Goal: Task Accomplishment & Management: Manage account settings

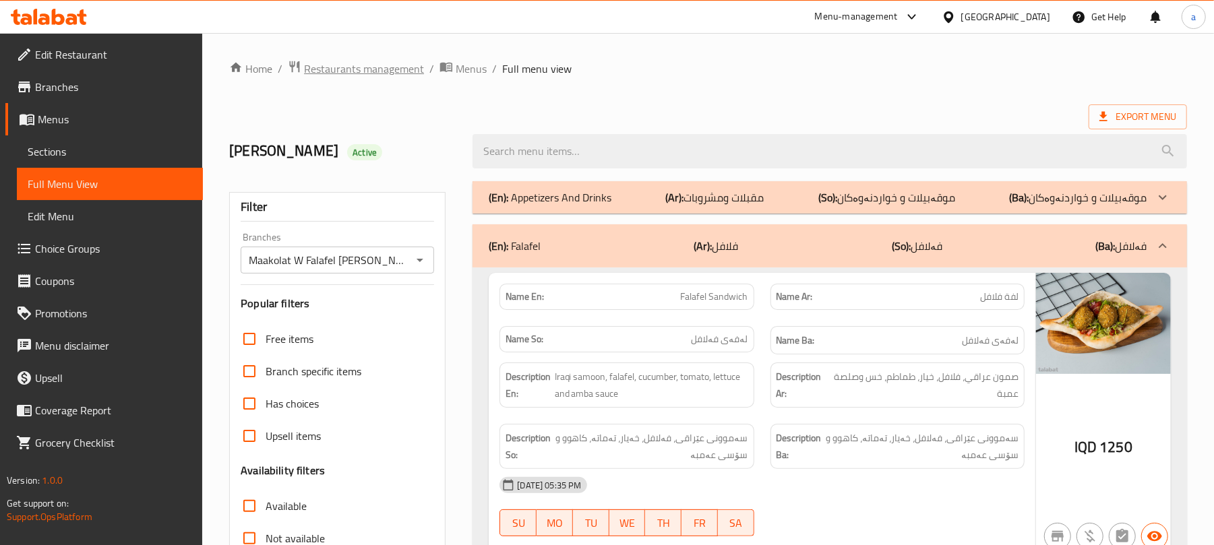
click at [391, 73] on span "Restaurants management" at bounding box center [364, 69] width 120 height 16
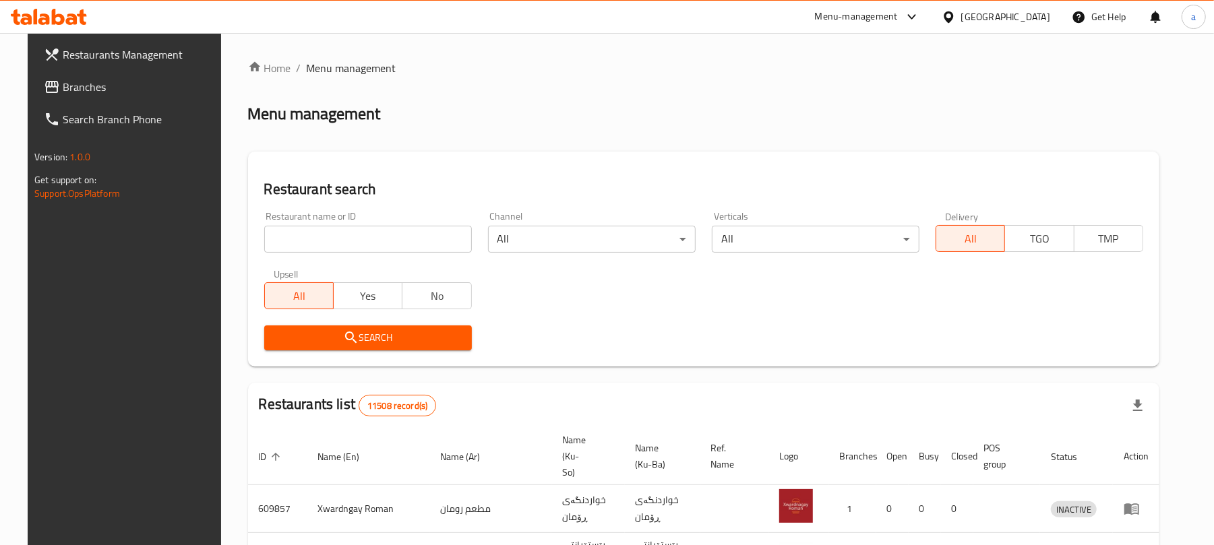
click at [353, 245] on input "search" at bounding box center [368, 239] width 208 height 27
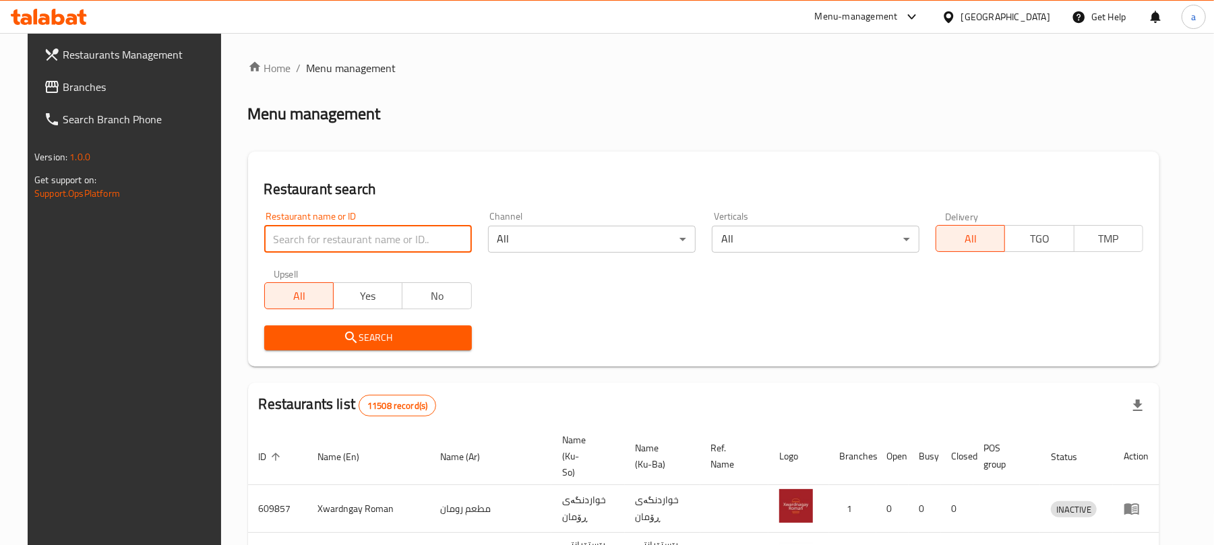
paste input "Monster Diet"
type input "Monster Diet"
click button "Search" at bounding box center [368, 338] width 208 height 25
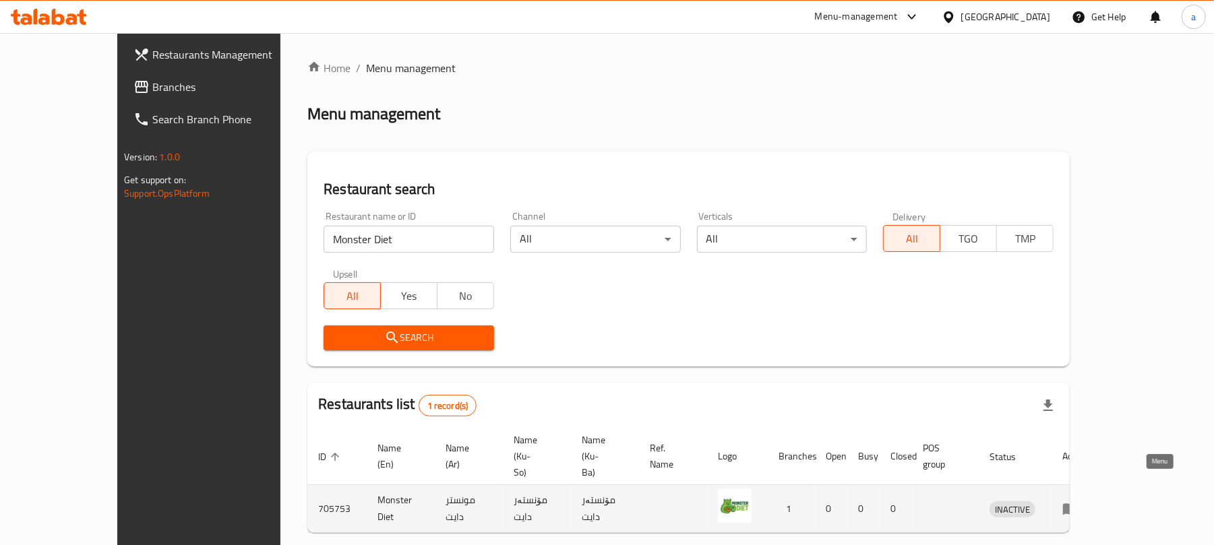
click at [1079, 501] on icon "enhanced table" at bounding box center [1071, 509] width 16 height 16
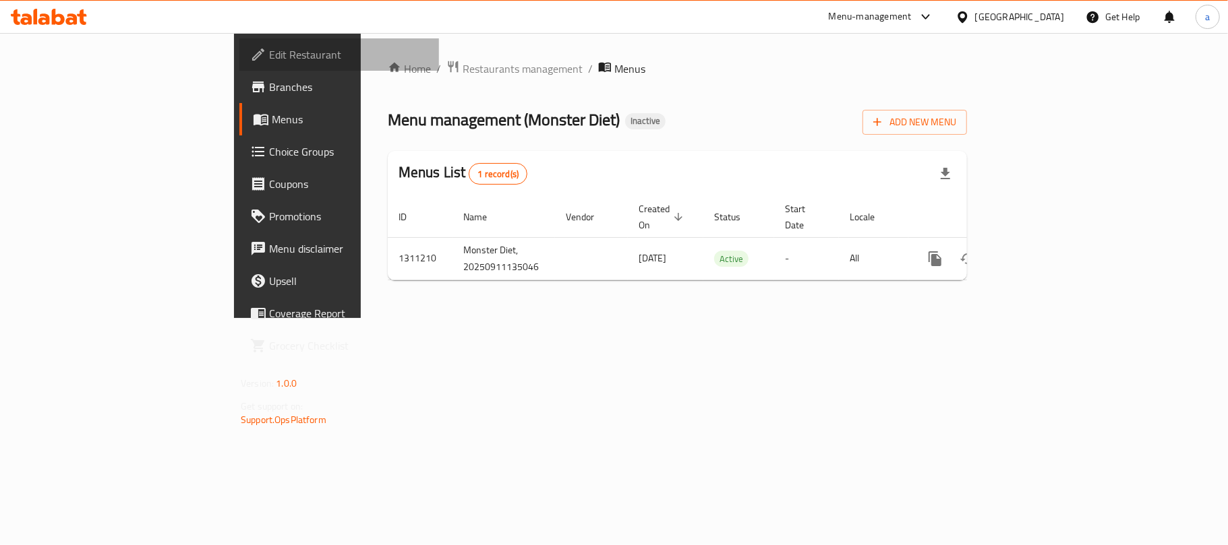
click at [269, 54] on span "Edit Restaurant" at bounding box center [348, 55] width 159 height 16
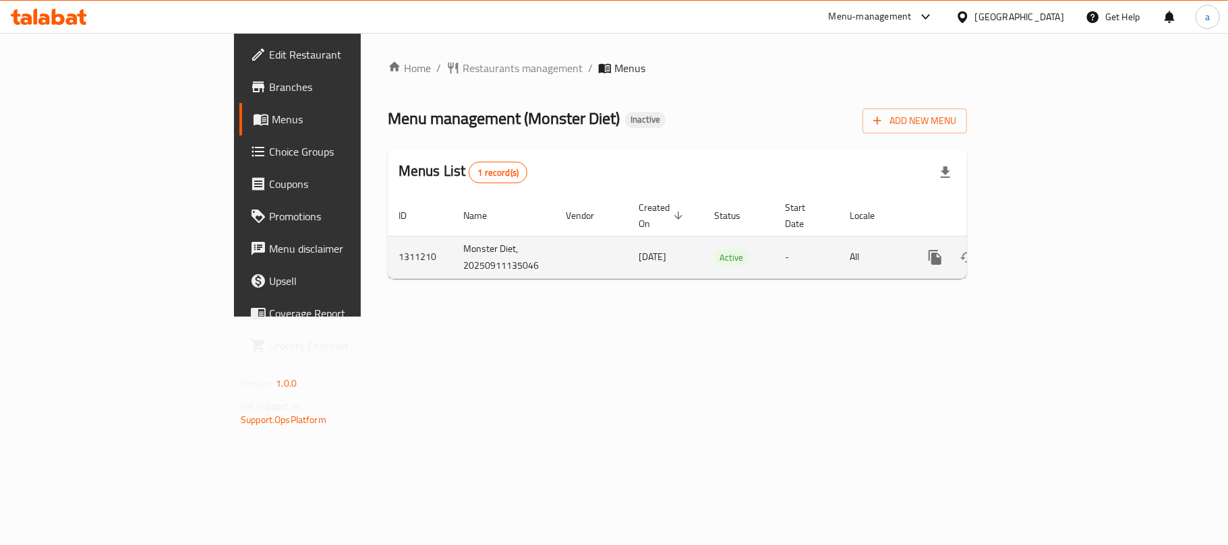
click at [1048, 249] on link "enhanced table" at bounding box center [1032, 257] width 32 height 32
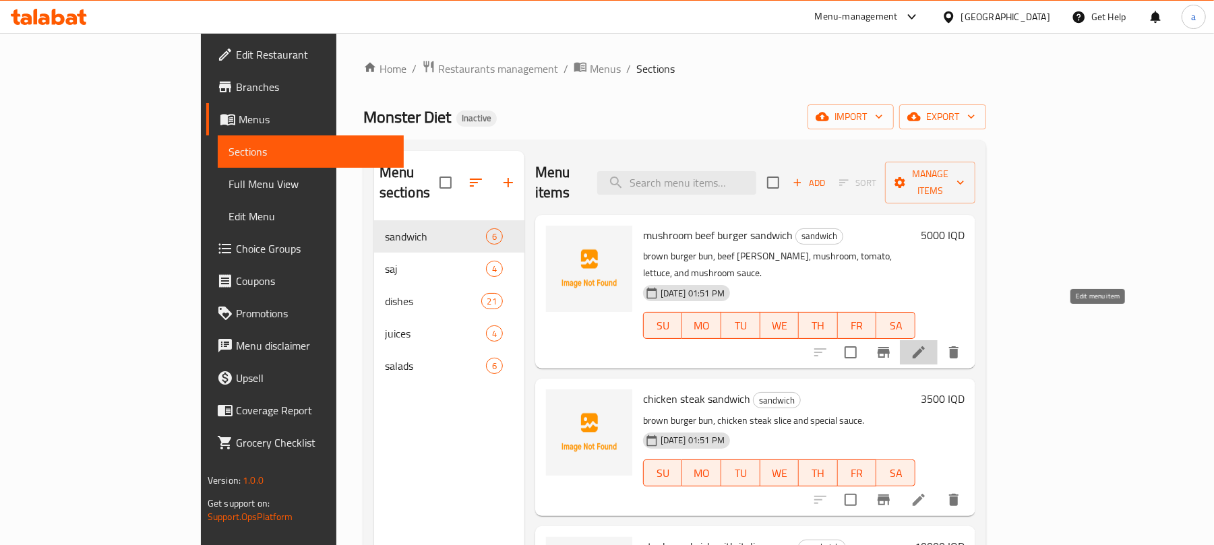
click at [927, 345] on icon at bounding box center [919, 353] width 16 height 16
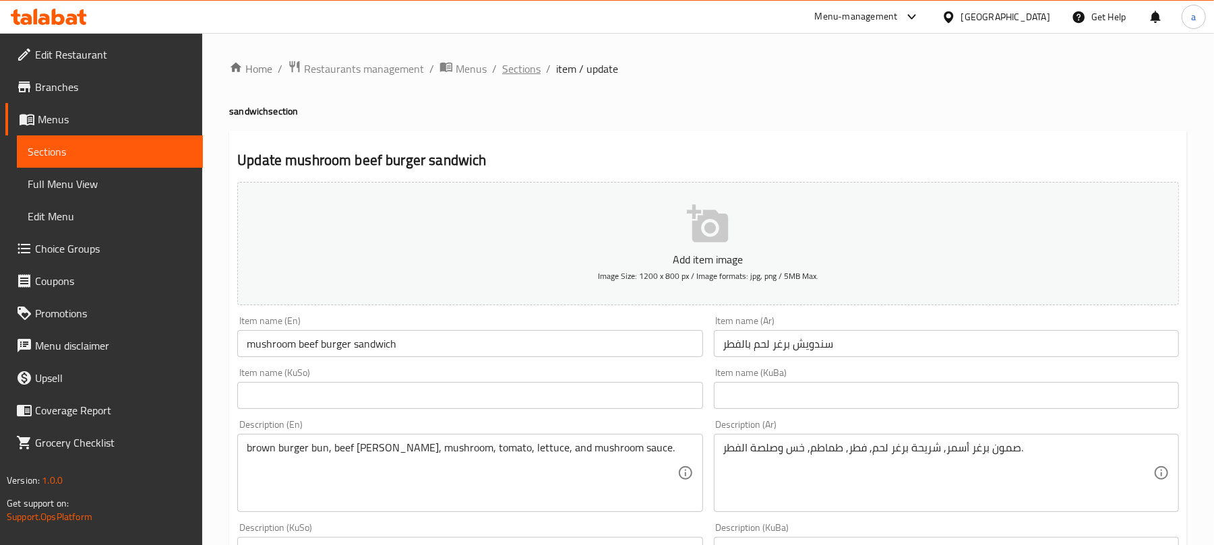
click at [534, 61] on span "Sections" at bounding box center [521, 69] width 38 height 16
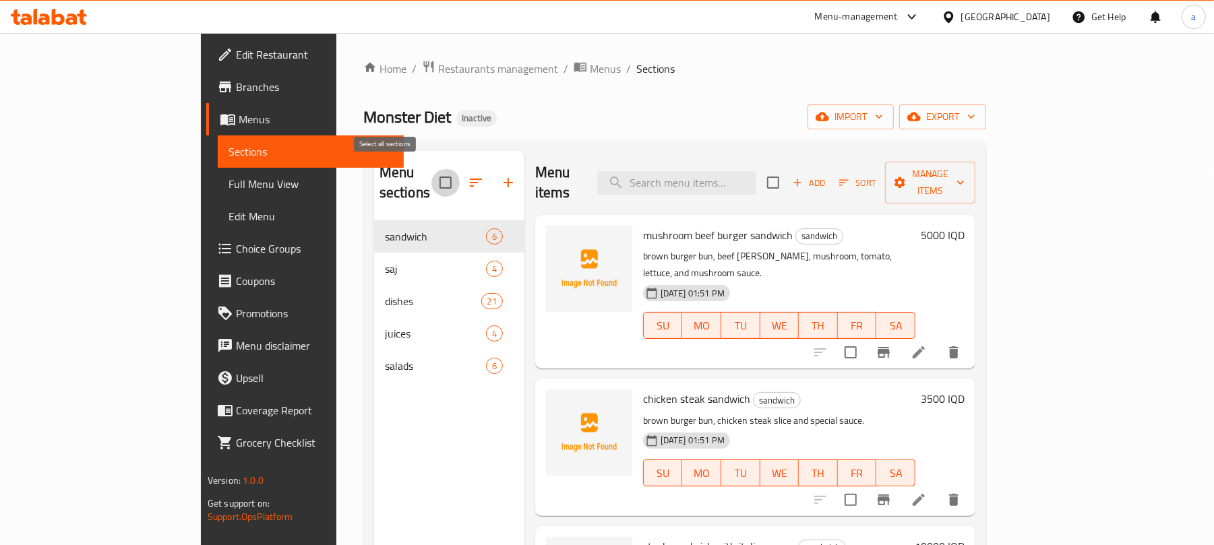
click at [432, 181] on input "checkbox" at bounding box center [446, 183] width 28 height 28
checkbox input "true"
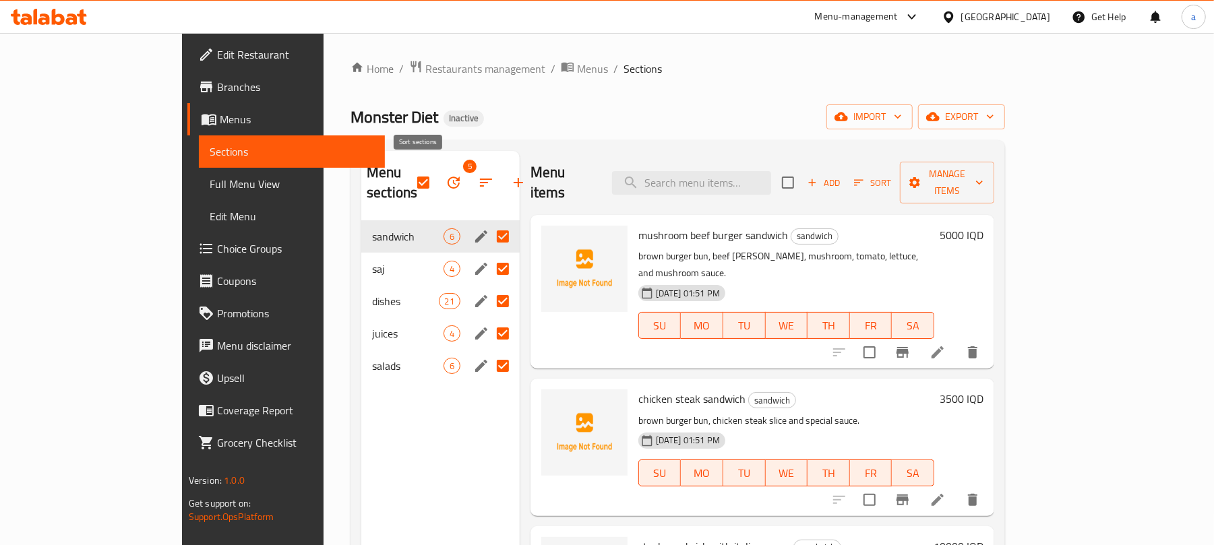
click at [478, 175] on icon "button" at bounding box center [486, 183] width 16 height 16
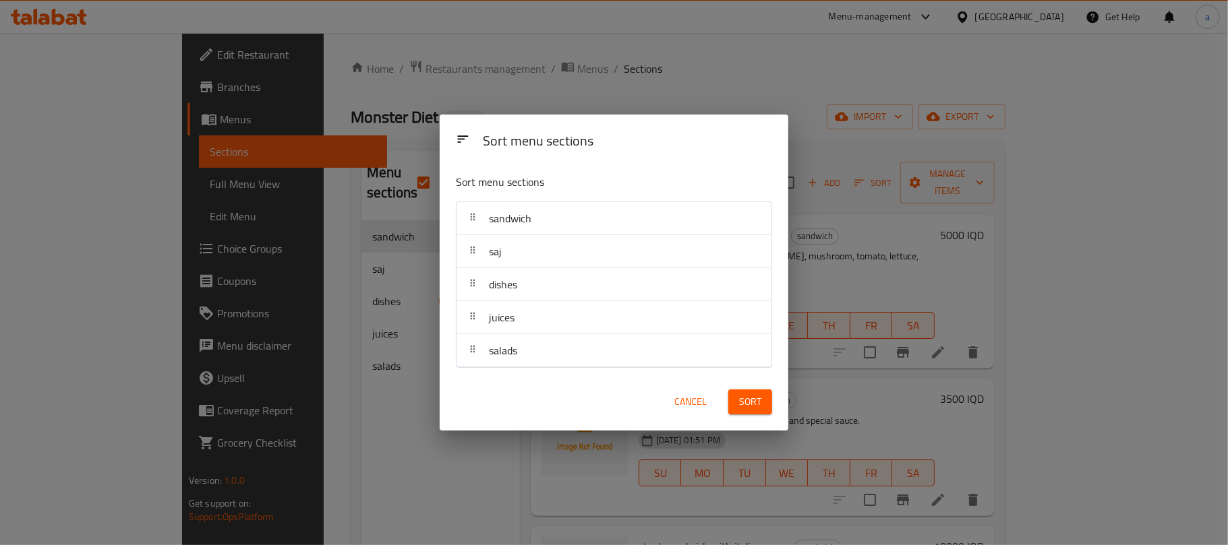
click at [681, 410] on span "Cancel" at bounding box center [690, 402] width 32 height 17
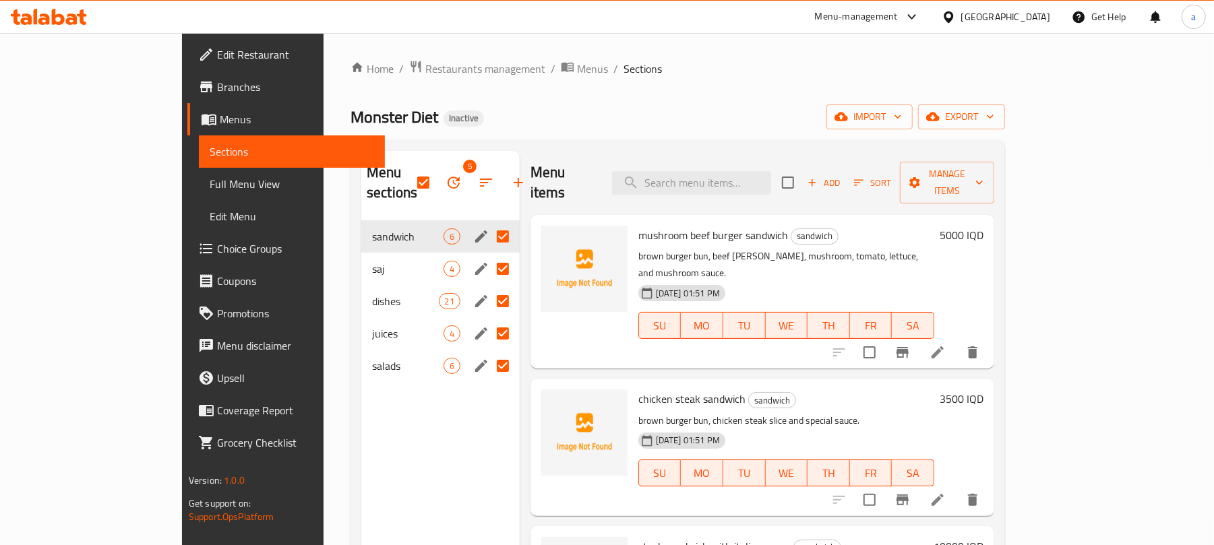
click at [446, 175] on icon "button" at bounding box center [454, 183] width 16 height 16
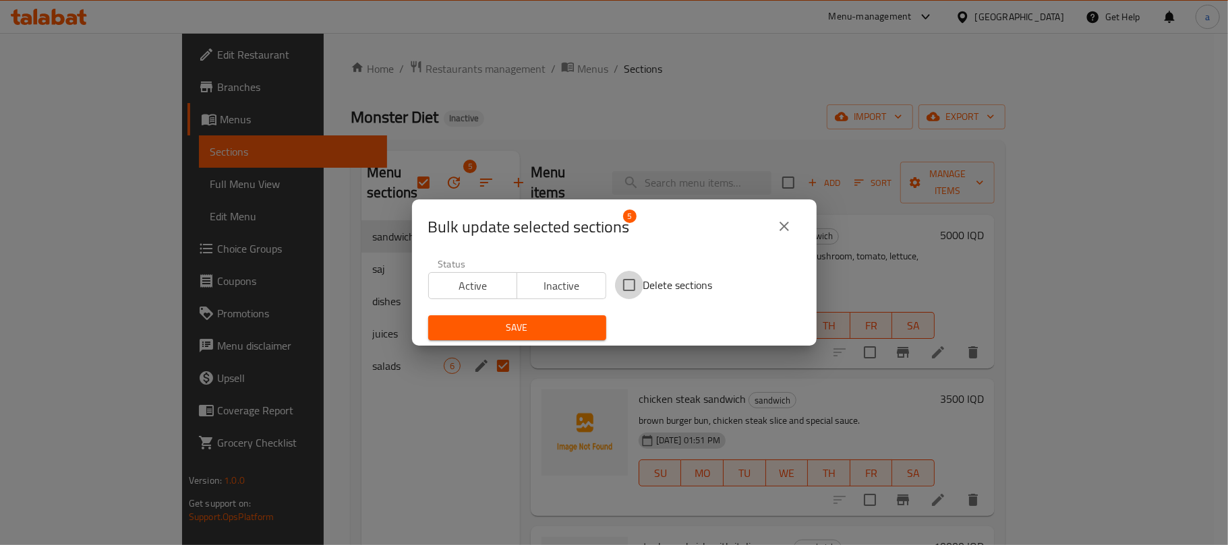
click at [631, 279] on input "Delete sections" at bounding box center [629, 285] width 28 height 28
checkbox input "true"
click at [561, 324] on span "Save" at bounding box center [517, 328] width 156 height 17
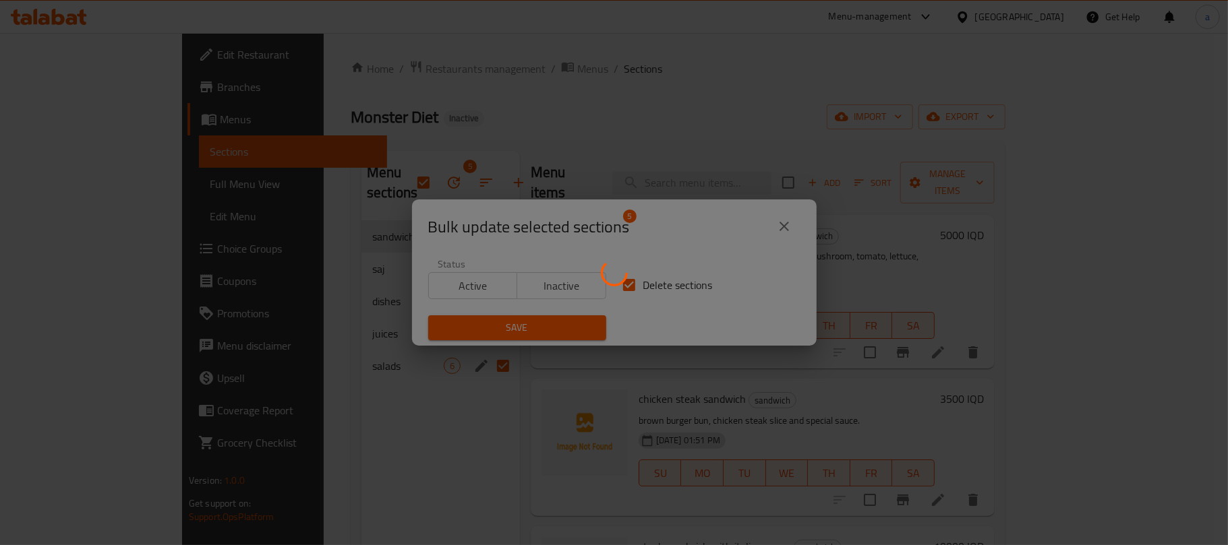
checkbox input "false"
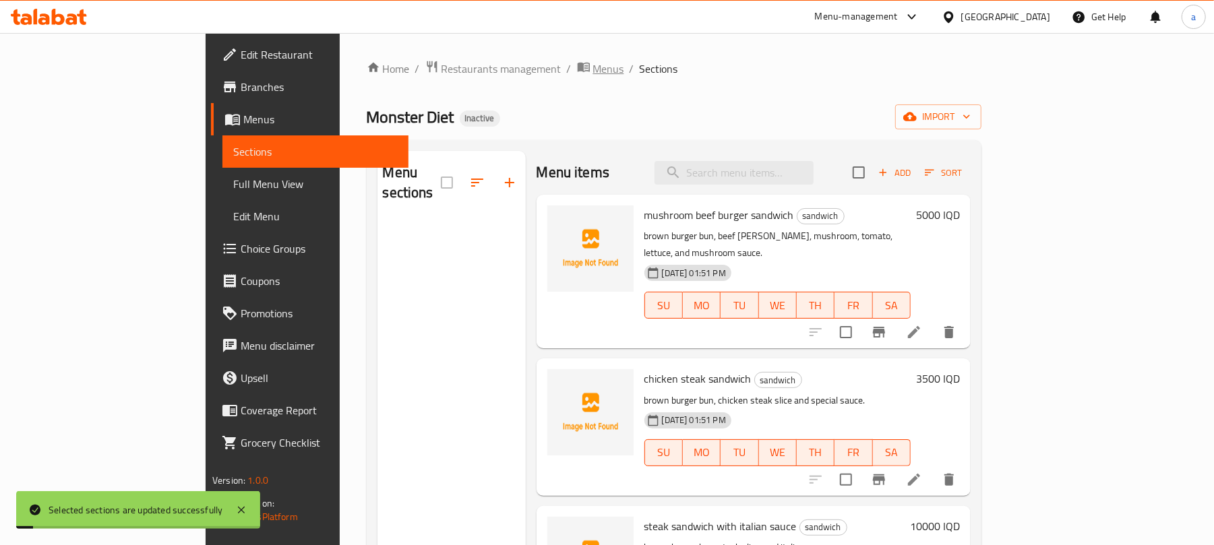
click at [593, 76] on span "Menus" at bounding box center [608, 69] width 31 height 16
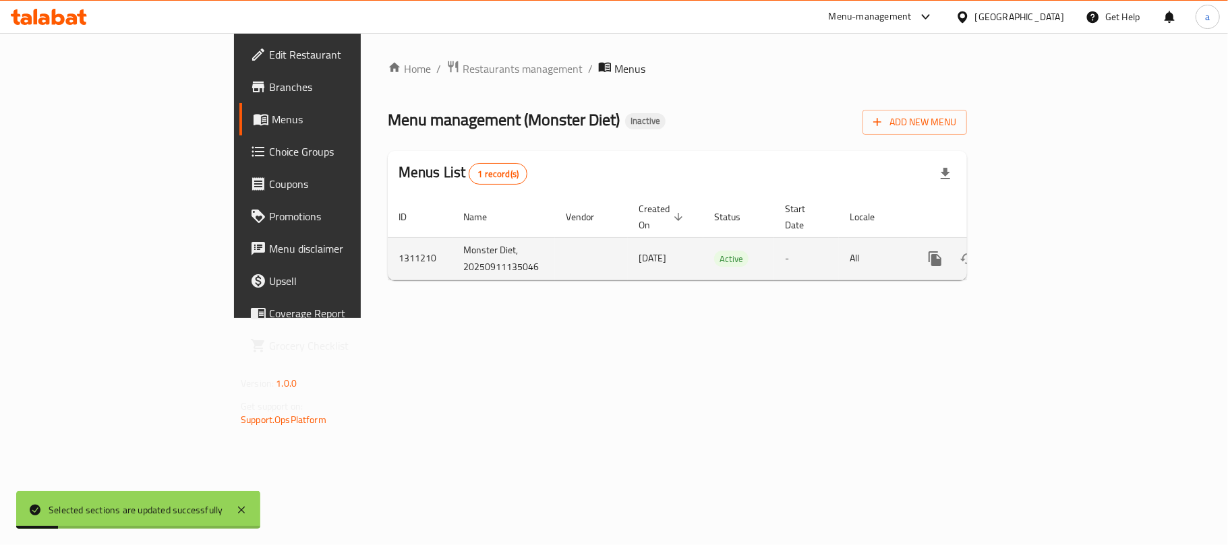
click at [1008, 251] on icon "enhanced table" at bounding box center [1000, 259] width 16 height 16
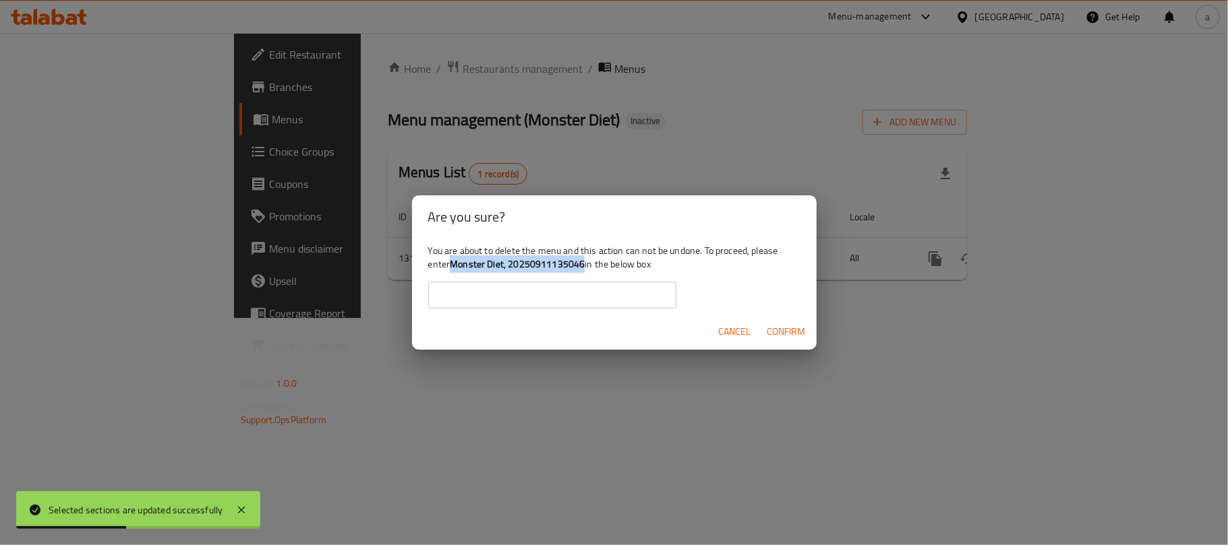
drag, startPoint x: 483, startPoint y: 262, endPoint x: 623, endPoint y: 268, distance: 139.7
click at [585, 268] on b "Monster Diet, 20250911135046" at bounding box center [517, 265] width 135 height 18
copy b "Monster Diet, 20250911135046"
click at [545, 289] on input "text" at bounding box center [552, 295] width 248 height 27
paste input "Monster Diet, 20250911135046"
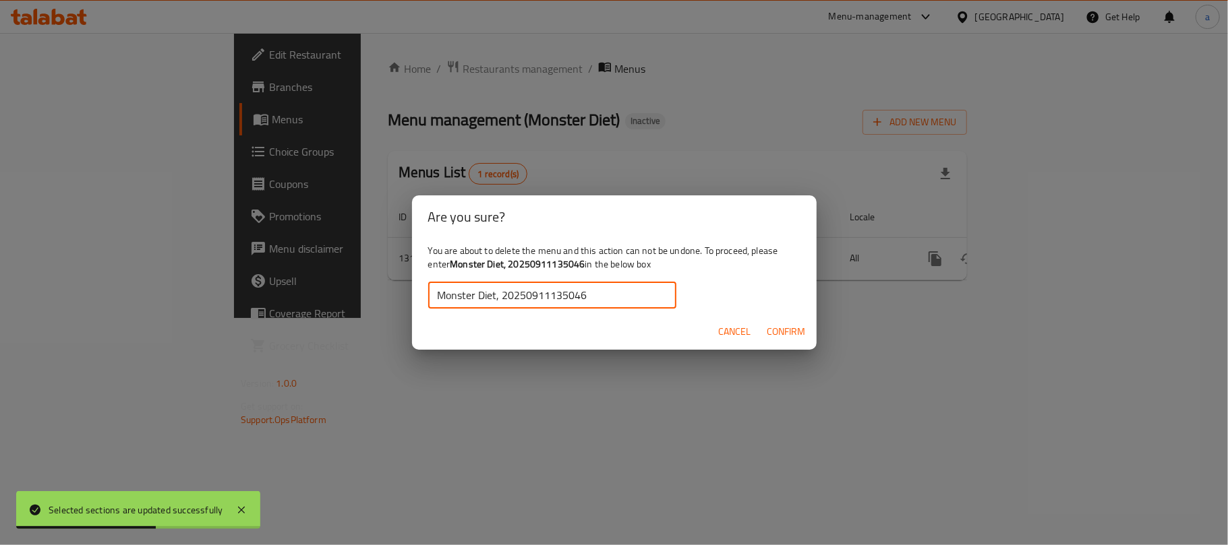
type input "Monster Diet, 20250911135046"
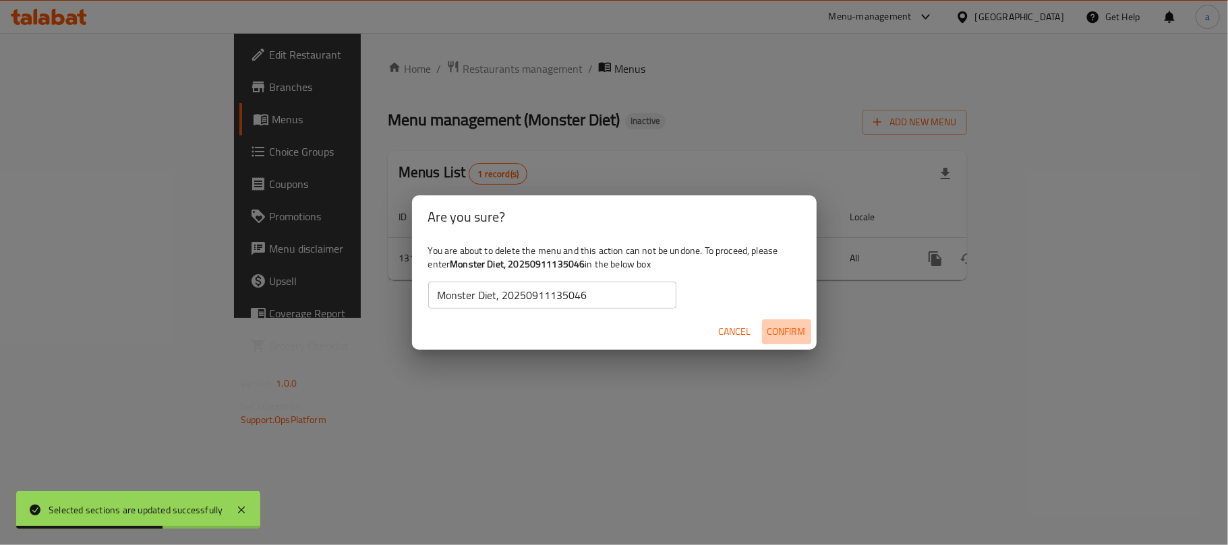
click at [782, 335] on span "Confirm" at bounding box center [786, 332] width 38 height 17
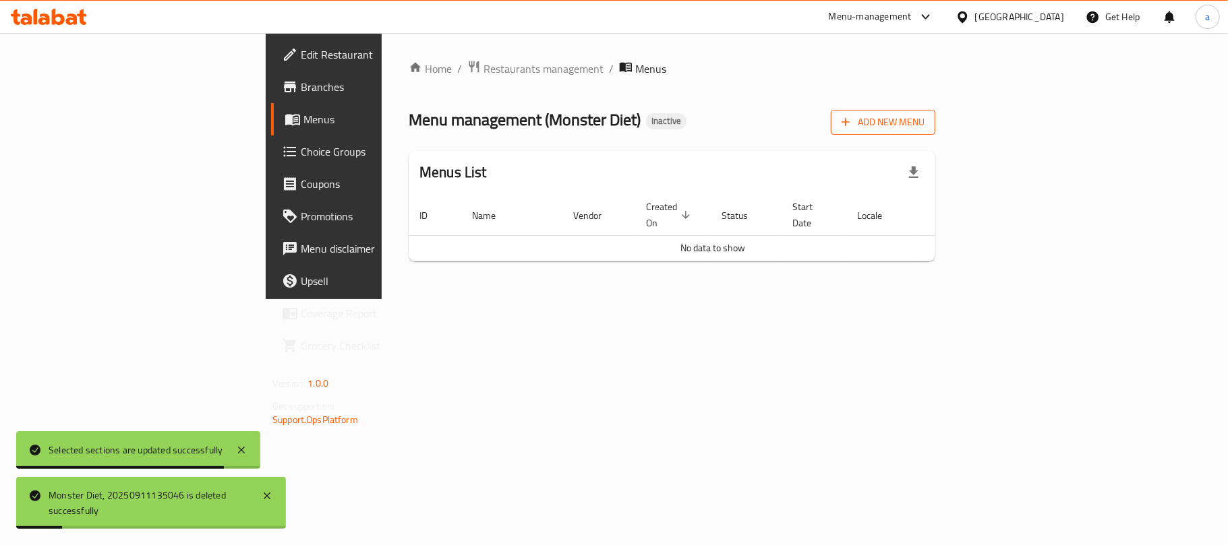
click at [935, 114] on button "Add New Menu" at bounding box center [883, 122] width 105 height 25
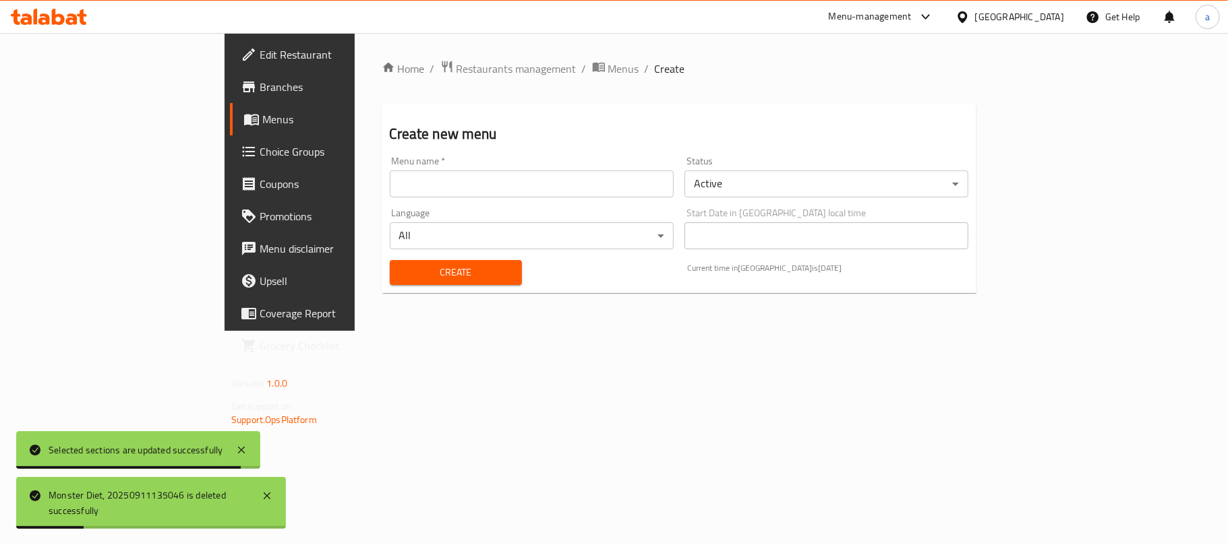
click at [638, 184] on input "text" at bounding box center [532, 184] width 284 height 27
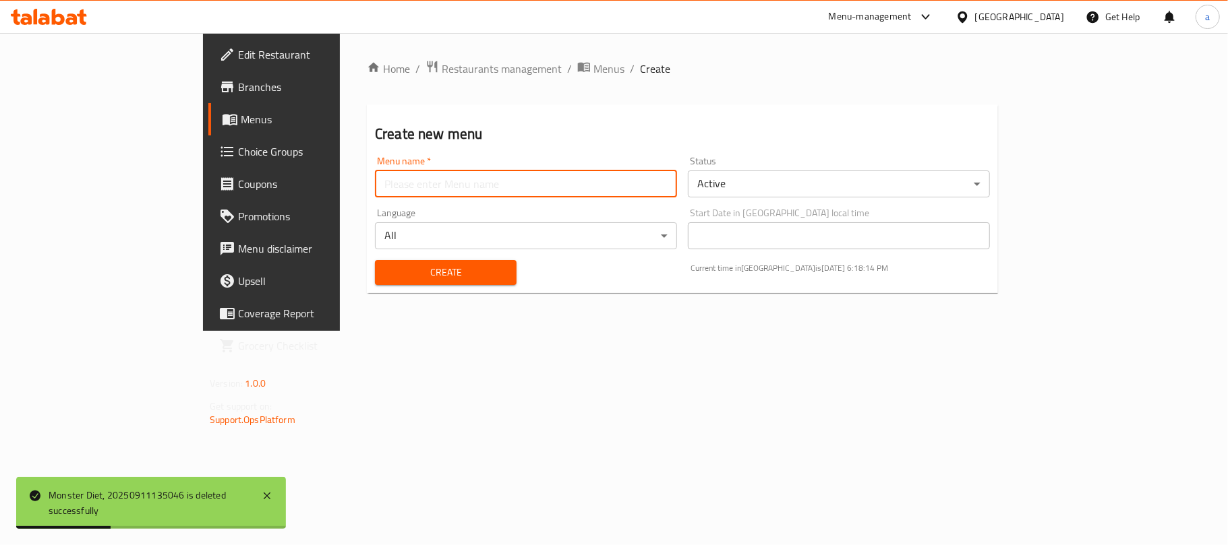
type input "AMAR"
click at [386, 272] on span "Create" at bounding box center [446, 272] width 120 height 17
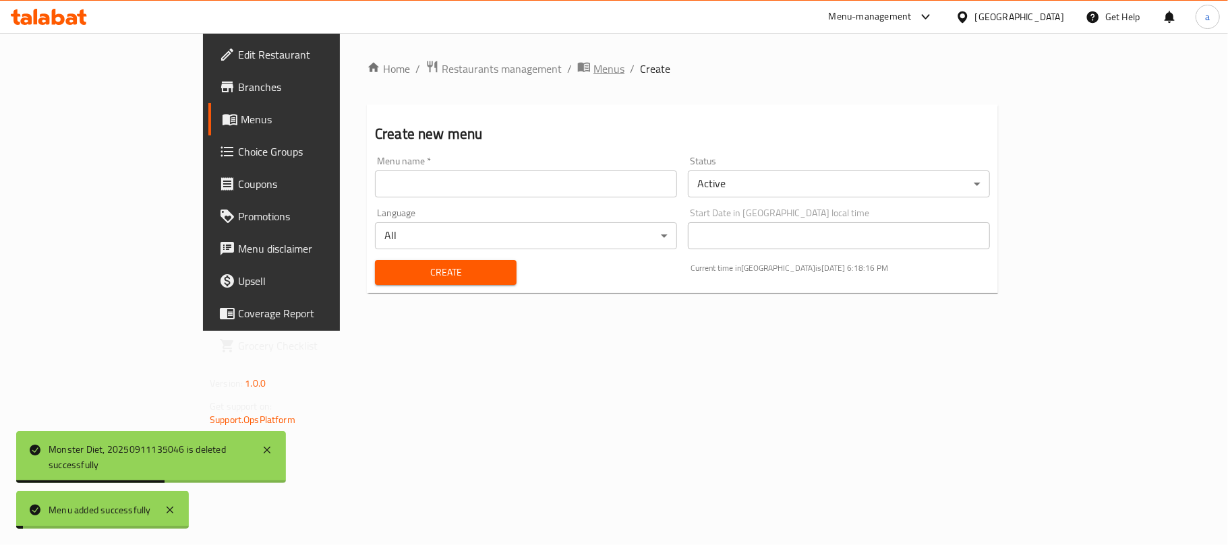
click at [593, 71] on span "Menus" at bounding box center [608, 69] width 31 height 16
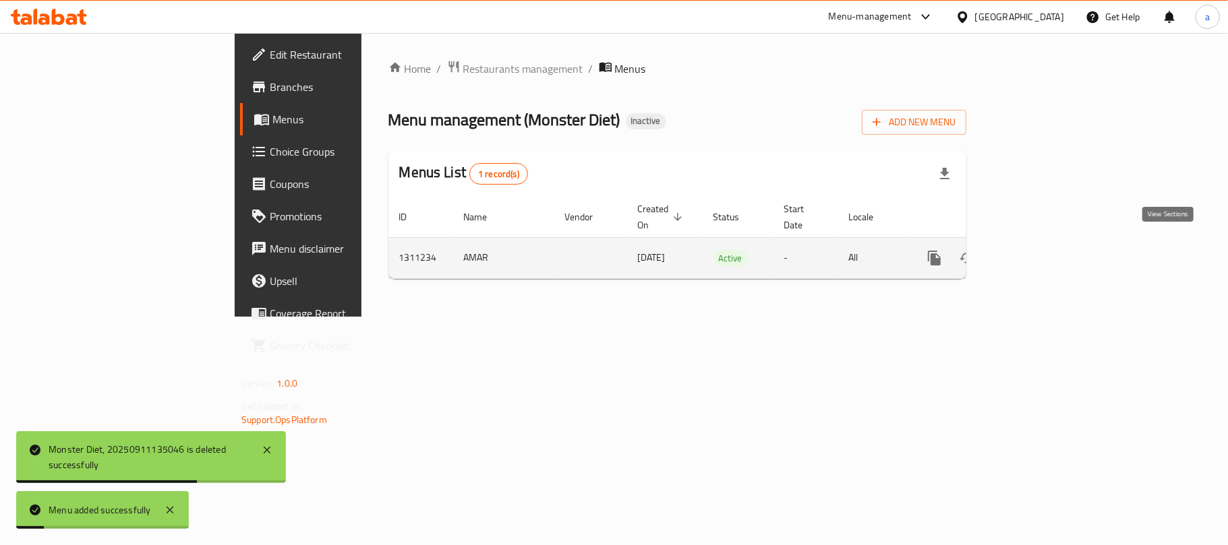
click at [1040, 254] on icon "enhanced table" at bounding box center [1032, 258] width 16 height 16
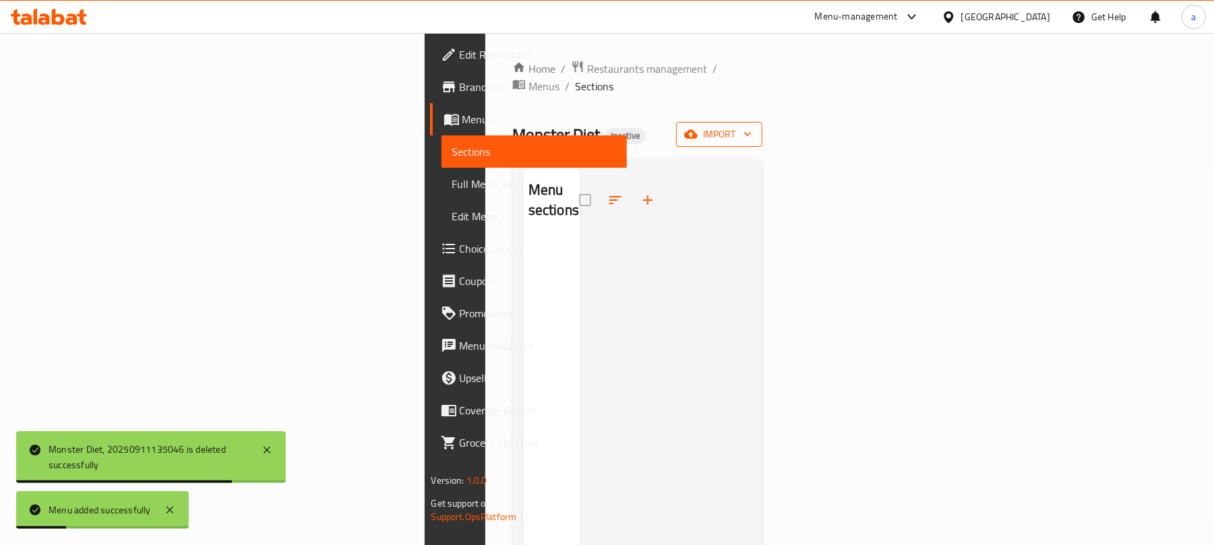
click at [752, 126] on span "import" at bounding box center [719, 134] width 65 height 17
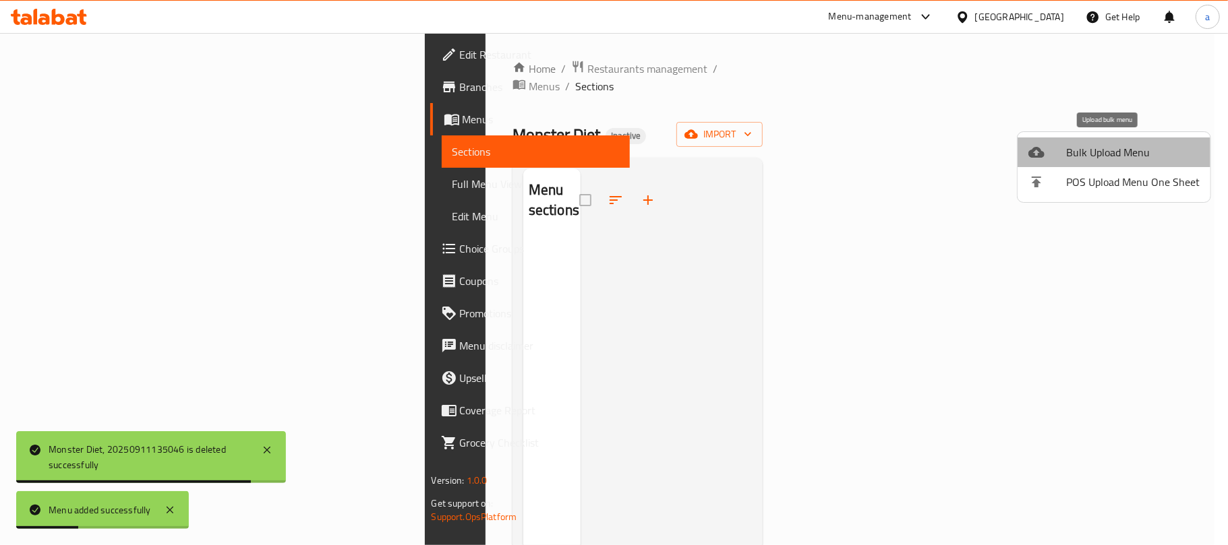
click at [1106, 155] on span "Bulk Upload Menu" at bounding box center [1133, 152] width 134 height 16
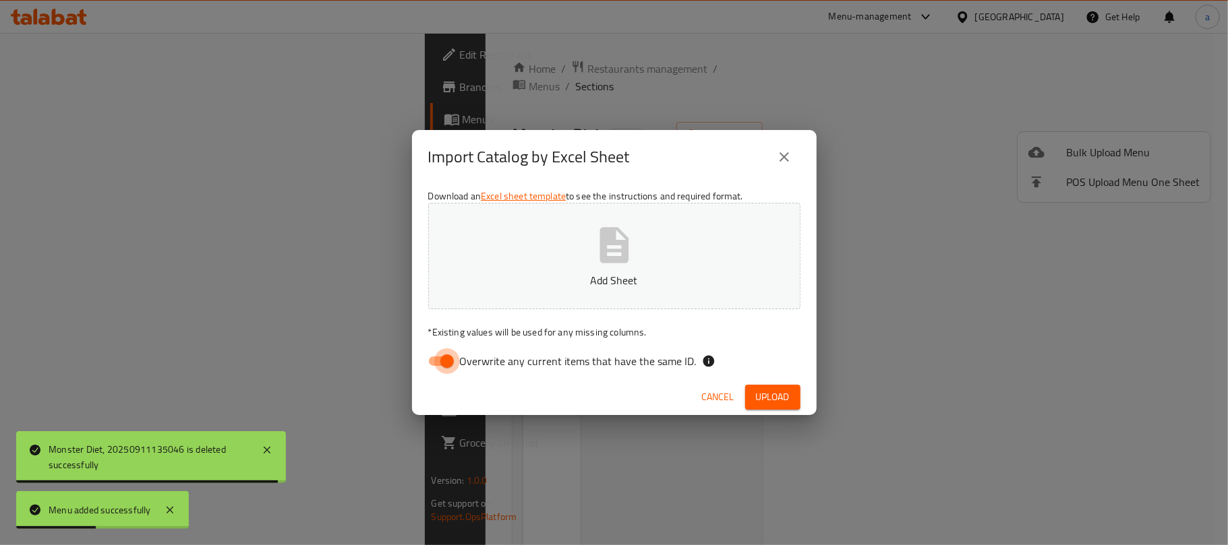
click at [437, 364] on input "Overwrite any current items that have the same ID." at bounding box center [447, 362] width 77 height 26
checkbox input "false"
click at [638, 260] on button "Add Sheet" at bounding box center [614, 256] width 372 height 107
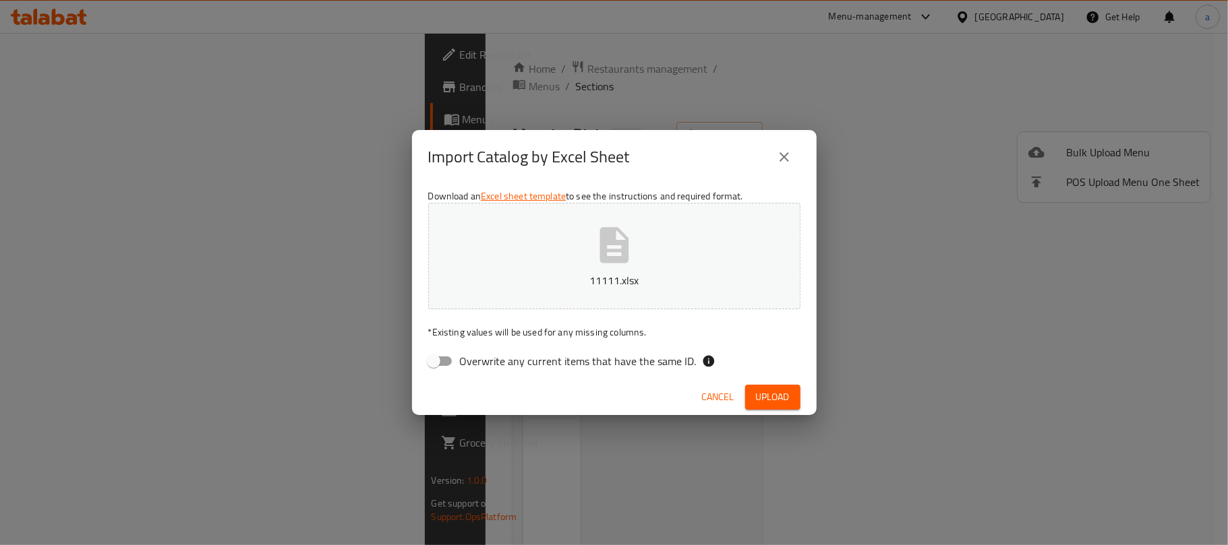
click at [767, 389] on button "Upload" at bounding box center [772, 397] width 55 height 25
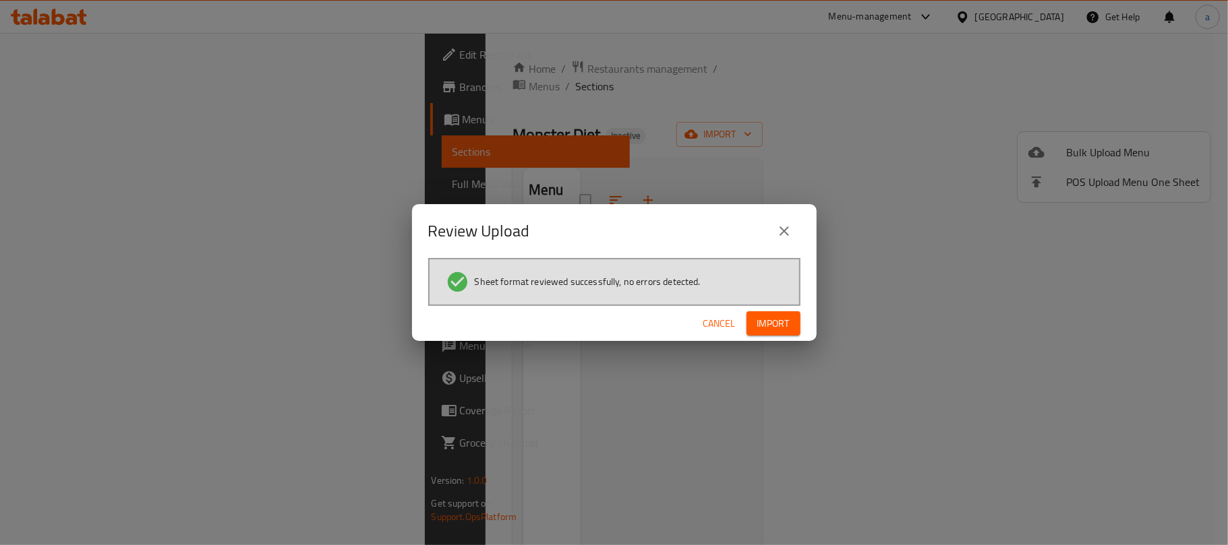
click at [774, 336] on button "Import" at bounding box center [773, 324] width 54 height 25
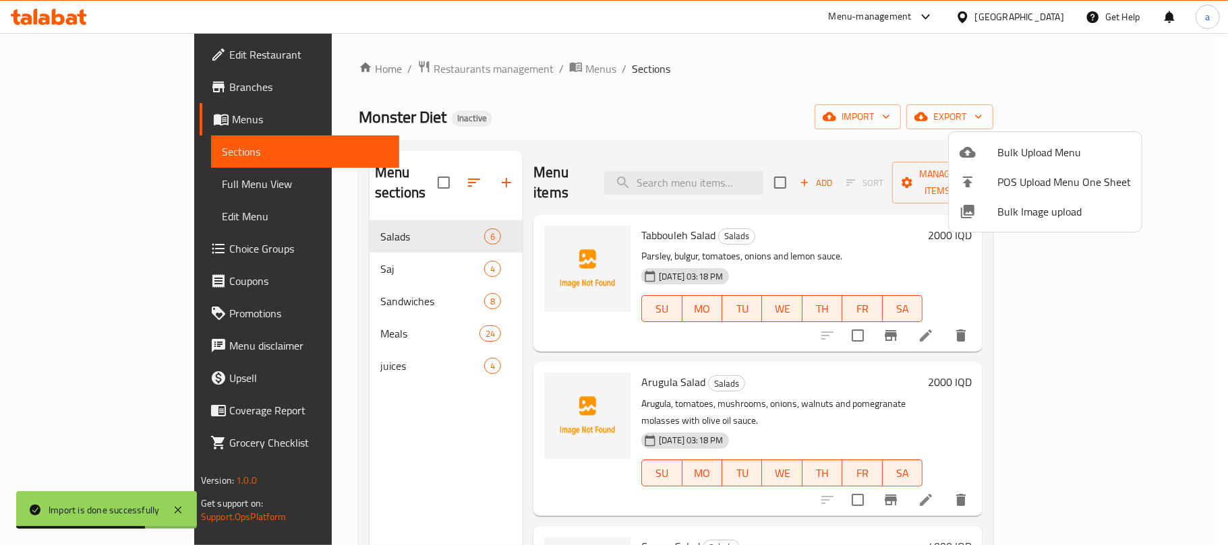
click at [791, 332] on div at bounding box center [614, 272] width 1228 height 545
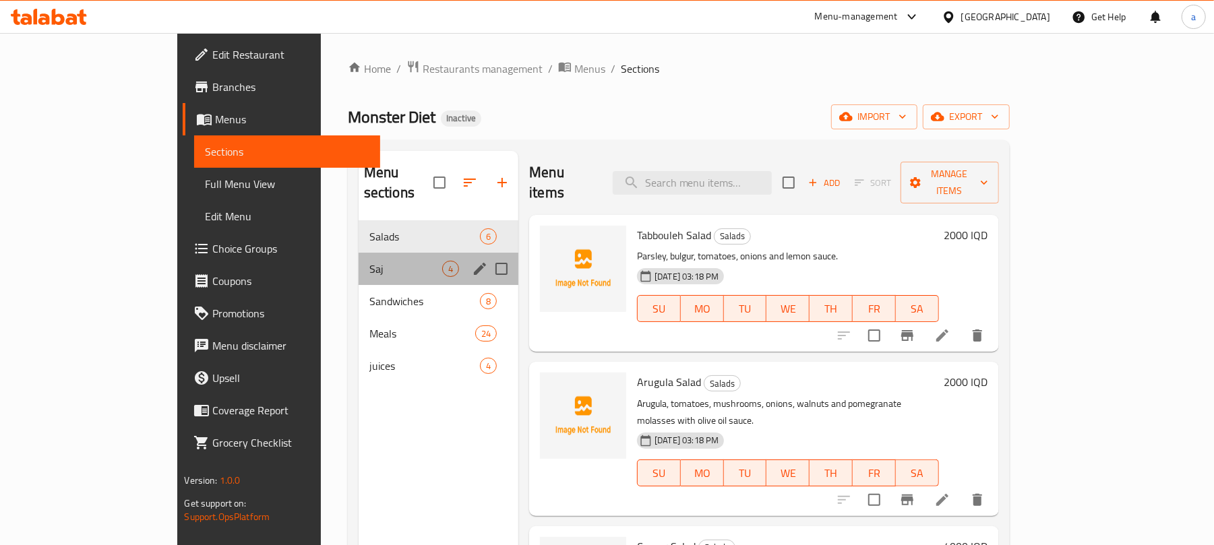
click at [359, 253] on div "Saj 4" at bounding box center [439, 269] width 160 height 32
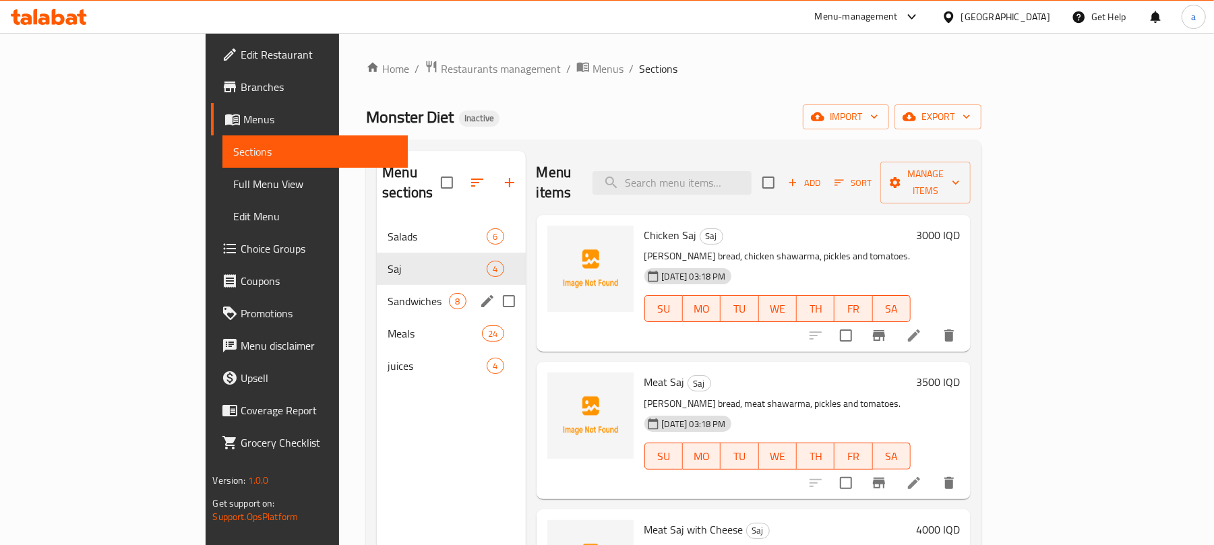
click at [377, 285] on div "Sandwiches 8" at bounding box center [451, 301] width 148 height 32
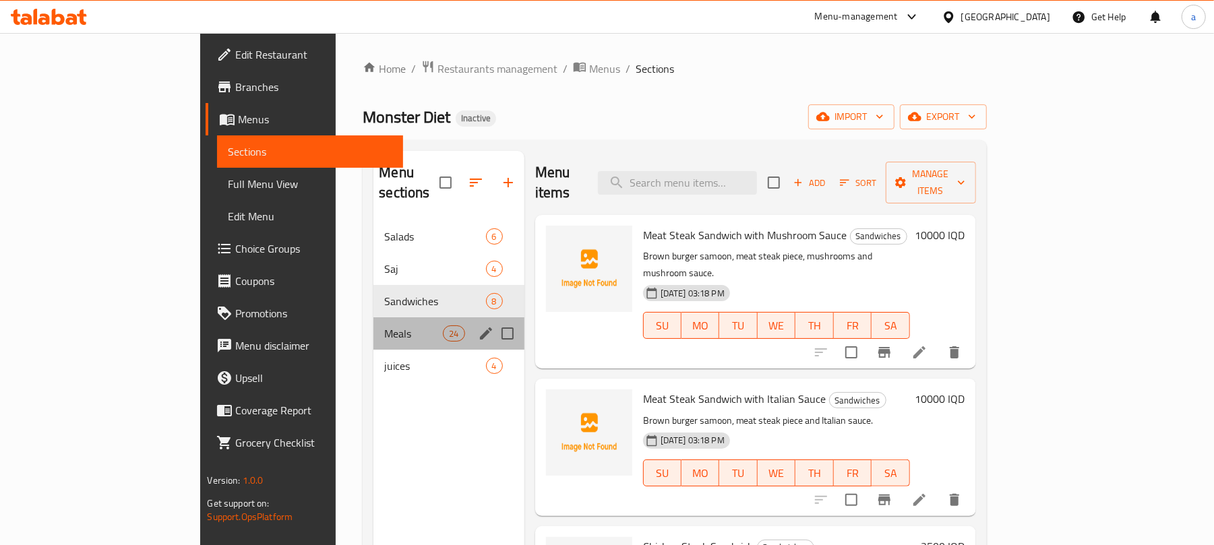
click at [374, 318] on div "Meals 24" at bounding box center [449, 334] width 150 height 32
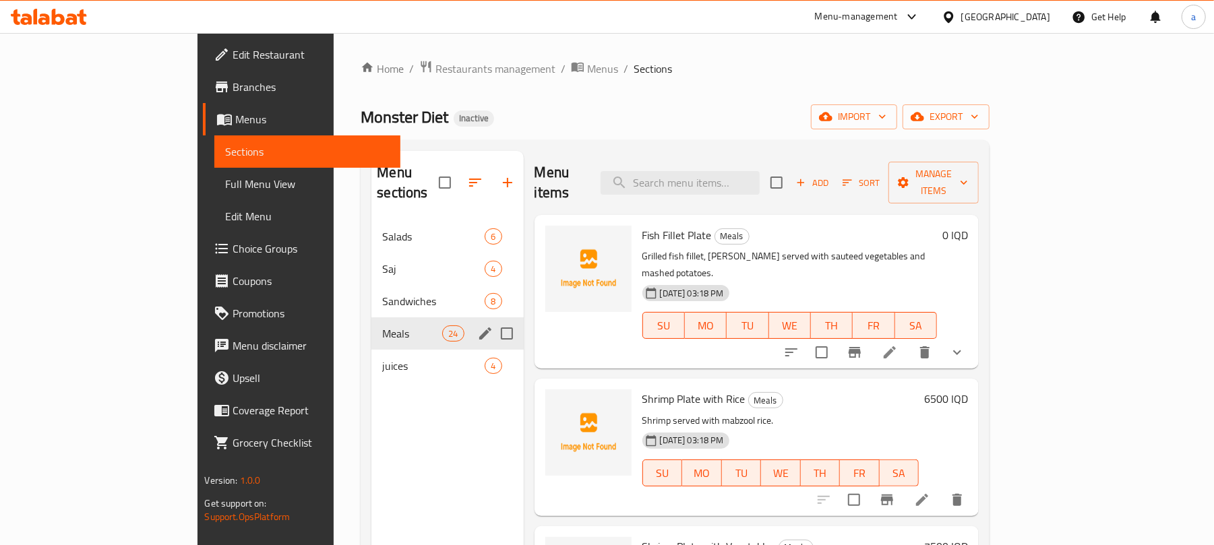
click at [372, 350] on div "juices 4" at bounding box center [448, 366] width 152 height 32
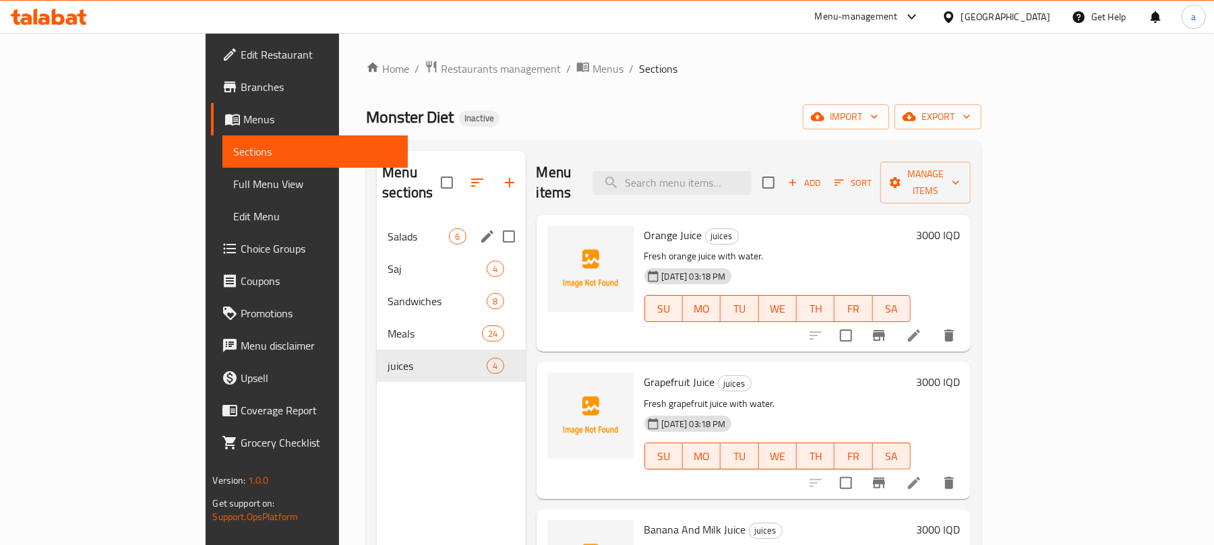
click at [388, 229] on span "Salads" at bounding box center [418, 237] width 61 height 16
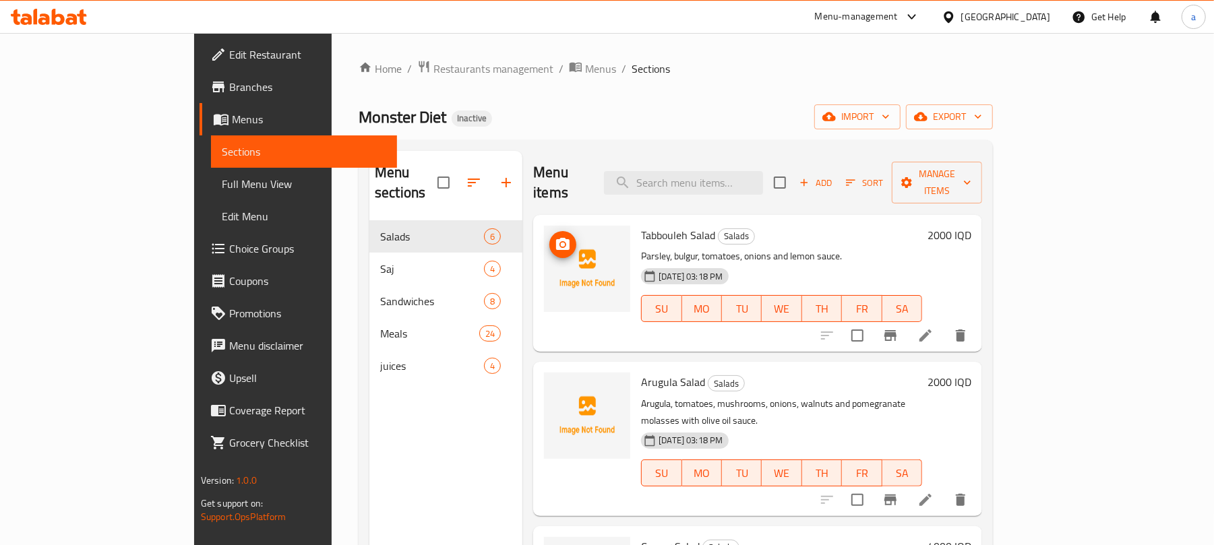
click at [556, 238] on icon "upload picture" at bounding box center [562, 244] width 13 height 12
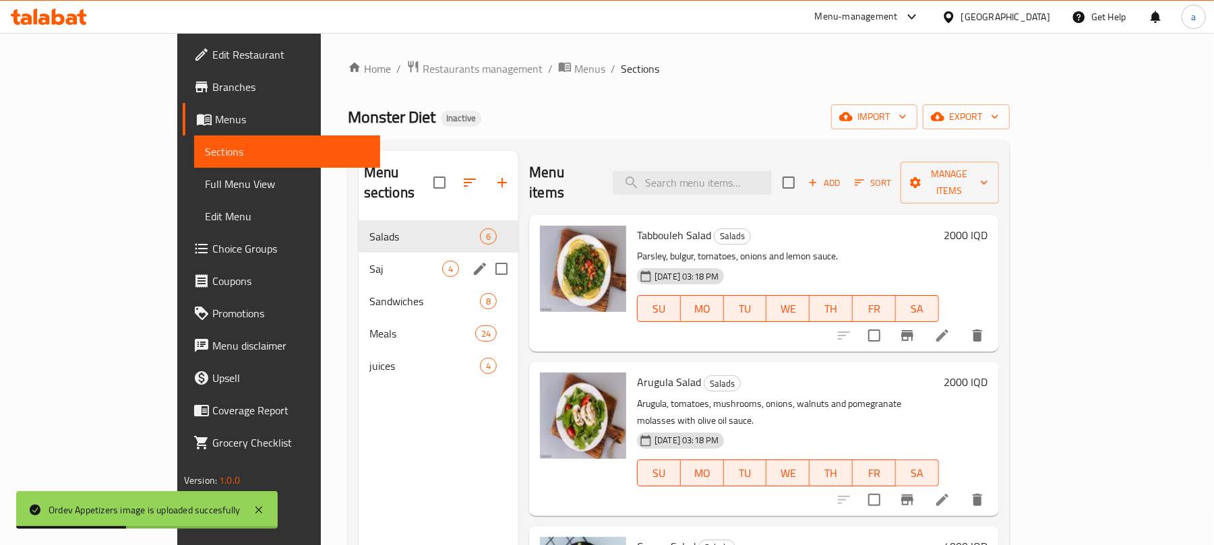
click at [359, 264] on div "Saj 4" at bounding box center [439, 269] width 160 height 32
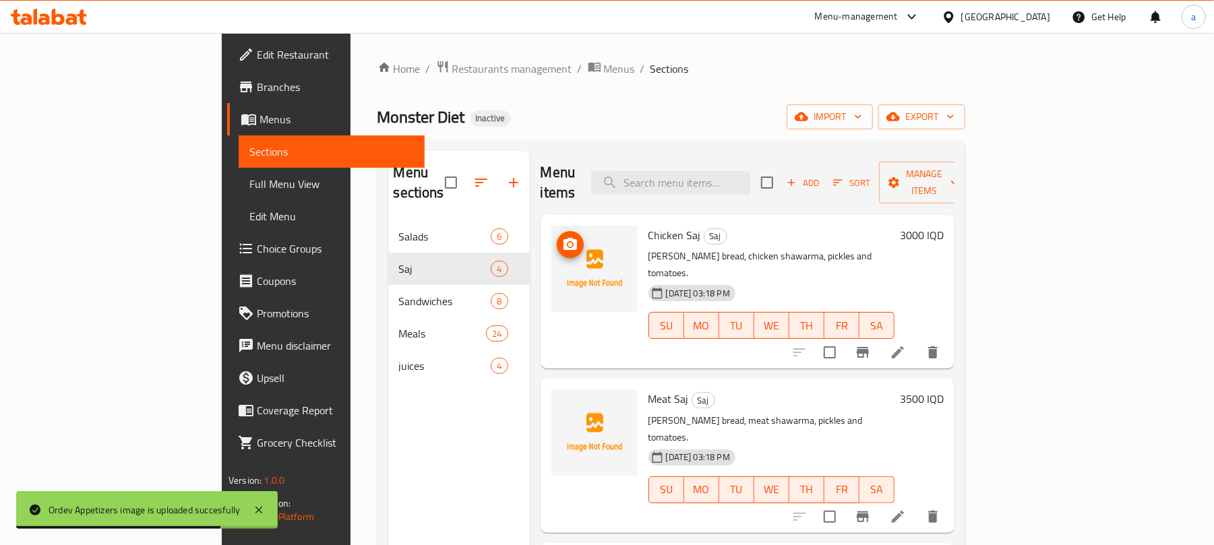
click at [557, 237] on span "upload picture" at bounding box center [570, 245] width 27 height 16
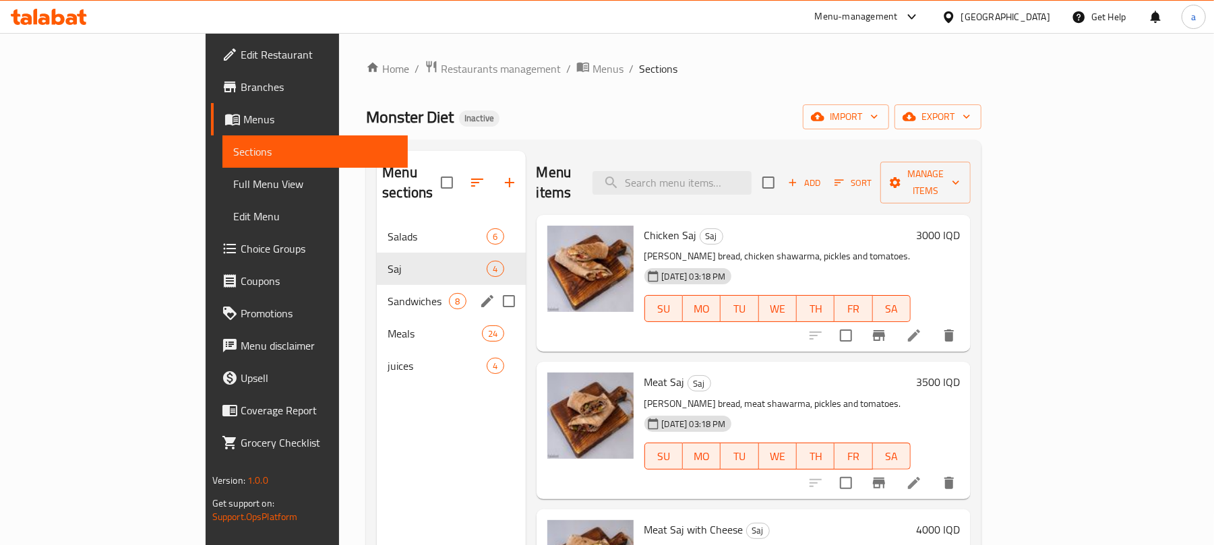
click at [388, 293] on span "Sandwiches" at bounding box center [418, 301] width 61 height 16
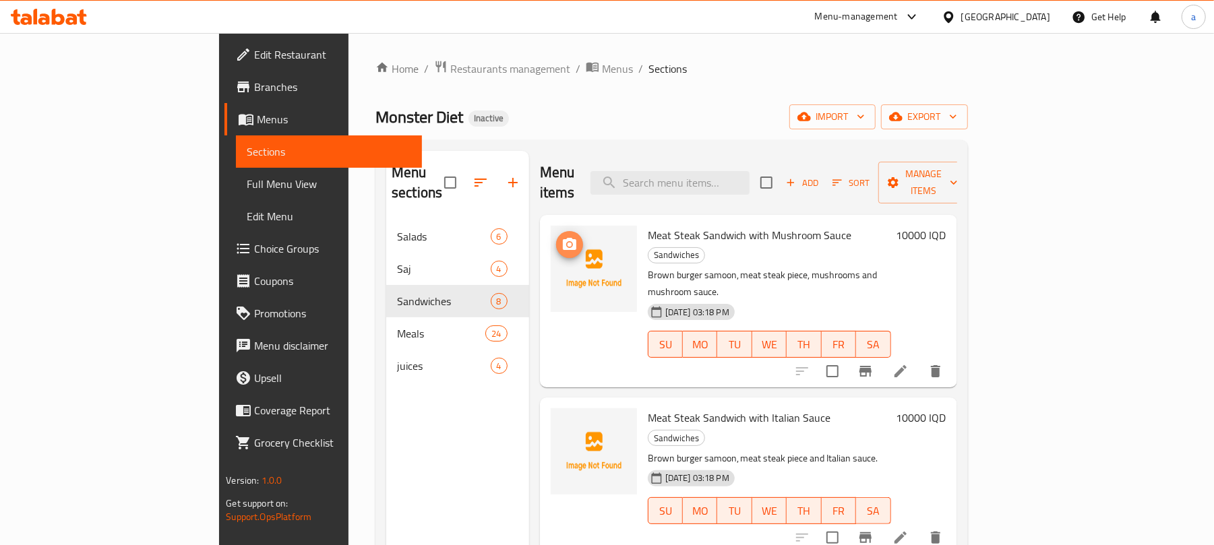
click at [562, 237] on icon "upload picture" at bounding box center [570, 245] width 16 height 16
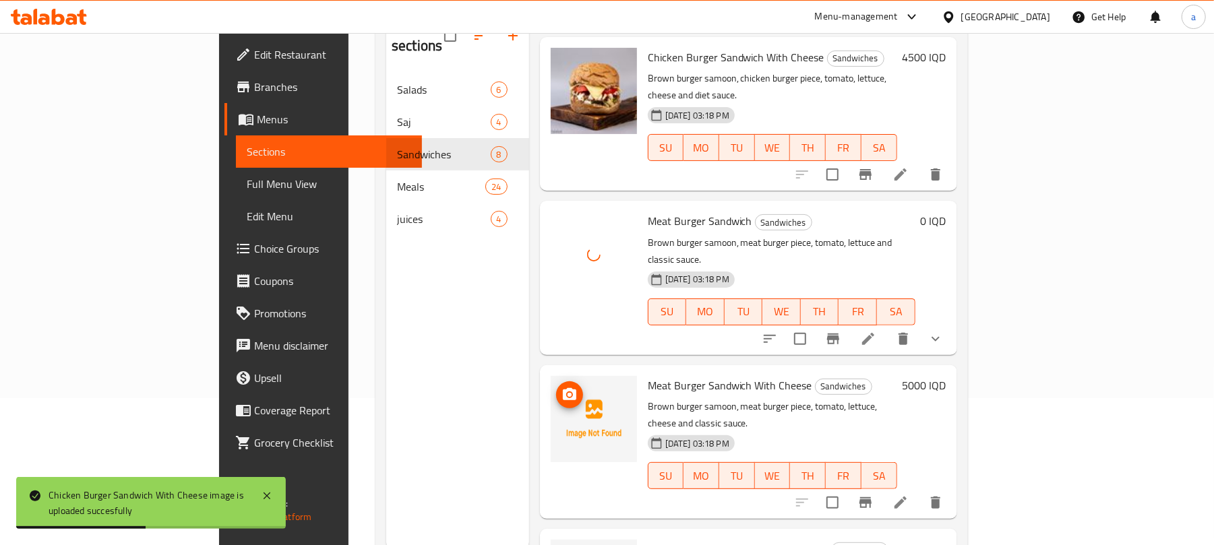
scroll to position [190, 0]
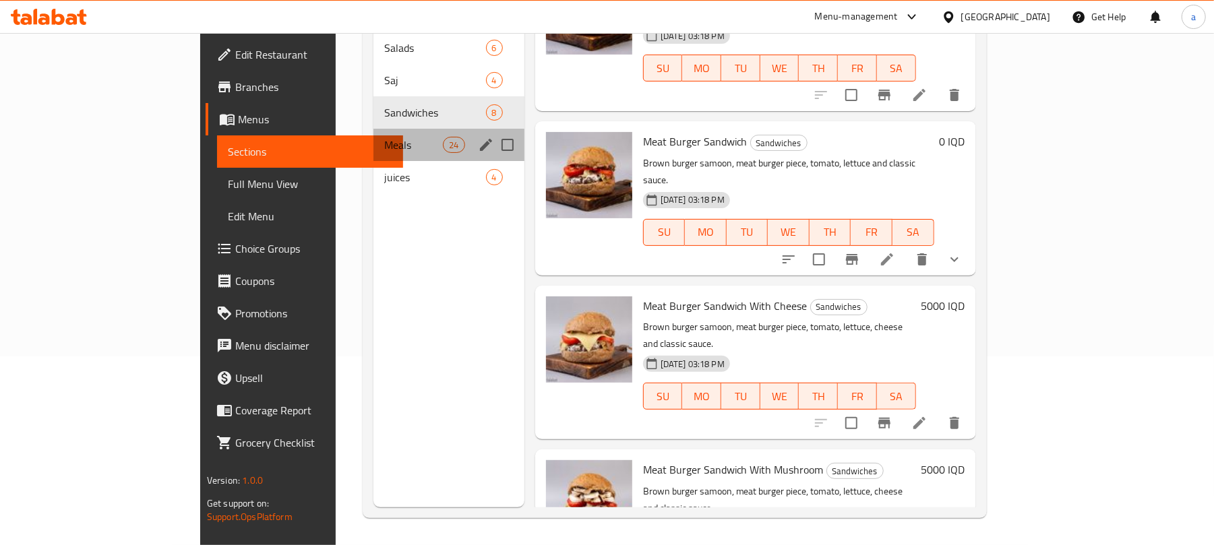
click at [374, 129] on div "Meals 24" at bounding box center [449, 145] width 150 height 32
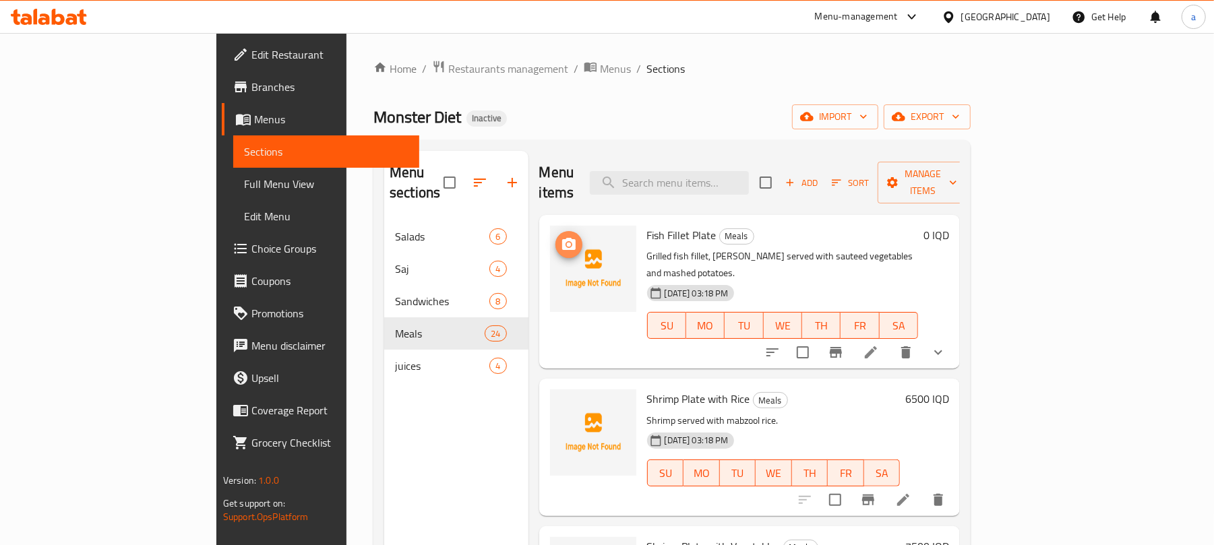
click at [561, 237] on icon "upload picture" at bounding box center [569, 245] width 16 height 16
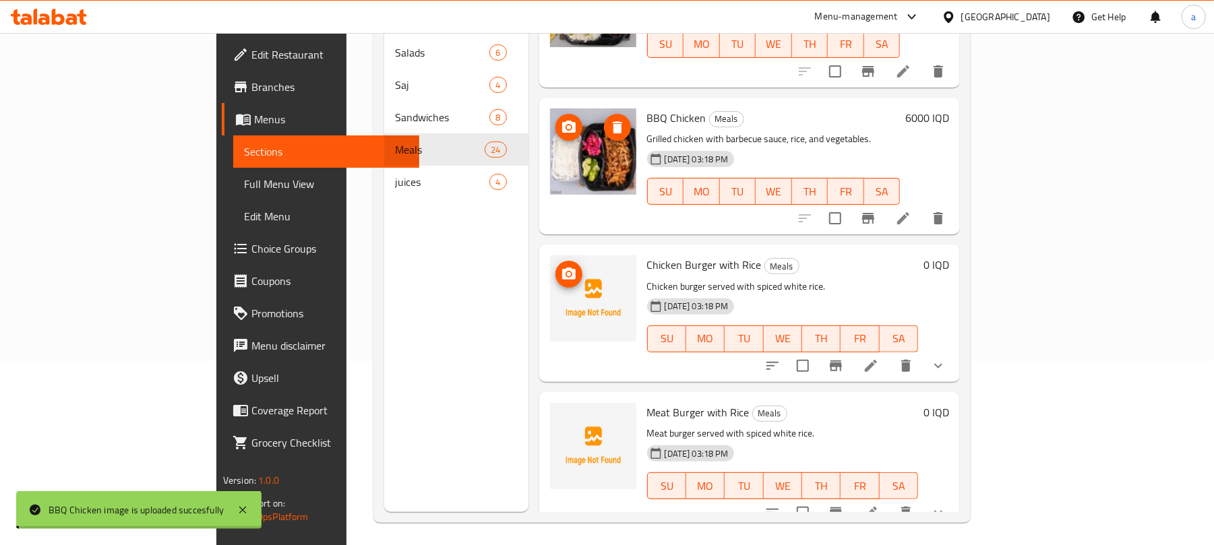
scroll to position [190, 0]
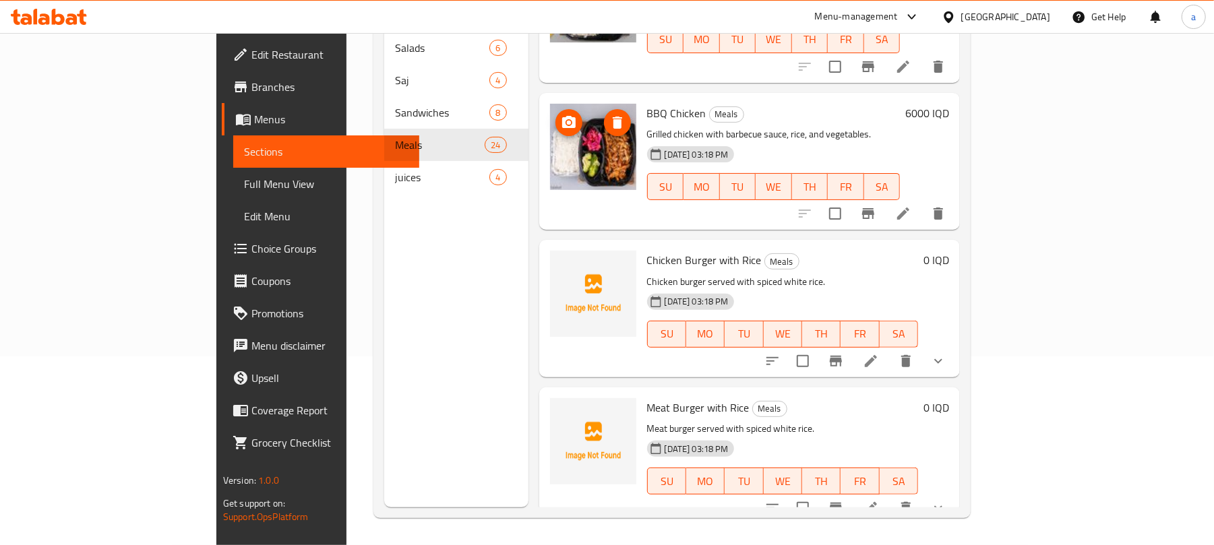
click at [647, 398] on span "Meat Burger with Rice" at bounding box center [698, 408] width 102 height 20
copy h6 "Meat Burger with Rice"
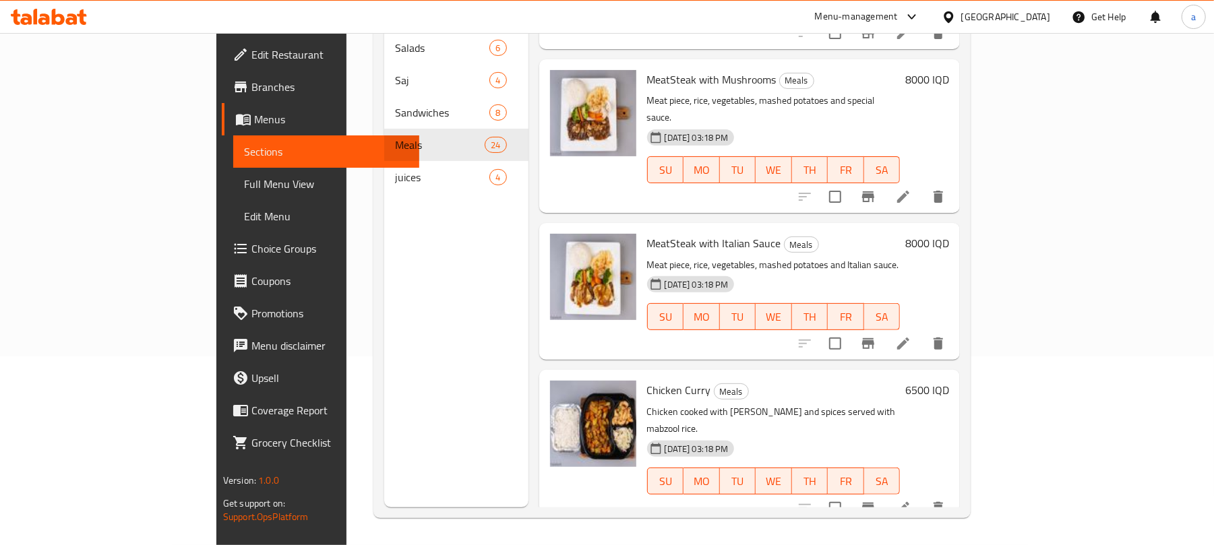
scroll to position [1416, 0]
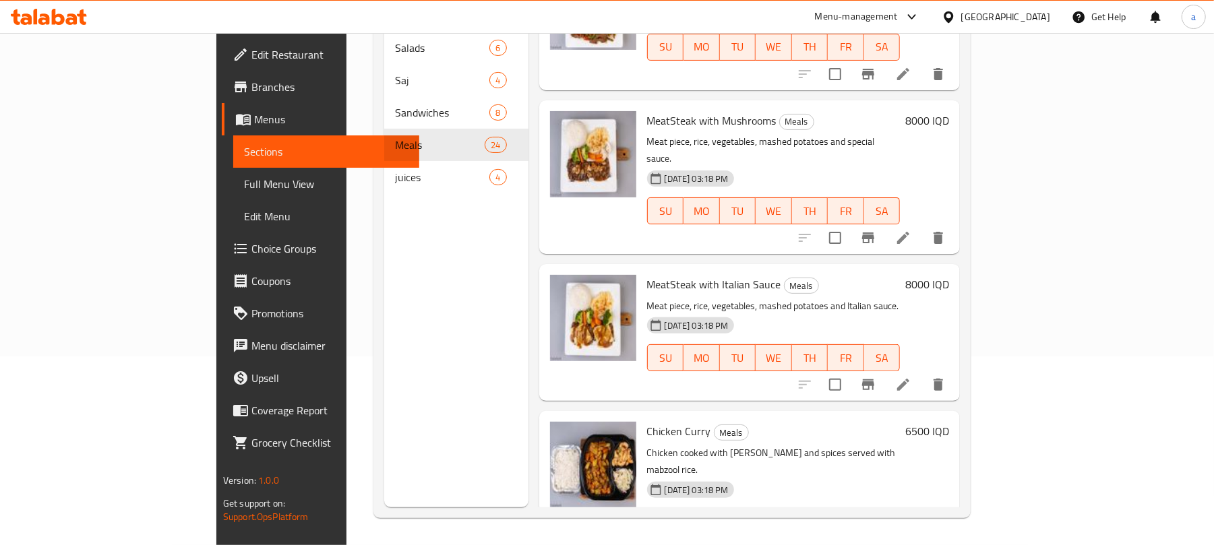
click at [912, 377] on icon at bounding box center [903, 385] width 16 height 16
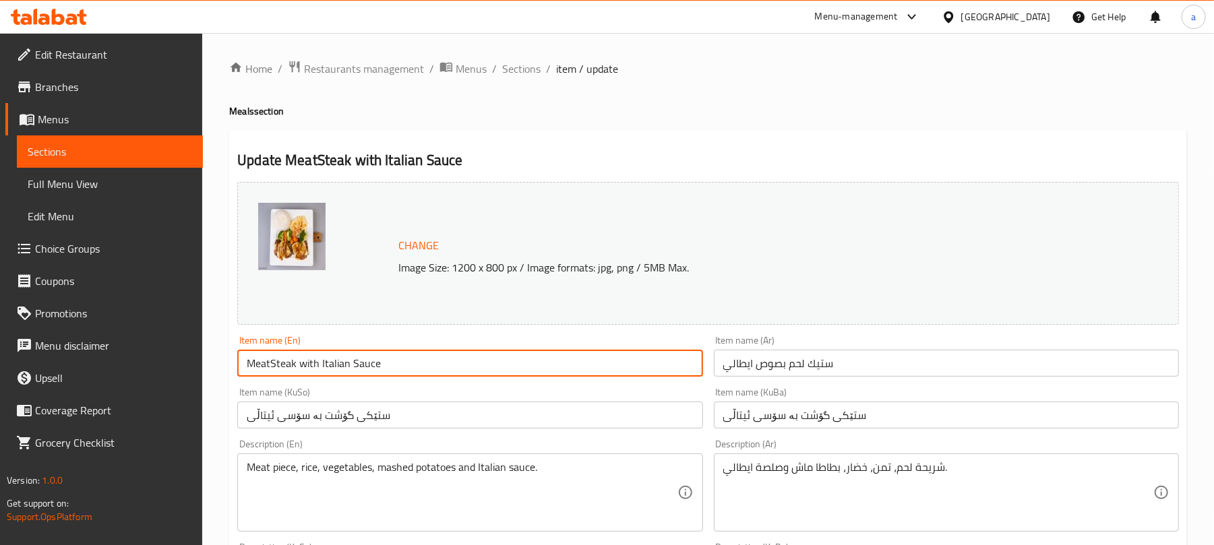
click at [273, 375] on input "MeatSteak with Italian Sauce" at bounding box center [469, 363] width 465 height 27
click at [410, 375] on input "Meat Steak with Italian Sauce" at bounding box center [469, 363] width 465 height 27
type input "Meat Steak with Italian Sauce"
click at [534, 71] on span "Sections" at bounding box center [521, 69] width 38 height 16
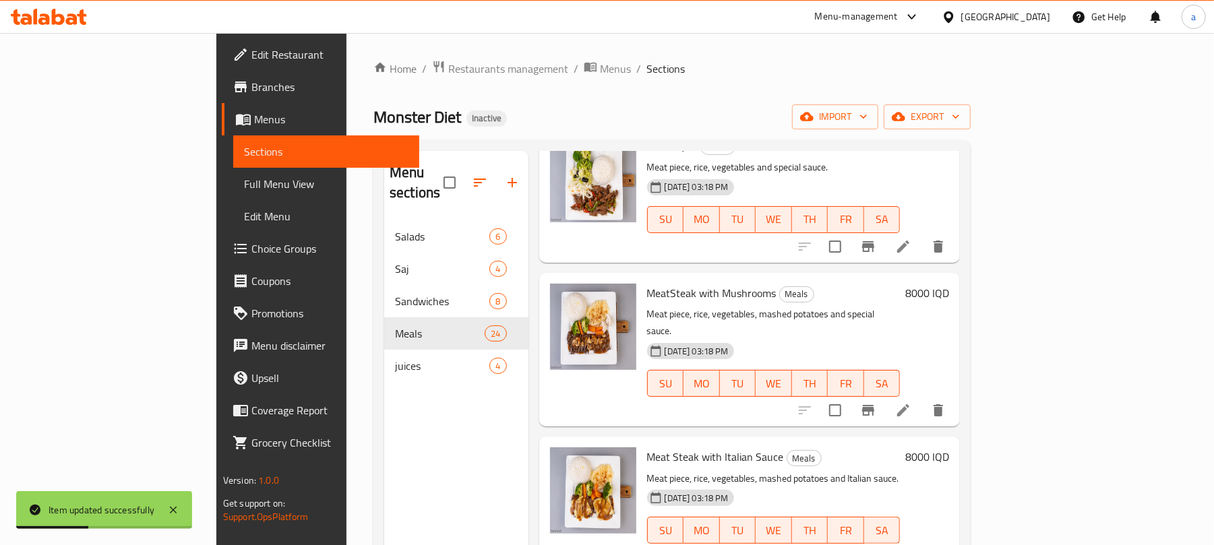
scroll to position [1468, 0]
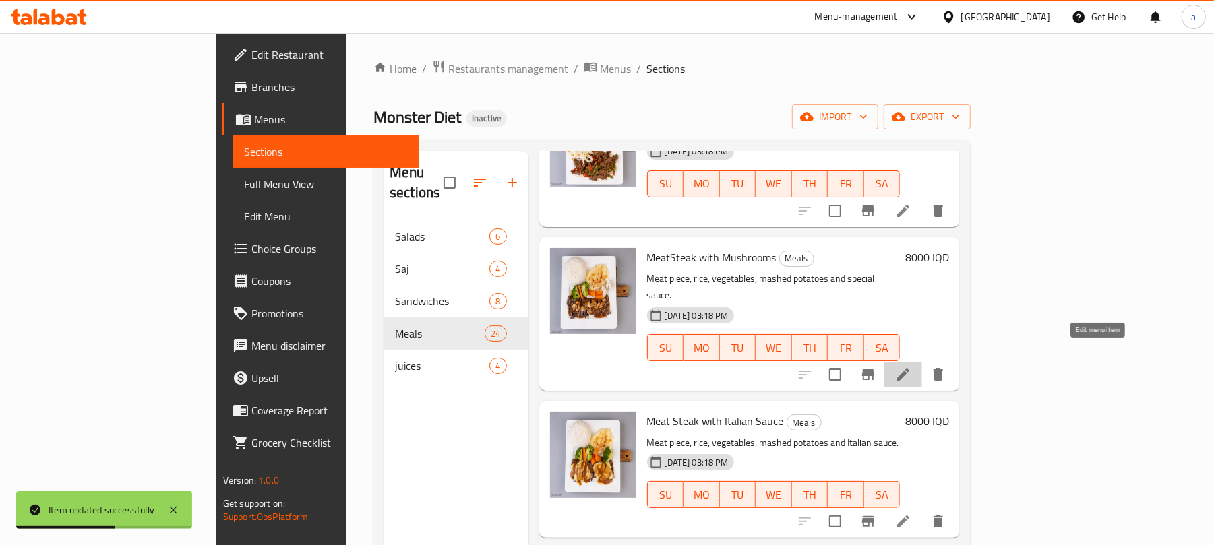
click at [912, 367] on icon at bounding box center [903, 375] width 16 height 16
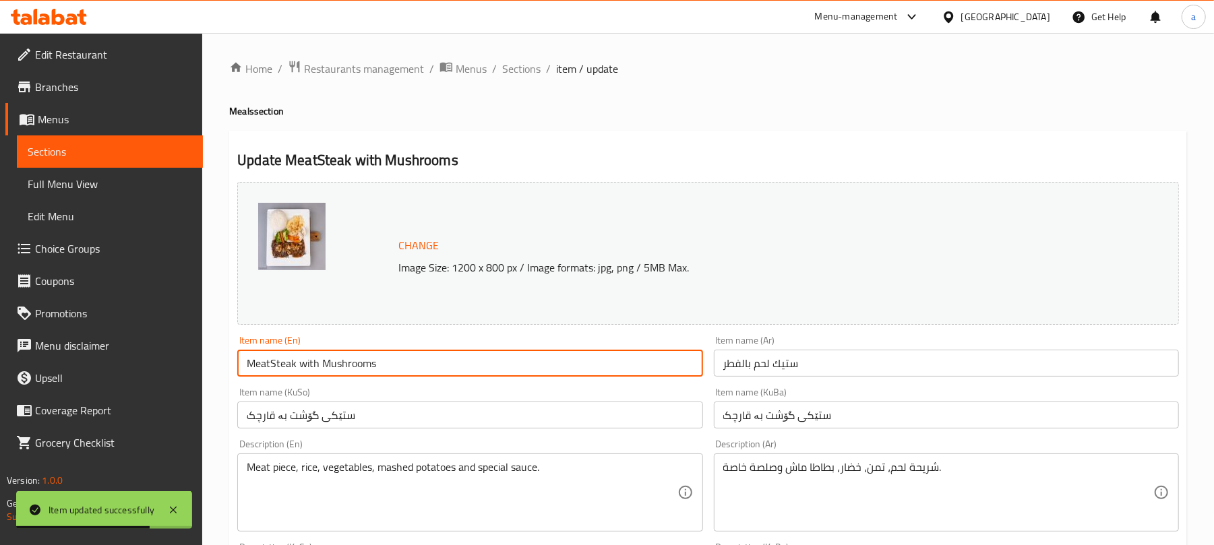
click at [275, 377] on input "MeatSteak with Mushrooms" at bounding box center [469, 363] width 465 height 27
click at [419, 377] on input "Meat Steak with Mushrooms" at bounding box center [469, 363] width 465 height 27
type input "Meat Steak with Mushrooms"
click at [533, 77] on span "Sections" at bounding box center [521, 69] width 38 height 16
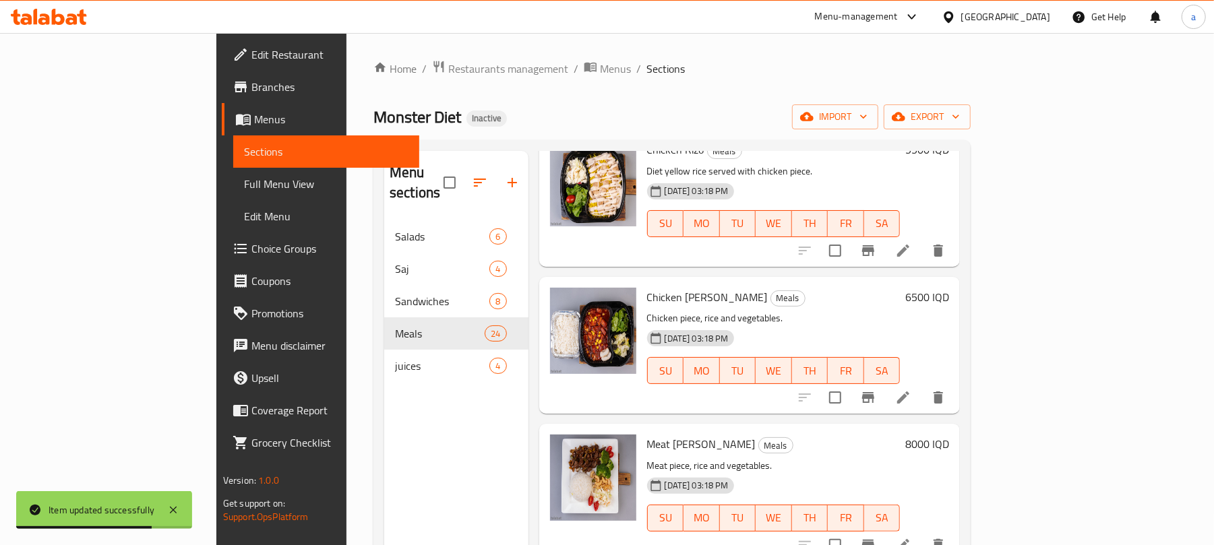
scroll to position [1049, 0]
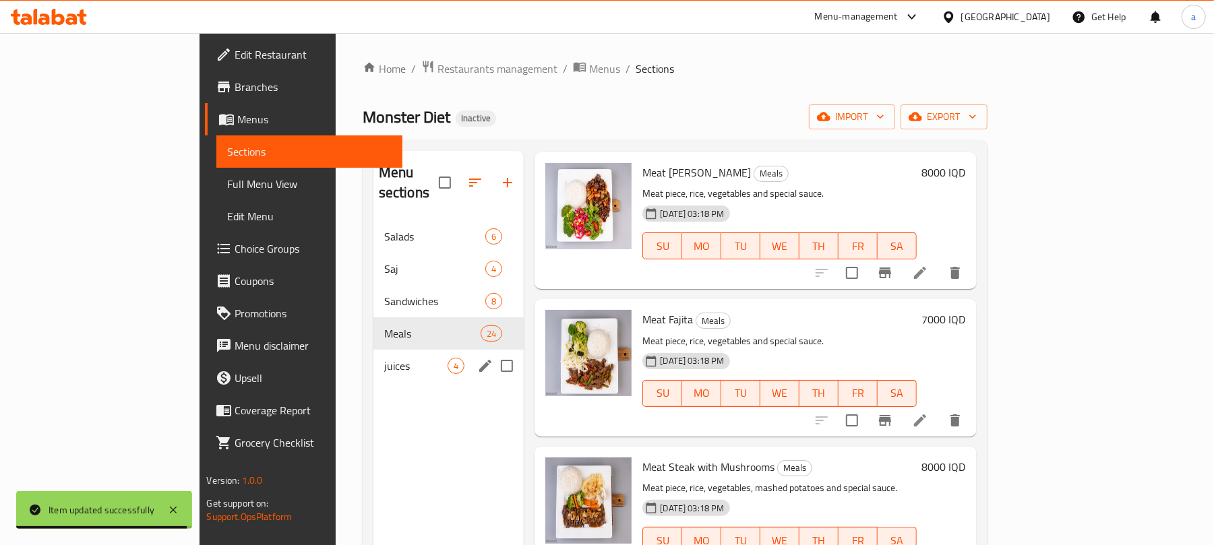
click at [384, 358] on span "juices" at bounding box center [416, 366] width 64 height 16
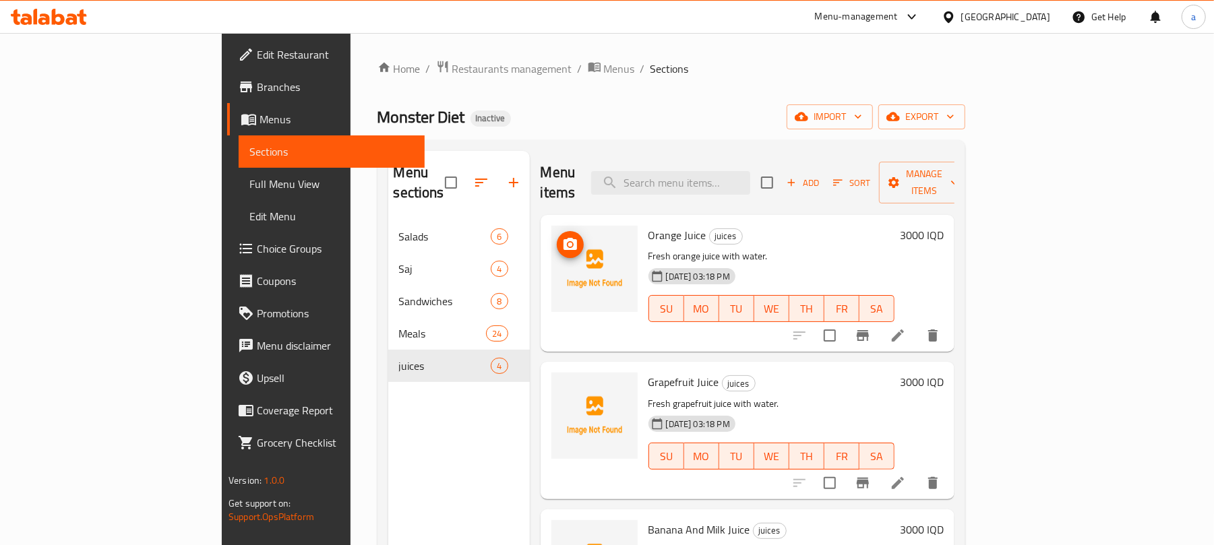
click at [564, 238] on icon "upload picture" at bounding box center [570, 244] width 13 height 12
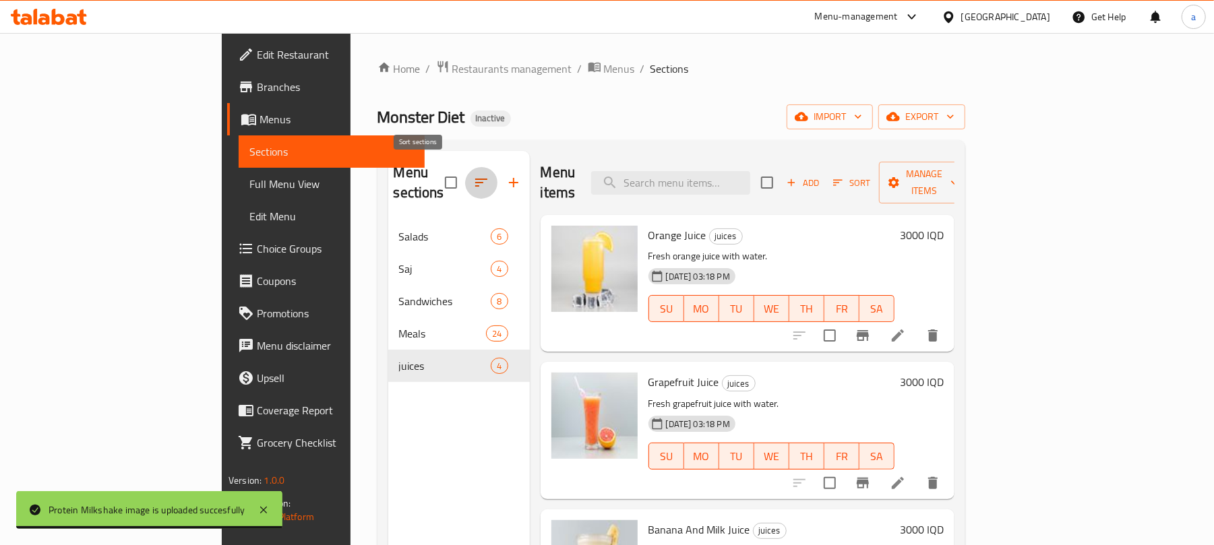
click at [473, 175] on icon "button" at bounding box center [481, 183] width 16 height 16
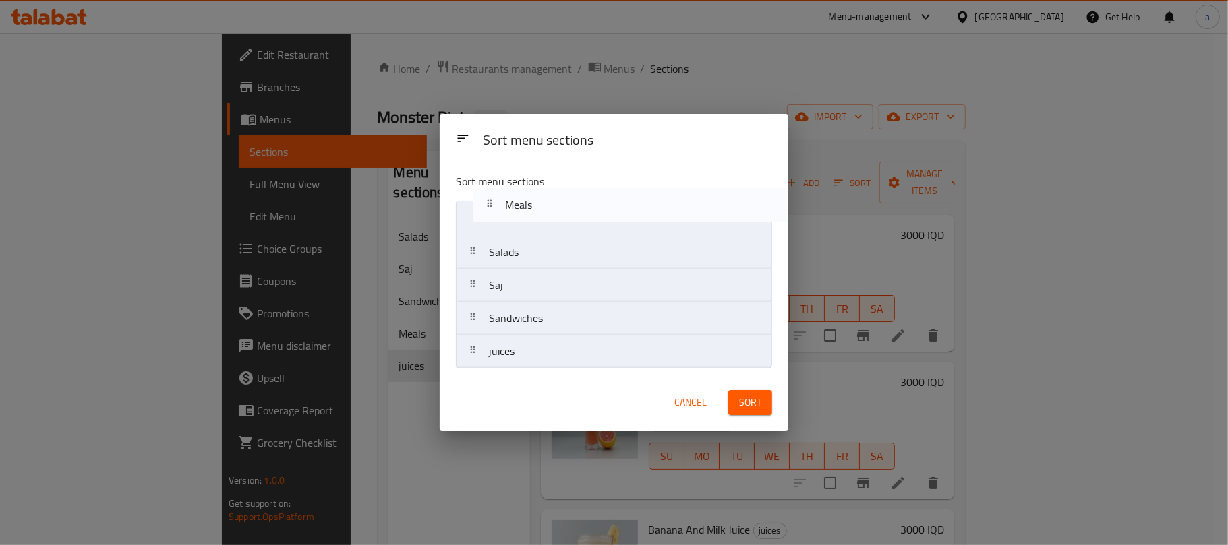
drag, startPoint x: 543, startPoint y: 322, endPoint x: 560, endPoint y: 200, distance: 122.4
click at [560, 197] on div "Sort menu sections Salads Saj Sandwiches Meals juices" at bounding box center [614, 268] width 349 height 212
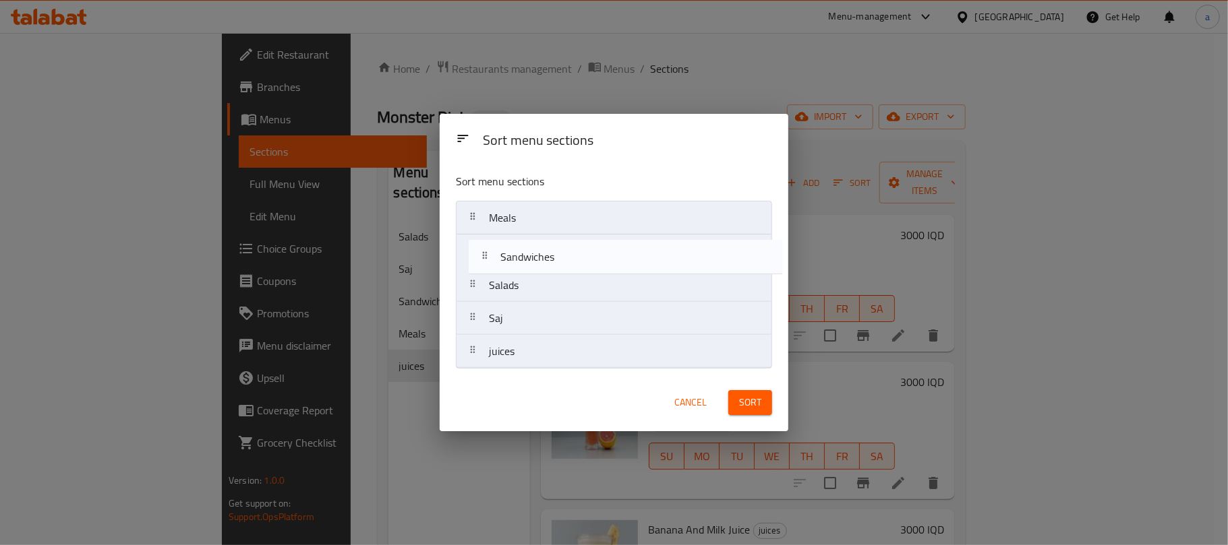
drag, startPoint x: 545, startPoint y: 291, endPoint x: 546, endPoint y: 237, distance: 53.9
click at [546, 237] on nav "Meals Salads Saj Sandwiches juices" at bounding box center [614, 285] width 316 height 168
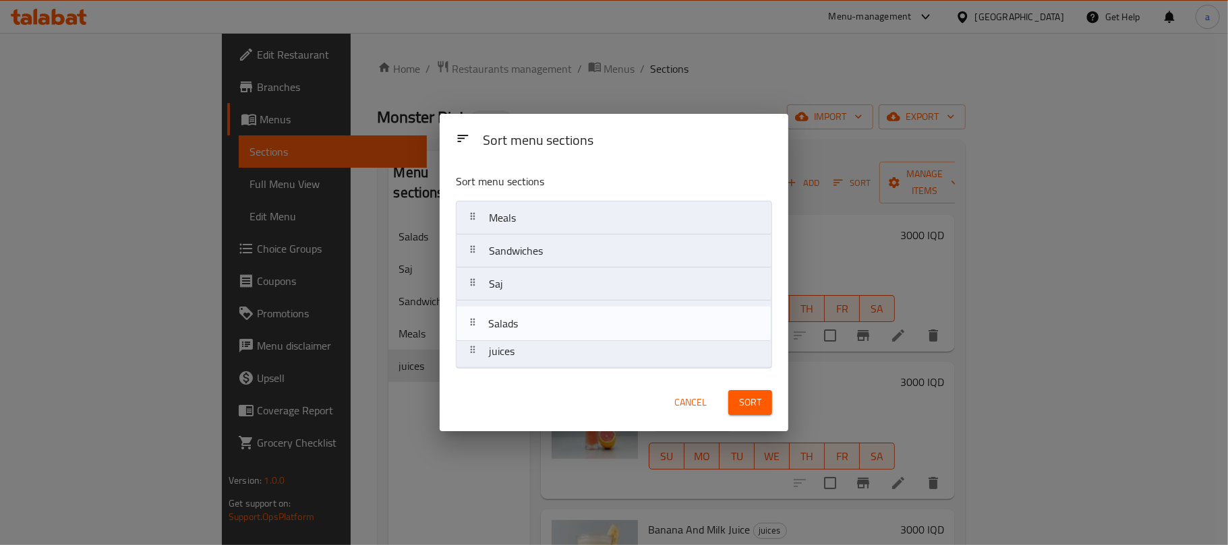
drag, startPoint x: 529, startPoint y: 283, endPoint x: 529, endPoint y: 330, distance: 46.5
click at [529, 330] on nav "Meals Sandwiches Salads Saj juices" at bounding box center [614, 285] width 316 height 168
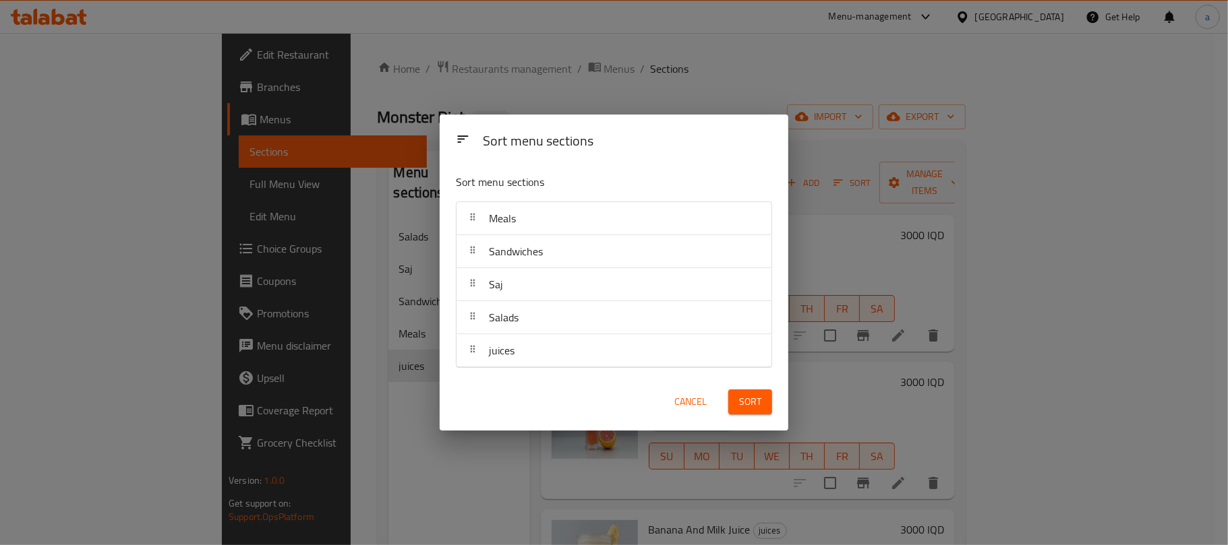
click at [761, 415] on button "Sort" at bounding box center [750, 402] width 44 height 25
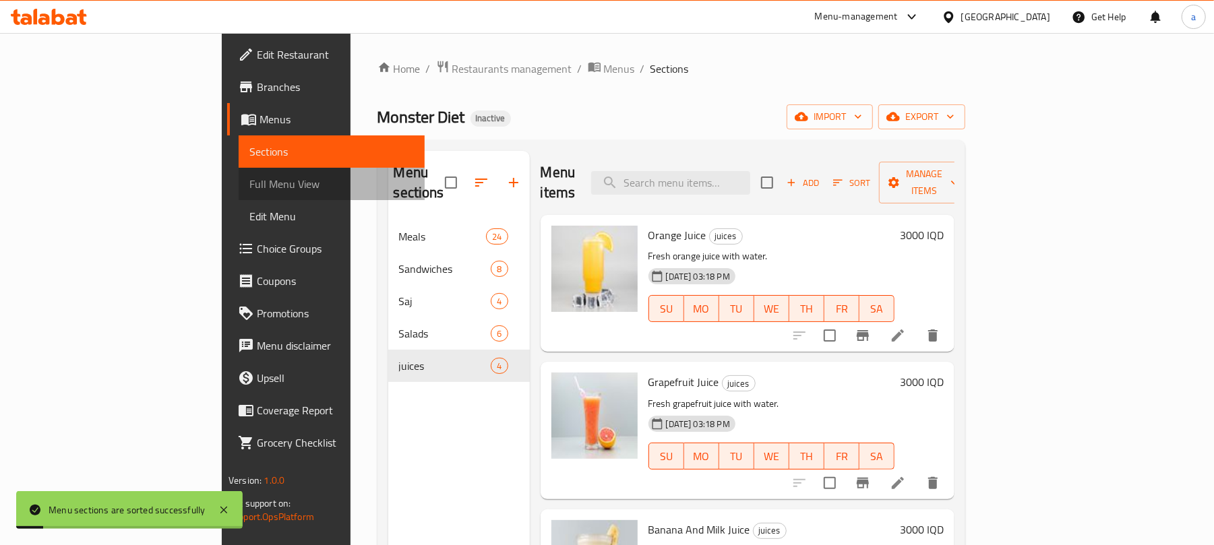
click at [249, 185] on span "Full Menu View" at bounding box center [331, 184] width 165 height 16
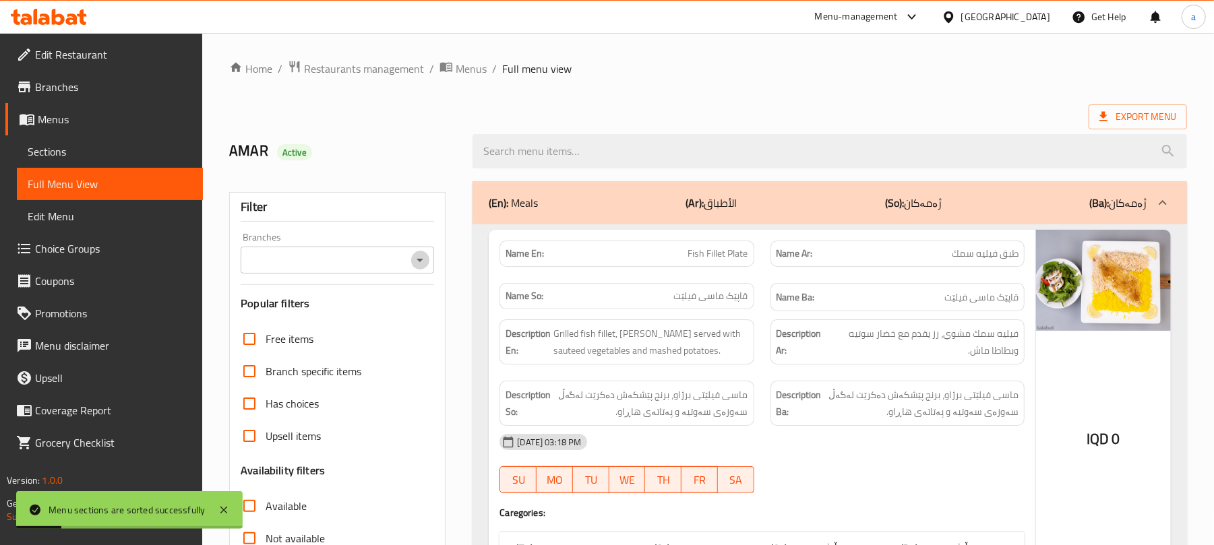
click at [423, 260] on icon "Open" at bounding box center [420, 260] width 16 height 16
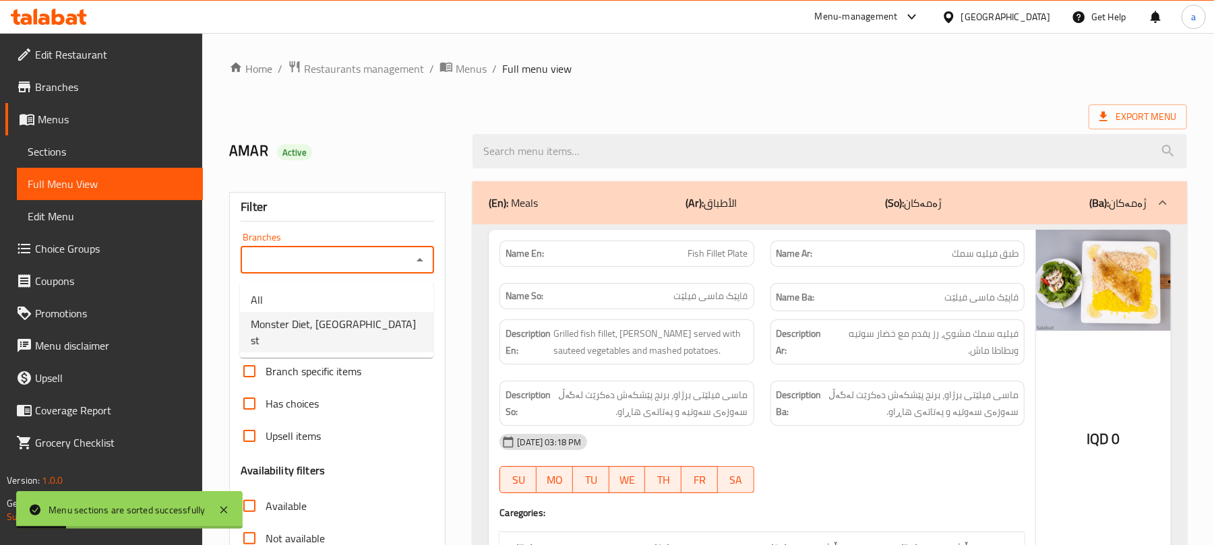
click at [354, 330] on span "Monster Diet, palestine st" at bounding box center [337, 332] width 172 height 32
type input "Monster Diet, palestine st"
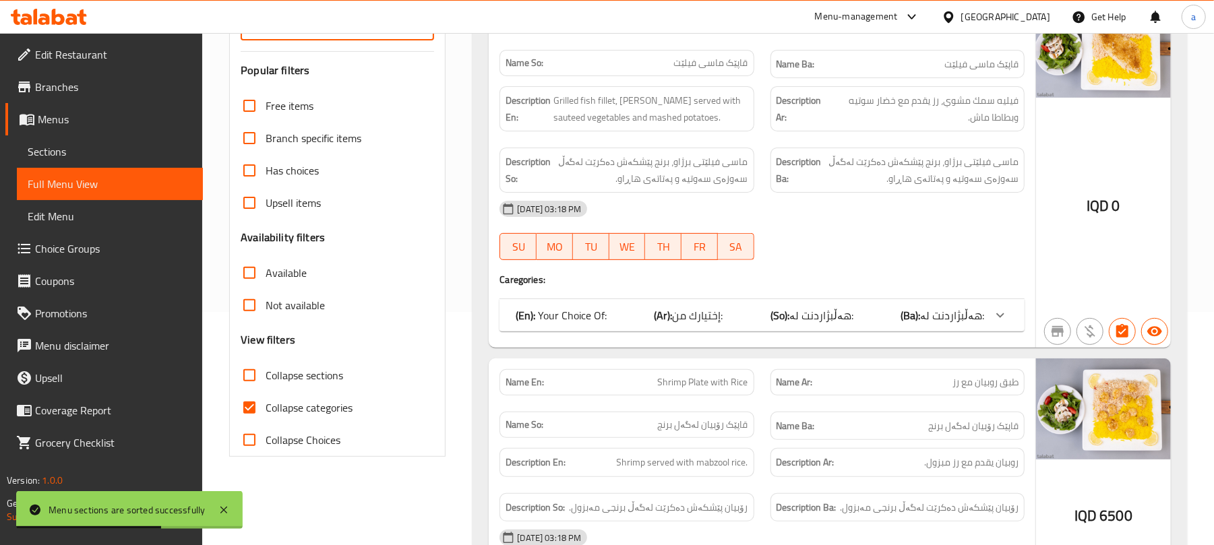
scroll to position [419, 0]
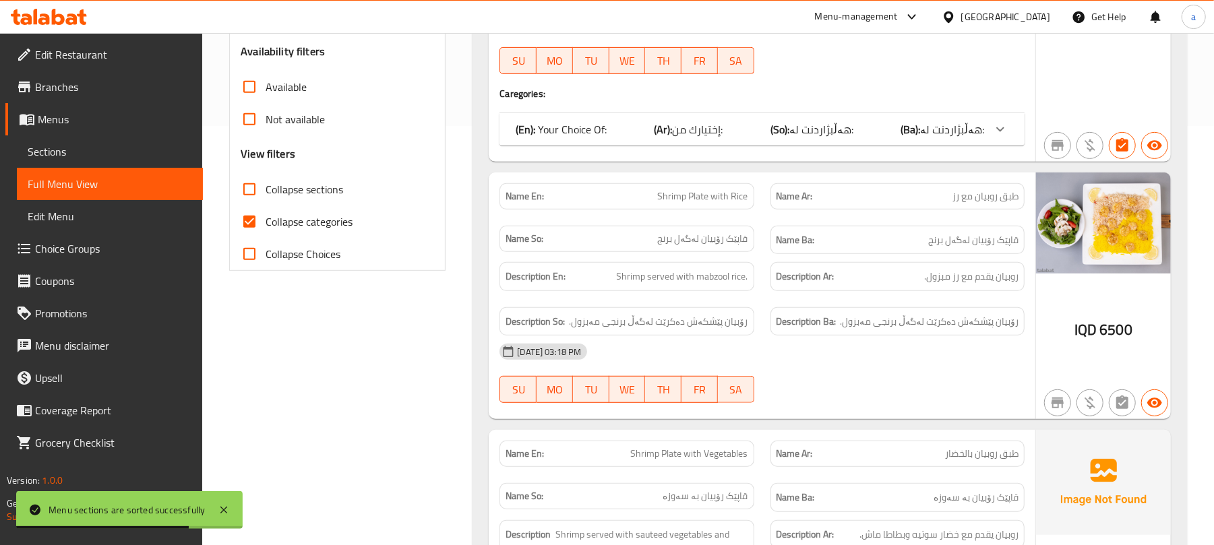
click at [264, 238] on input "Collapse categories" at bounding box center [249, 222] width 32 height 32
checkbox input "false"
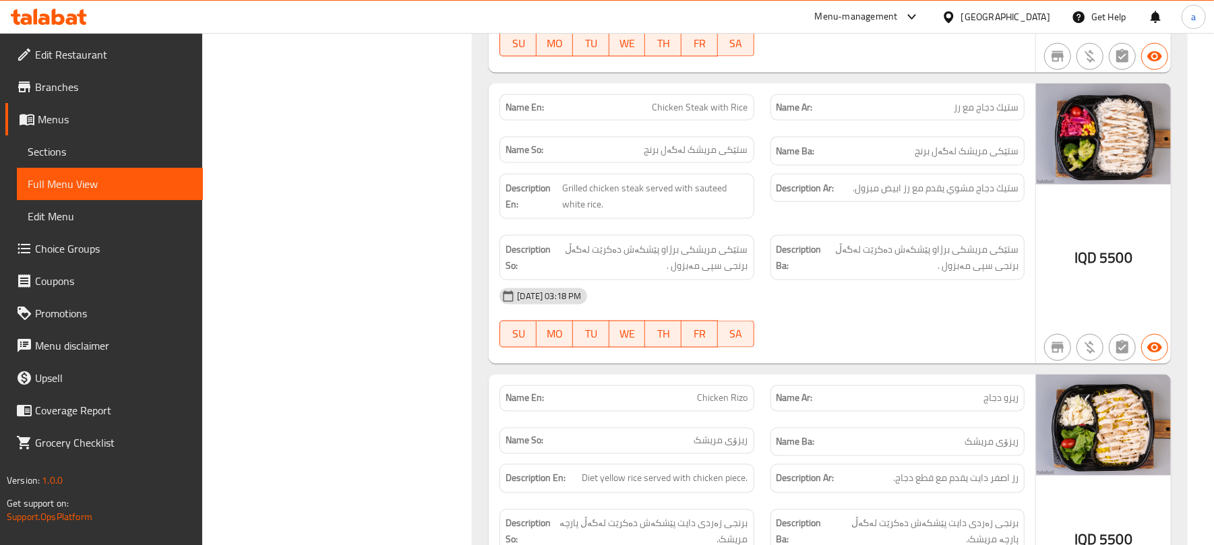
scroll to position [1468, 0]
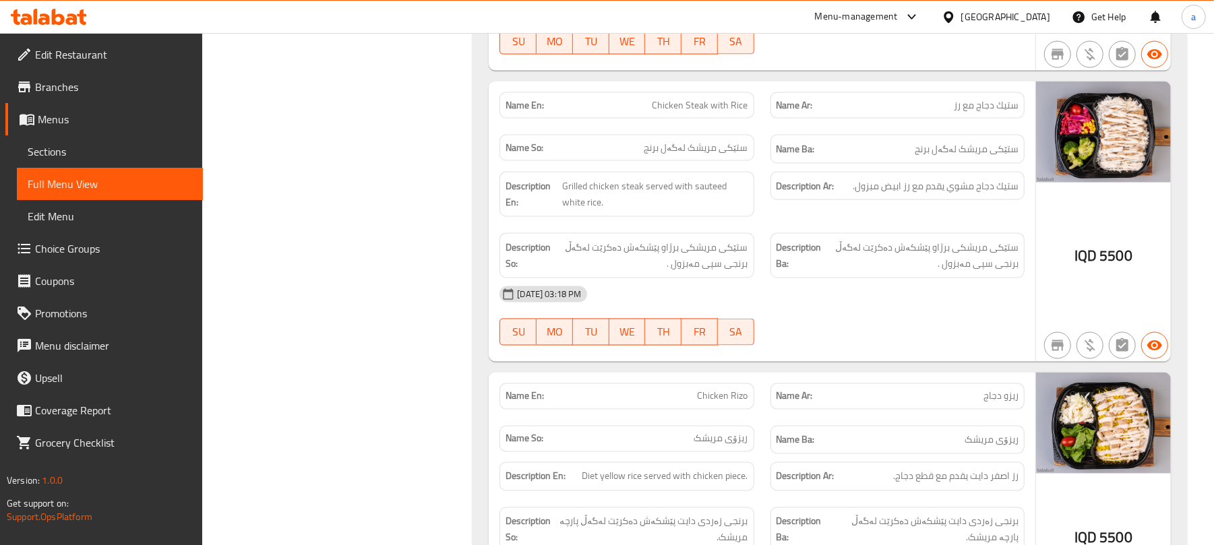
click at [700, 113] on span "Chicken Steak with Rice" at bounding box center [701, 105] width 96 height 14
copy span "Chicken Steak with Rice"
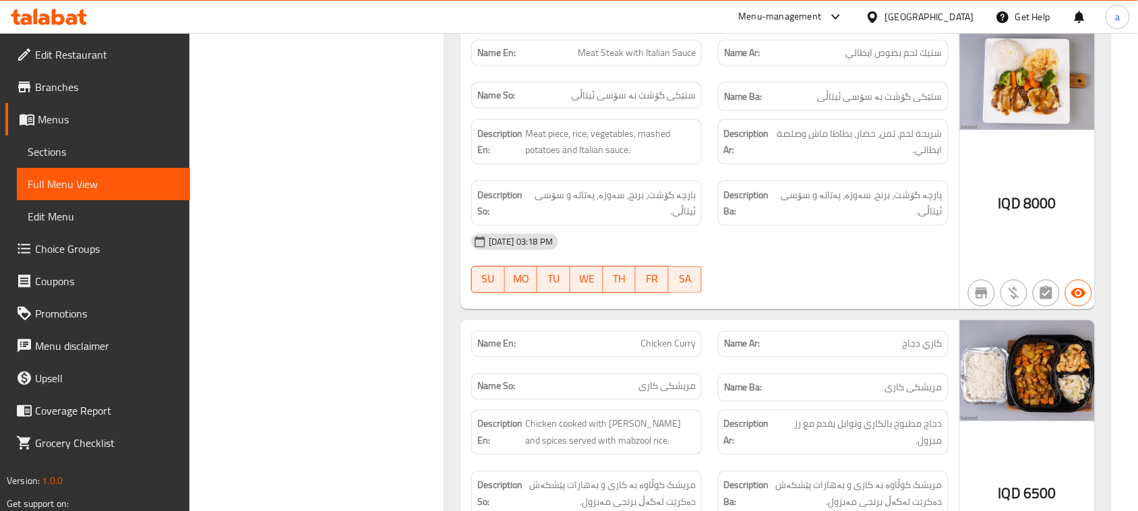
scroll to position [3507, 0]
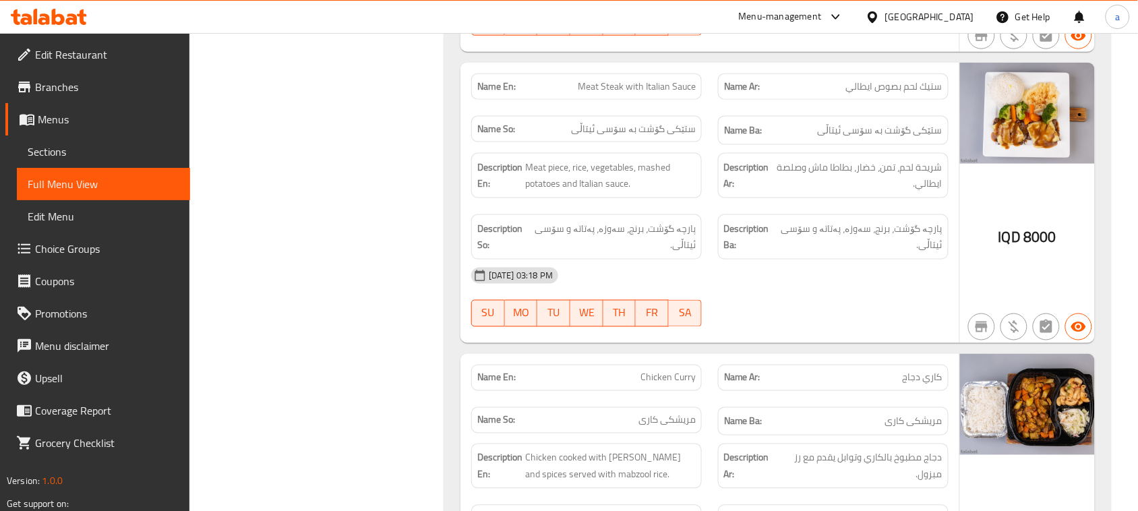
click at [622, 73] on div "Name En: Meat Steak with Italian Sauce" at bounding box center [586, 86] width 231 height 26
click at [618, 80] on span "Meat Steak with Italian Sauce" at bounding box center [637, 87] width 118 height 14
copy span "Meat Steak with Italian Sauce"
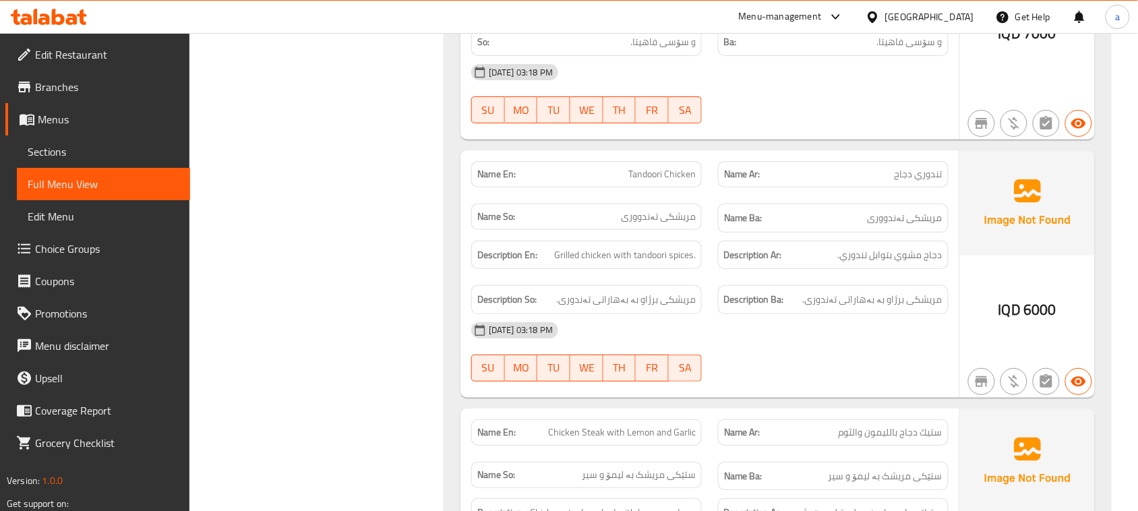
scroll to position [4586, 0]
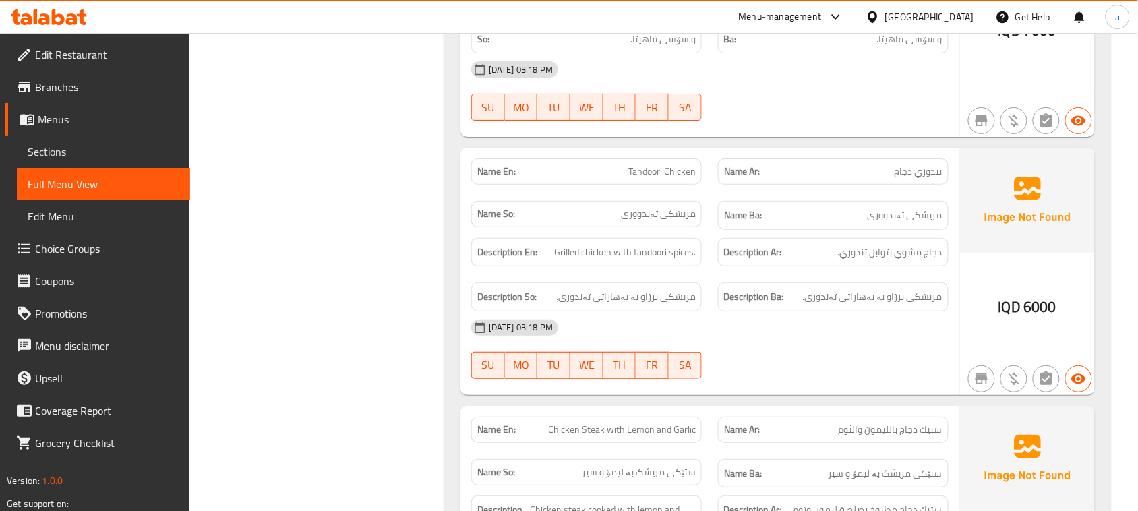
click at [686, 165] on span "Tandoori Chicken" at bounding box center [661, 172] width 67 height 14
copy span "Tandoori Chicken"
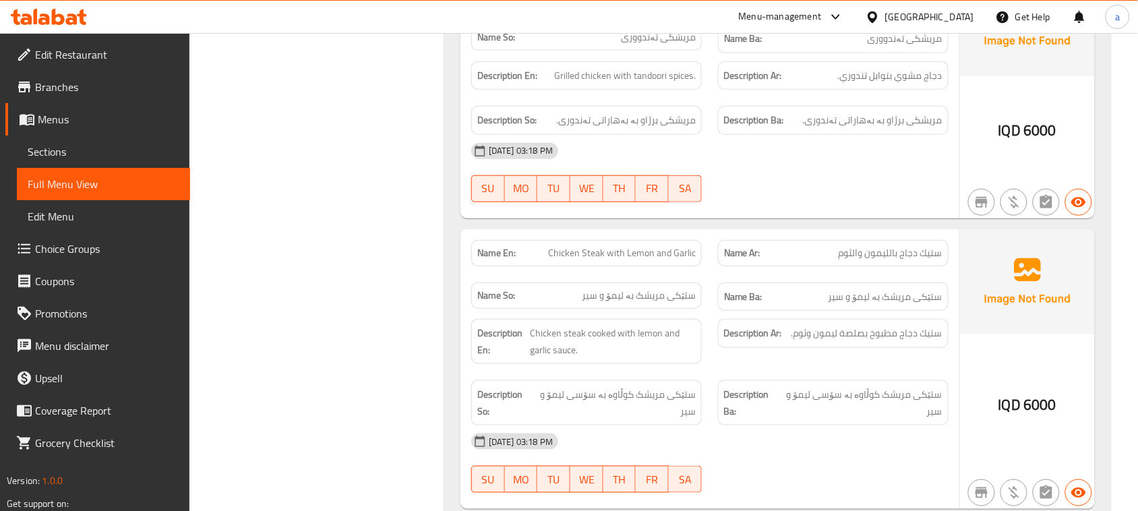
scroll to position [4788, 0]
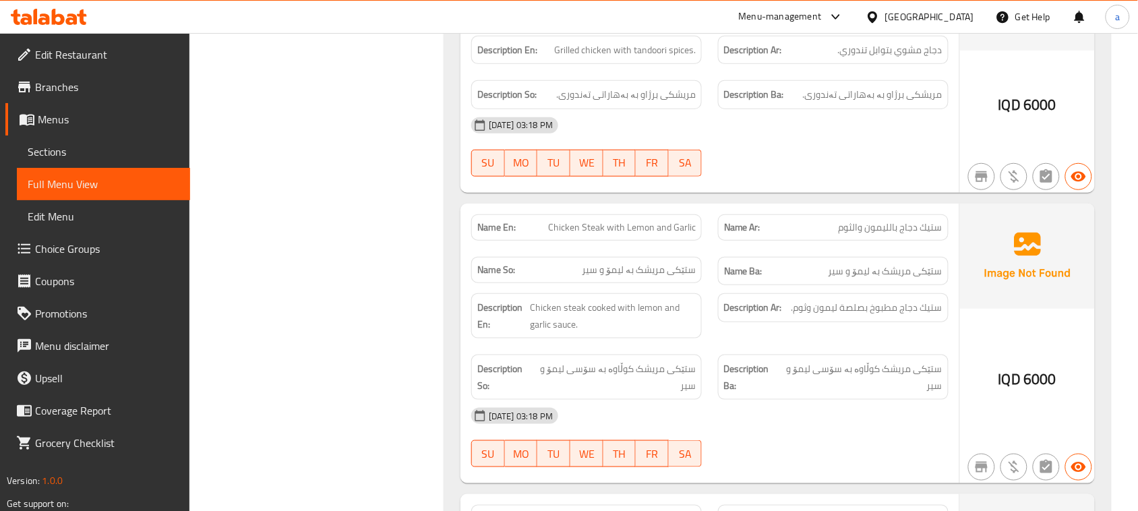
click at [619, 220] on span "Chicken Steak with Lemon and Garlic" at bounding box center [622, 227] width 148 height 14
click at [621, 220] on span "Chicken Steak with Lemon and Garlic" at bounding box center [622, 227] width 148 height 14
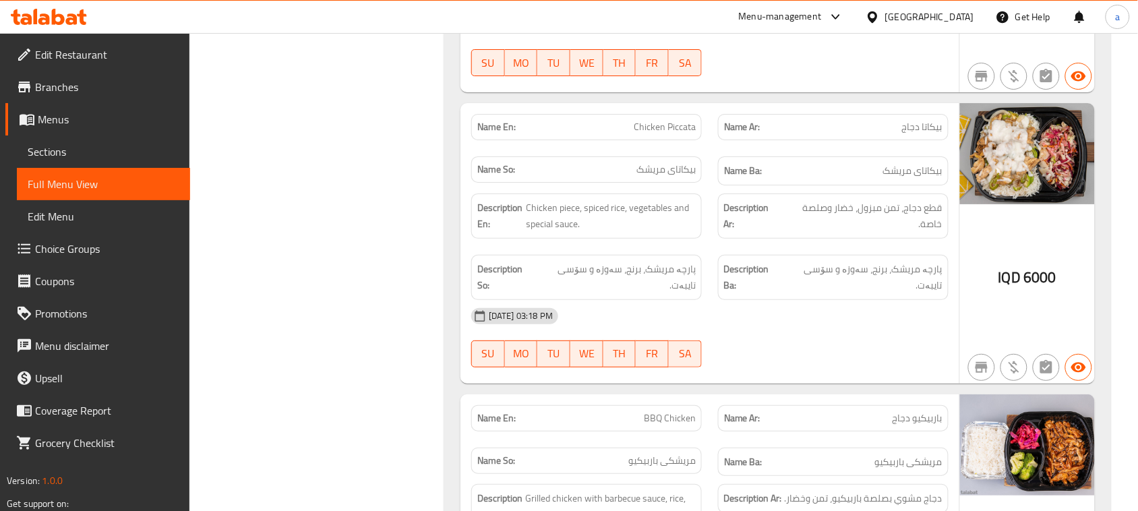
scroll to position [6002, 0]
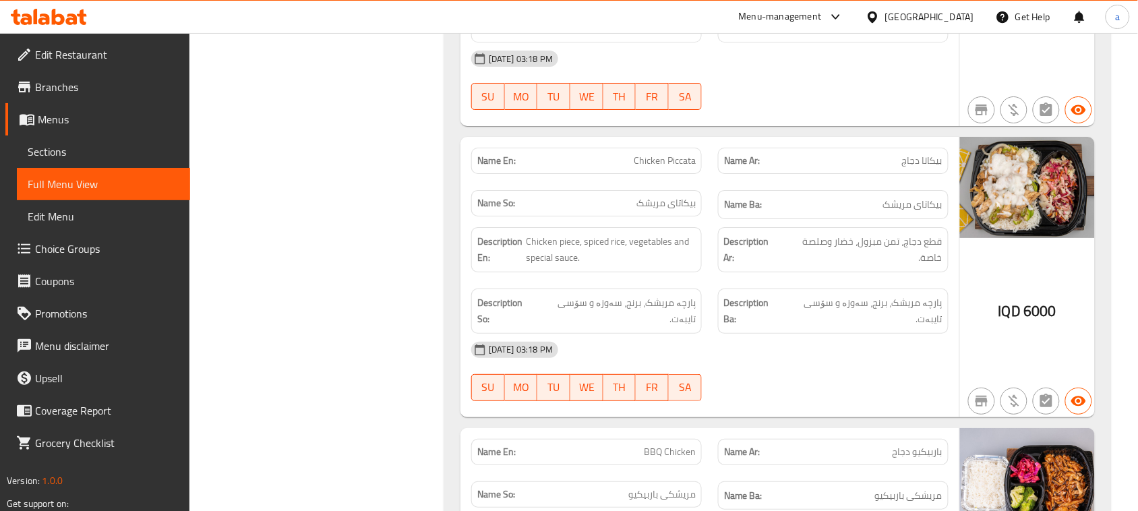
click at [674, 154] on span "Chicken Piccata" at bounding box center [665, 161] width 62 height 14
copy span "Chicken Piccata"
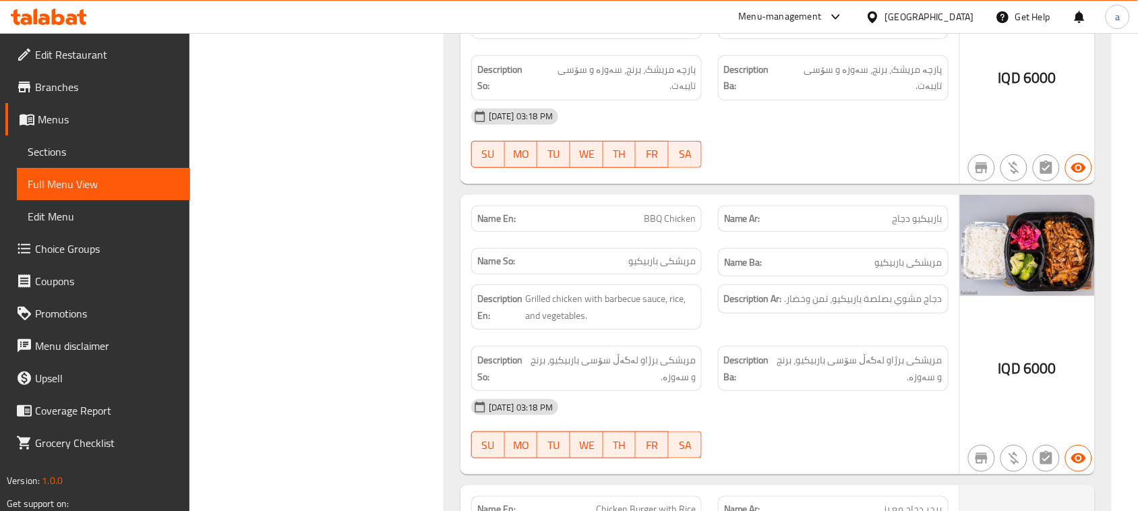
scroll to position [6238, 0]
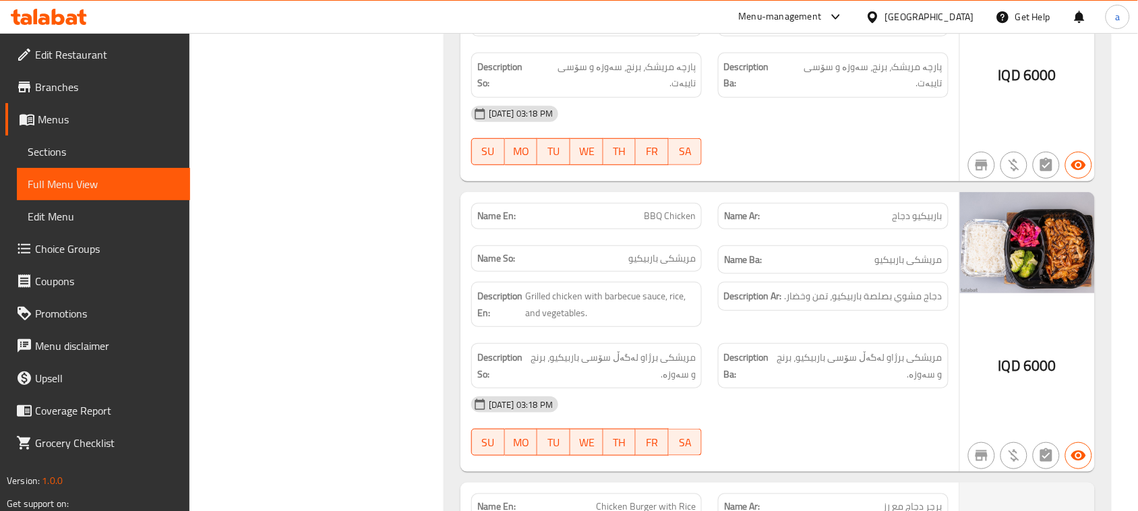
click at [675, 209] on span "BBQ Chicken" at bounding box center [670, 216] width 52 height 14
copy span "BBQ Chicken"
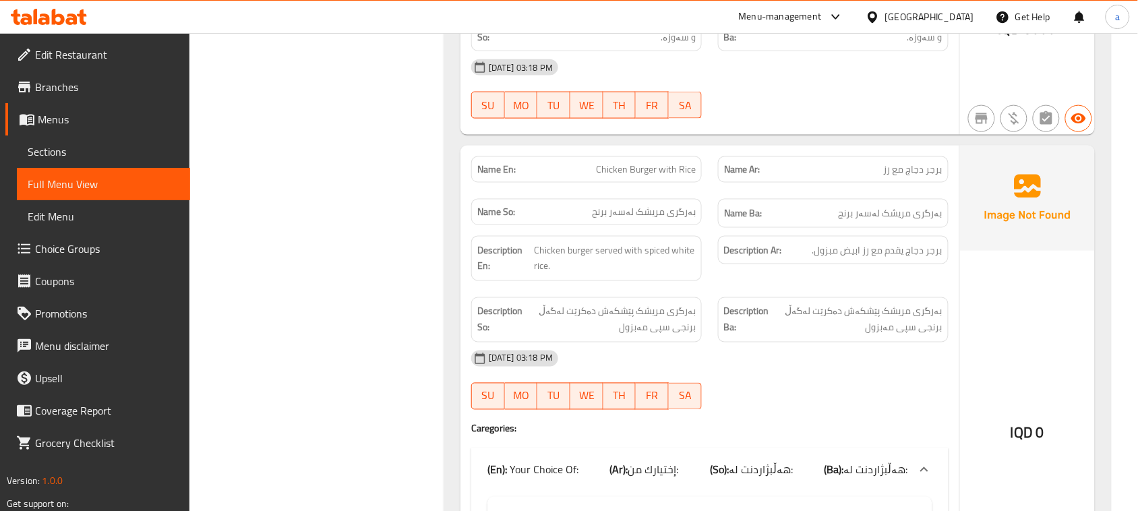
scroll to position [6608, 0]
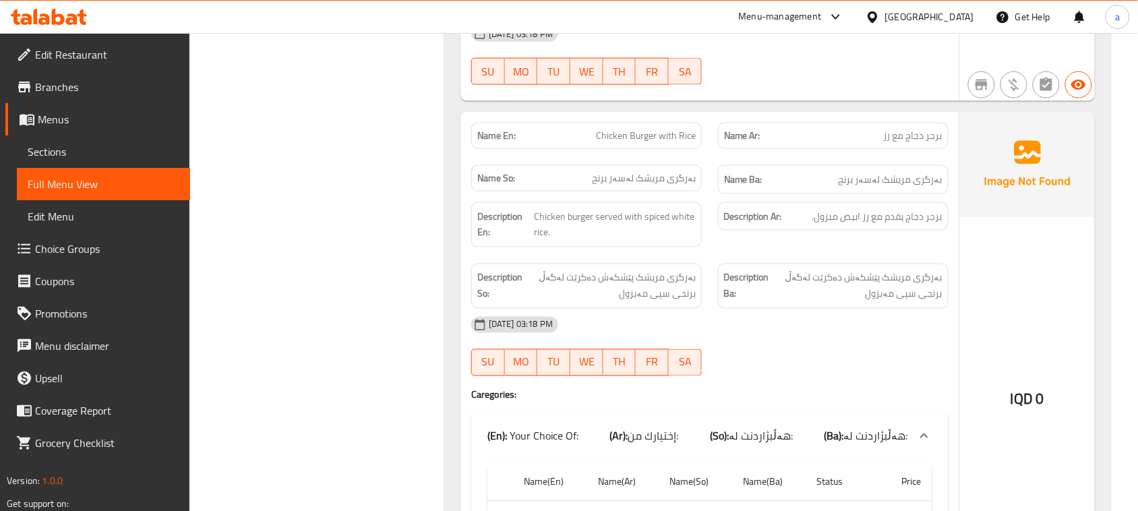
click at [662, 129] on span "Chicken Burger with Rice" at bounding box center [646, 136] width 100 height 14
copy span "Chicken Burger with Rice"
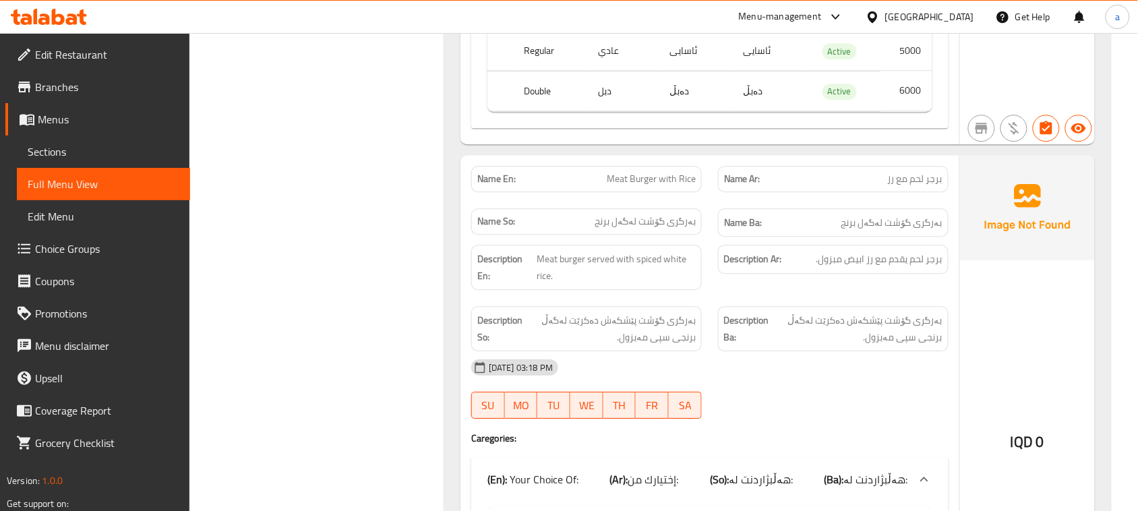
scroll to position [7080, 0]
click at [657, 170] on span "Meat Burger with Rice" at bounding box center [651, 177] width 89 height 14
copy span "Meat Burger with Rice"
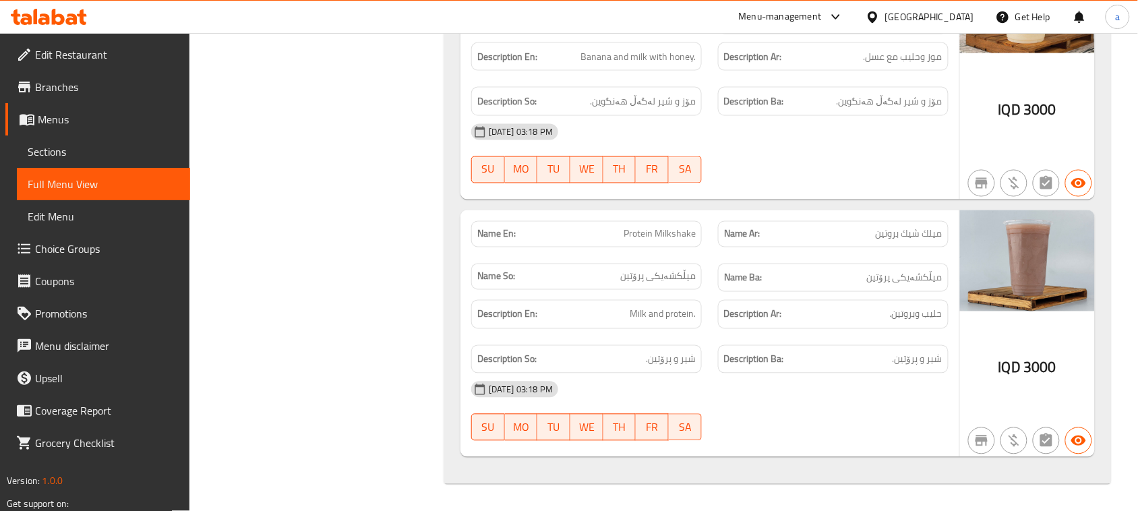
scroll to position [14294, 0]
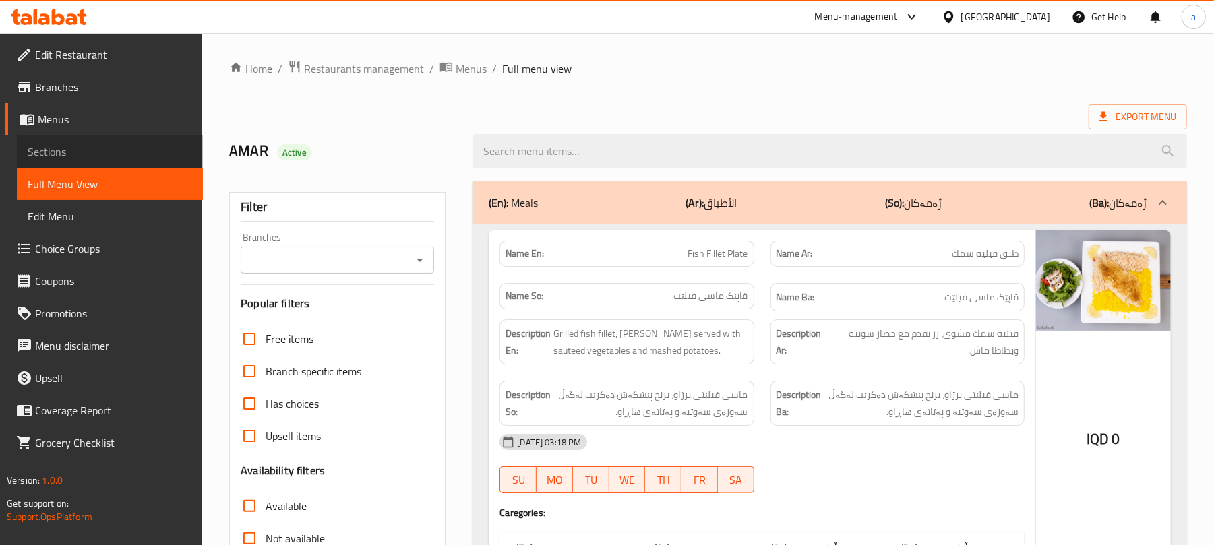
click at [128, 158] on span "Sections" at bounding box center [110, 152] width 165 height 16
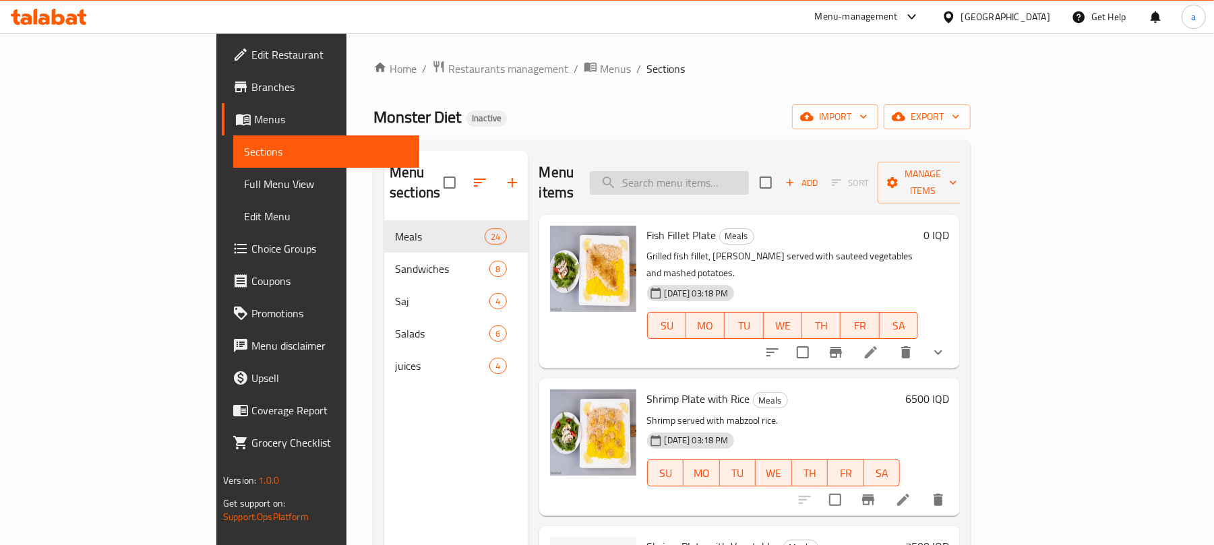
click at [721, 181] on input "search" at bounding box center [669, 183] width 159 height 24
paste input "Chicken Steak with Rice"
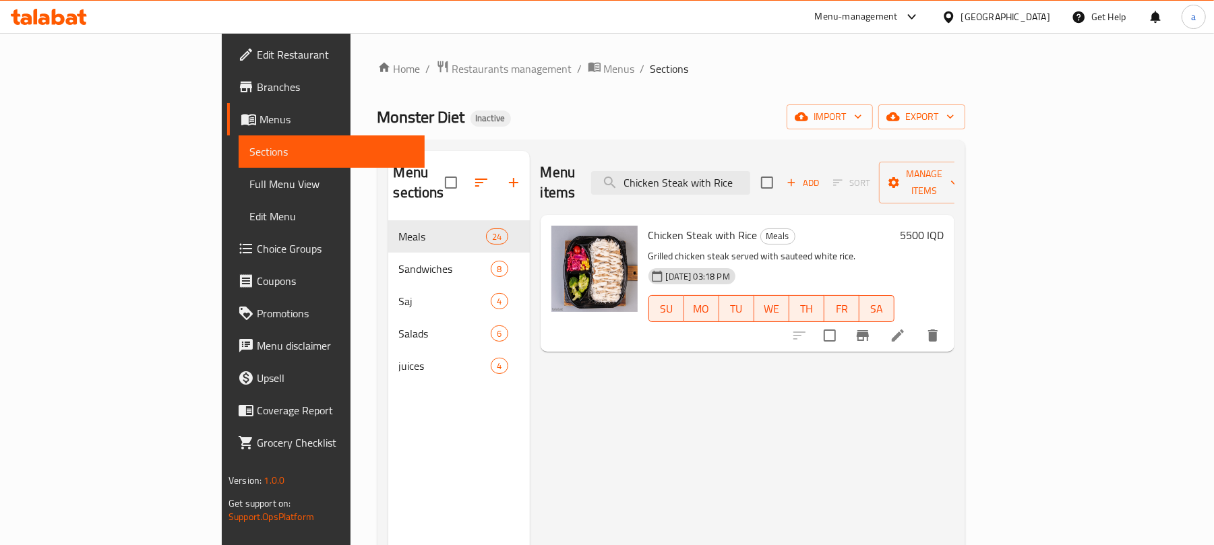
type input "Chicken Steak with Rice"
click at [906, 328] on icon at bounding box center [898, 336] width 16 height 16
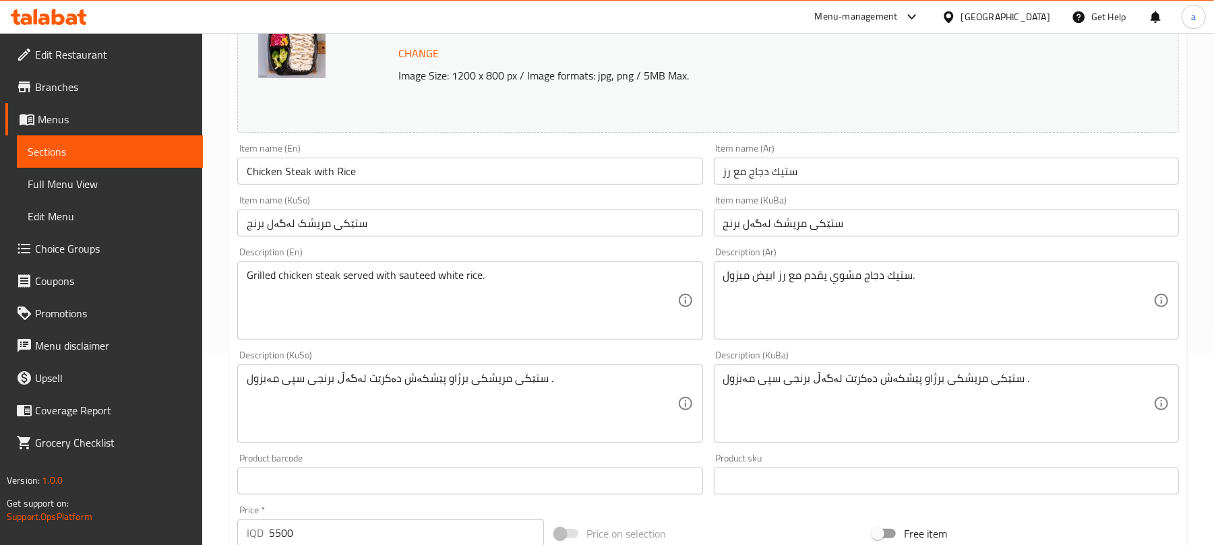
scroll to position [209, 0]
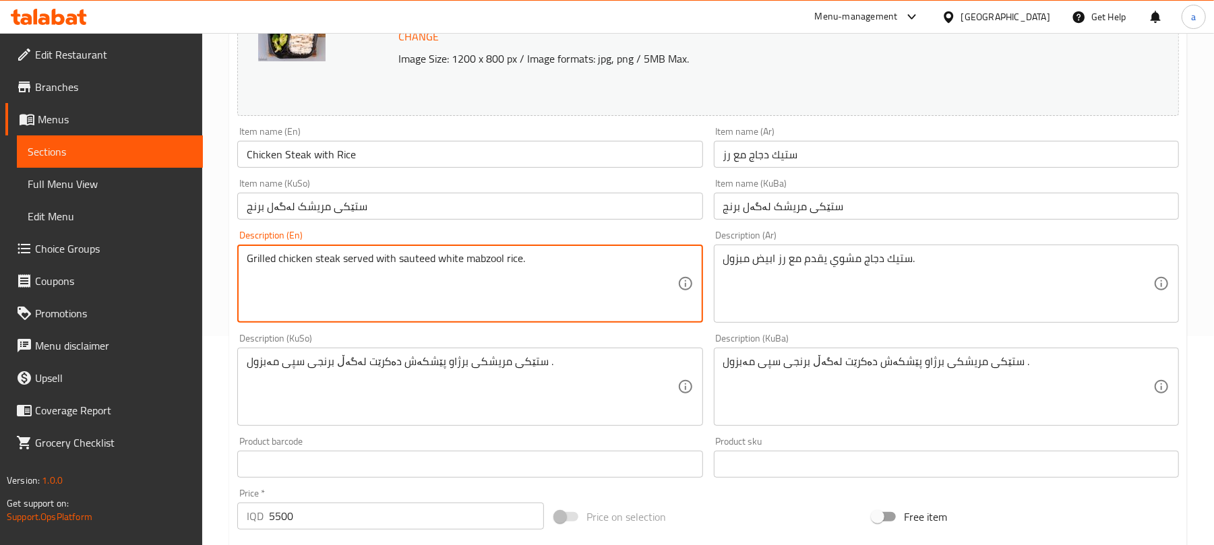
type textarea "Grilled chicken steak served with sauteed white mabzool rice."
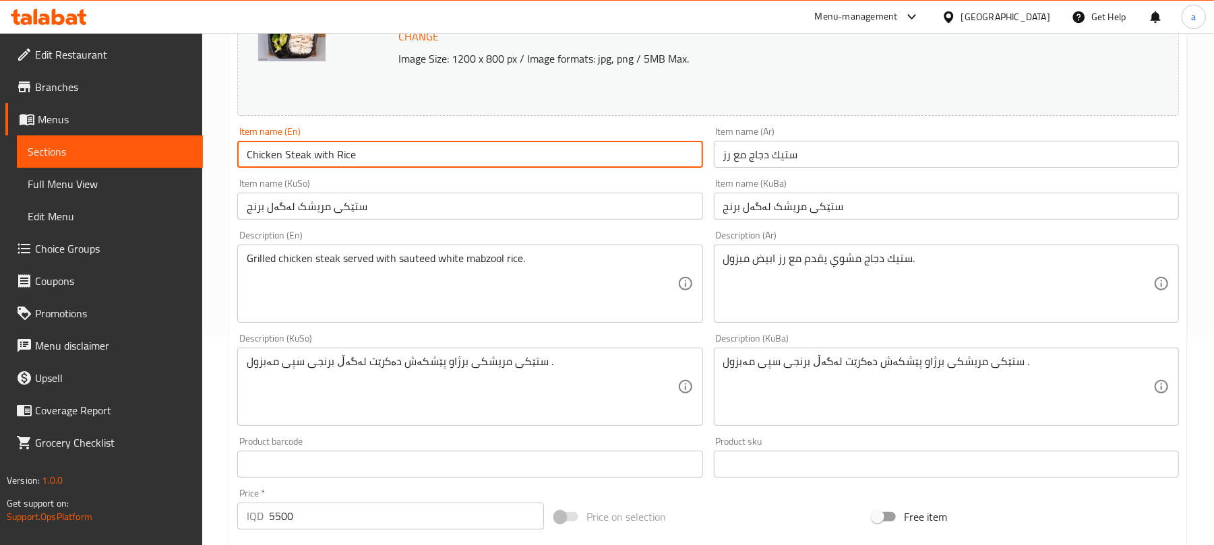
drag, startPoint x: 352, startPoint y: 151, endPoint x: 372, endPoint y: 157, distance: 21.1
click at [354, 152] on input "Chicken Steak with Rice" at bounding box center [469, 154] width 465 height 27
click at [378, 160] on input "Chicken Steak with Rice" at bounding box center [469, 154] width 465 height 27
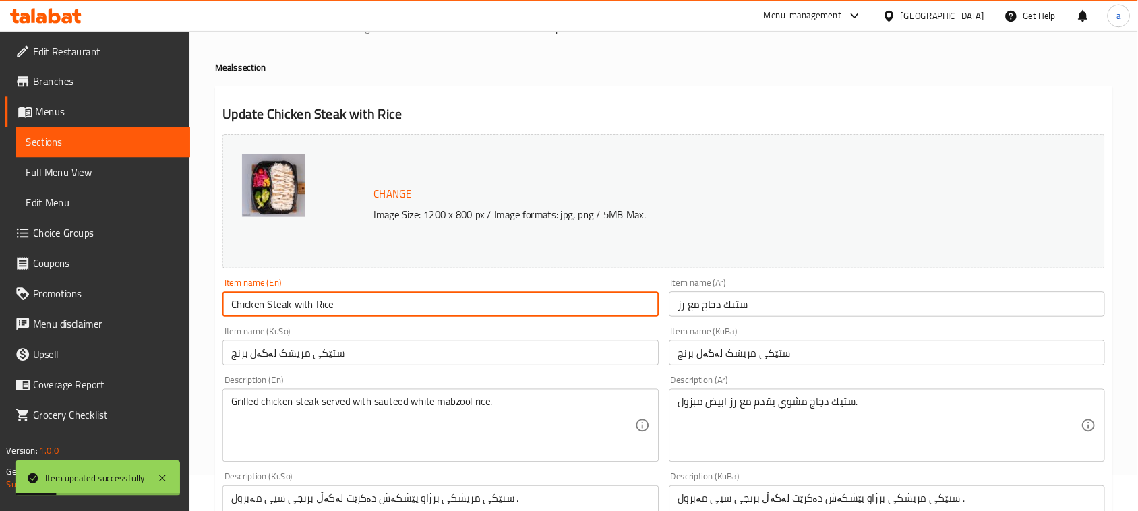
scroll to position [0, 0]
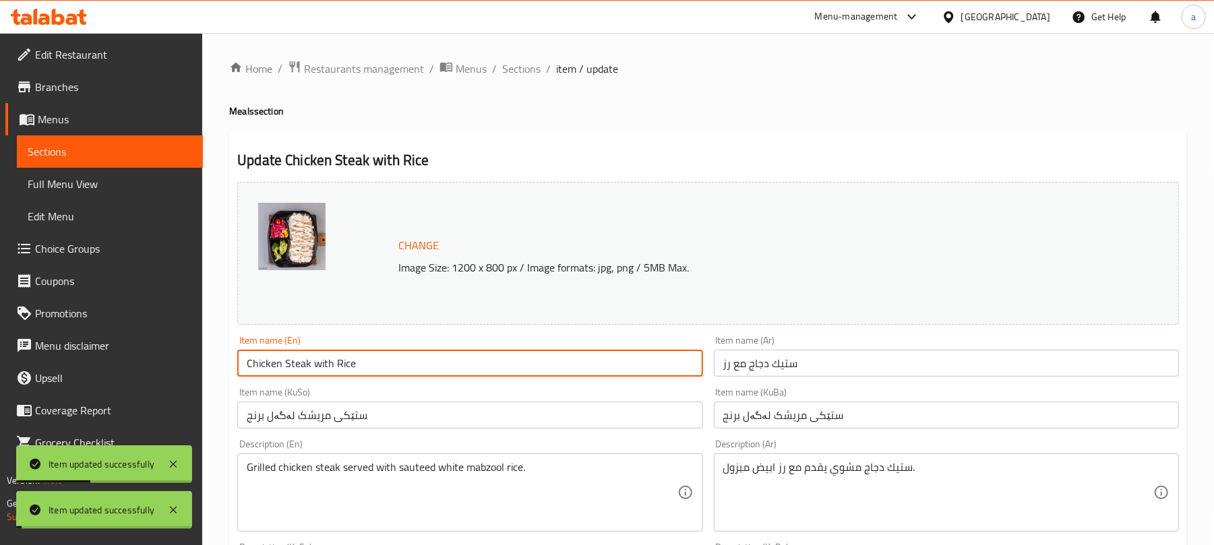
click at [533, 67] on span "Sections" at bounding box center [521, 69] width 38 height 16
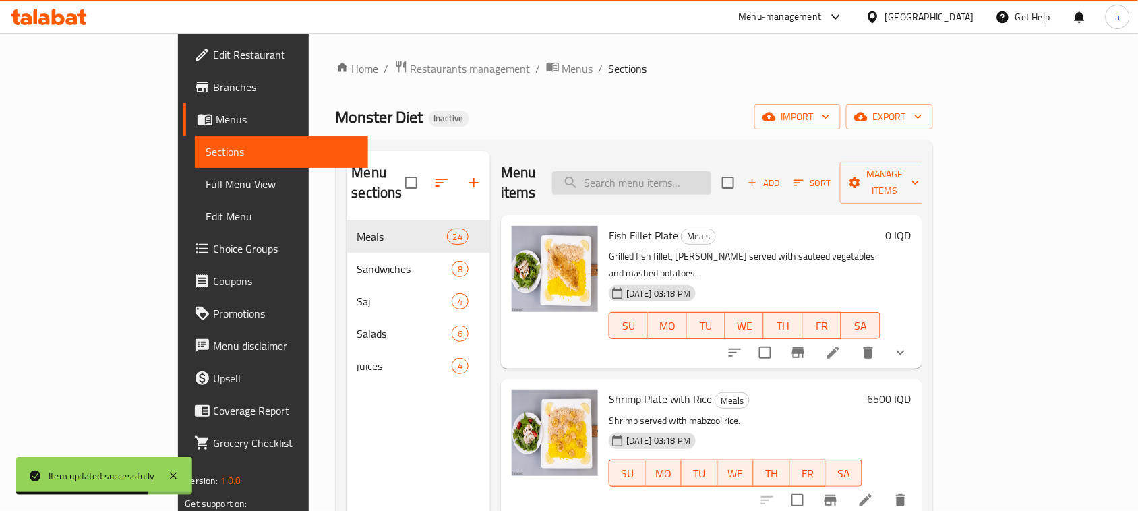
click at [707, 172] on input "search" at bounding box center [631, 183] width 159 height 24
paste input "Meat Steak with Italian Sauce"
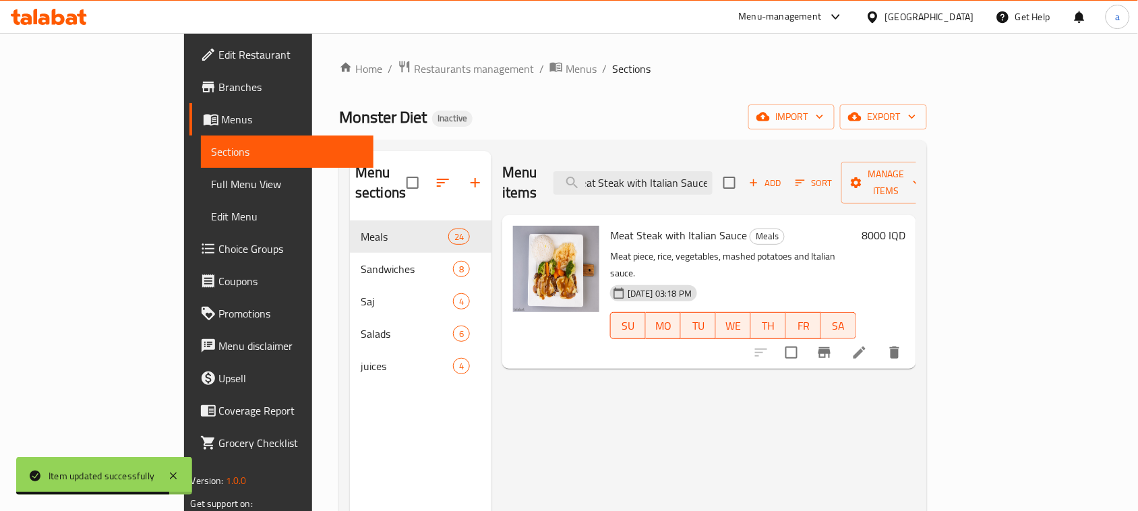
type input "Meat Steak with Italian Sauce"
click at [866, 347] on icon at bounding box center [860, 353] width 12 height 12
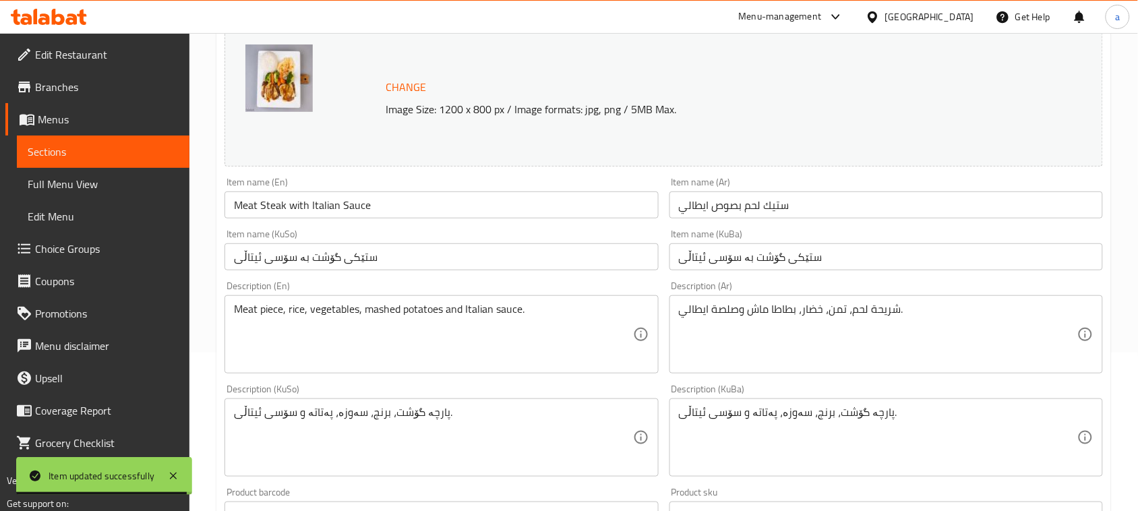
scroll to position [196, 0]
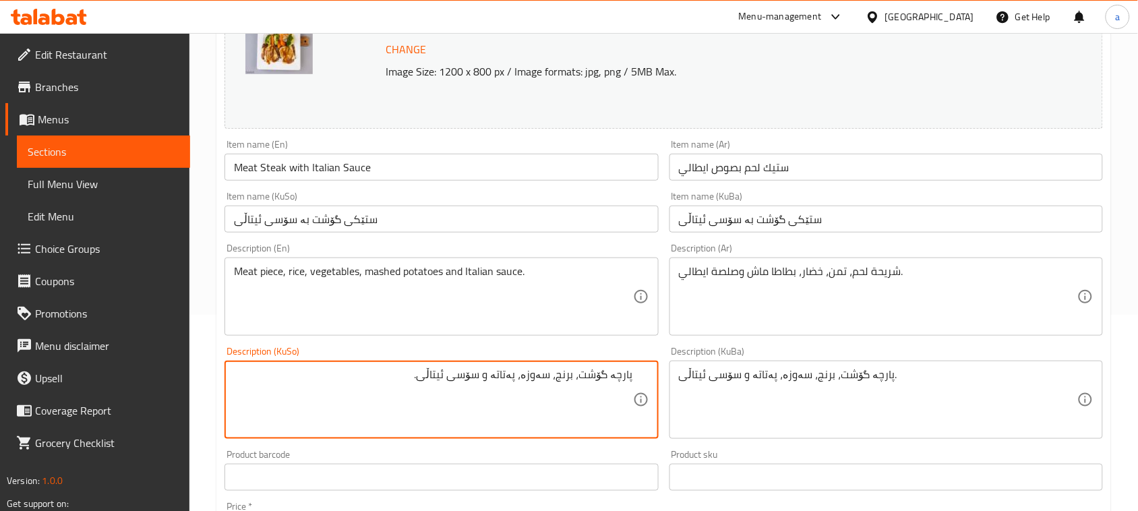
click at [494, 396] on textarea "پارچە گۆشت، برنج، سەوزە، پەتاتە و سۆسی ئیتاڵی." at bounding box center [433, 400] width 398 height 64
click at [499, 396] on textarea "پارچە گۆشت، برنج، سەوزە، پەتاتەی هاراو و سۆسی ئیتاڵی." at bounding box center [433, 400] width 398 height 64
type textarea "پارچە گۆشت، برنج، سەوزە، پەتاتەی هاراو و سۆسی ئیتاڵی."
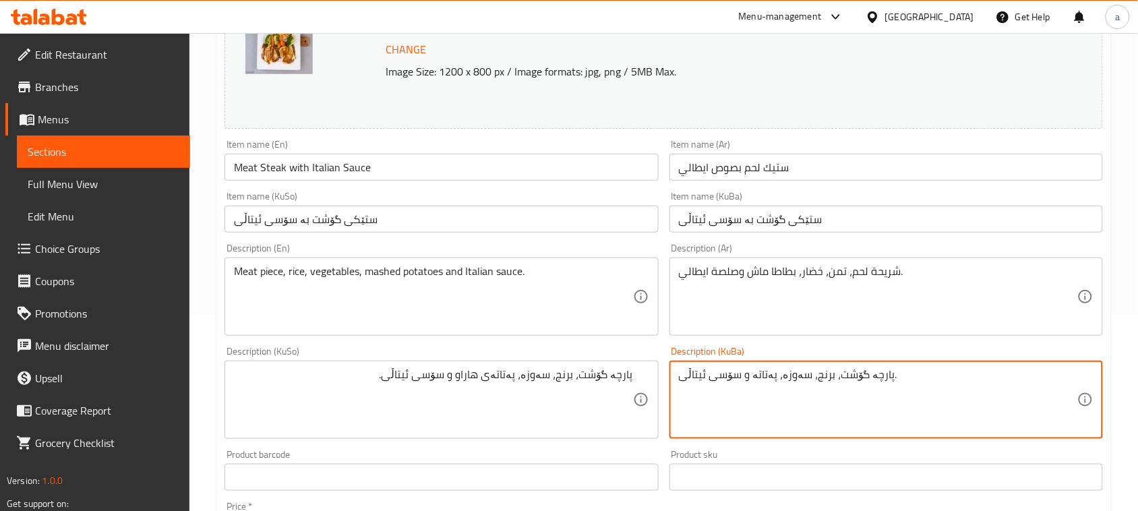
paste textarea "ی هاراو"
type textarea "پارچە گۆشت، برنج، سەوزە، پەتاتەی هاراو و سۆسی ئیتاڵی."
click at [388, 170] on input "Meat Steak with Italian Sauce" at bounding box center [442, 167] width 434 height 27
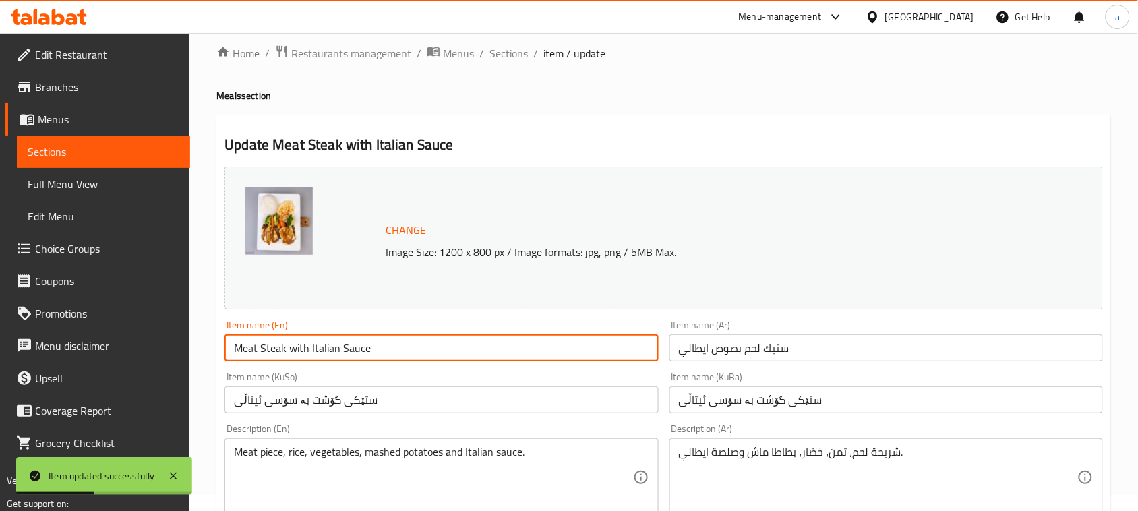
scroll to position [0, 0]
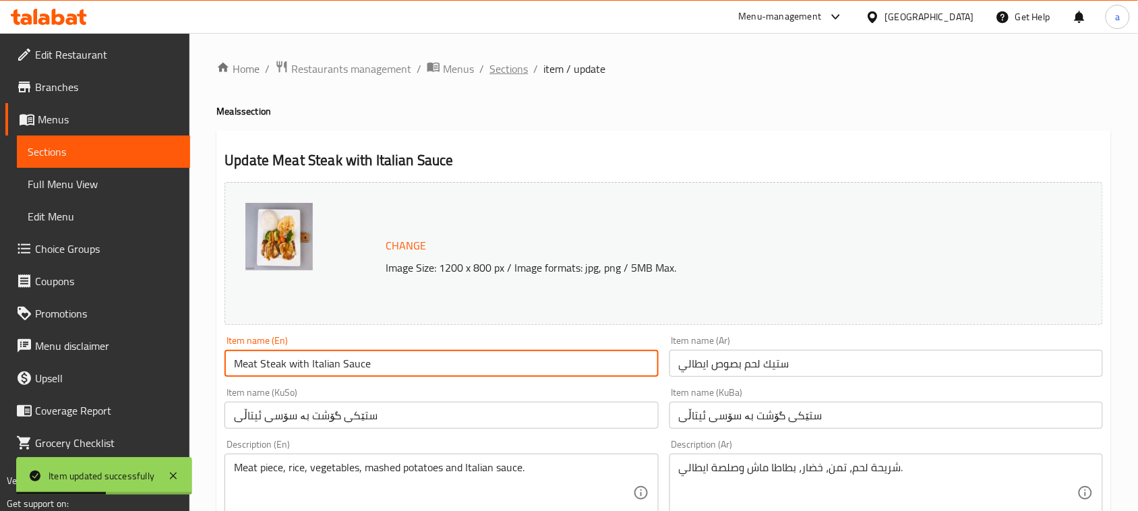
click at [514, 77] on span "Sections" at bounding box center [509, 69] width 38 height 16
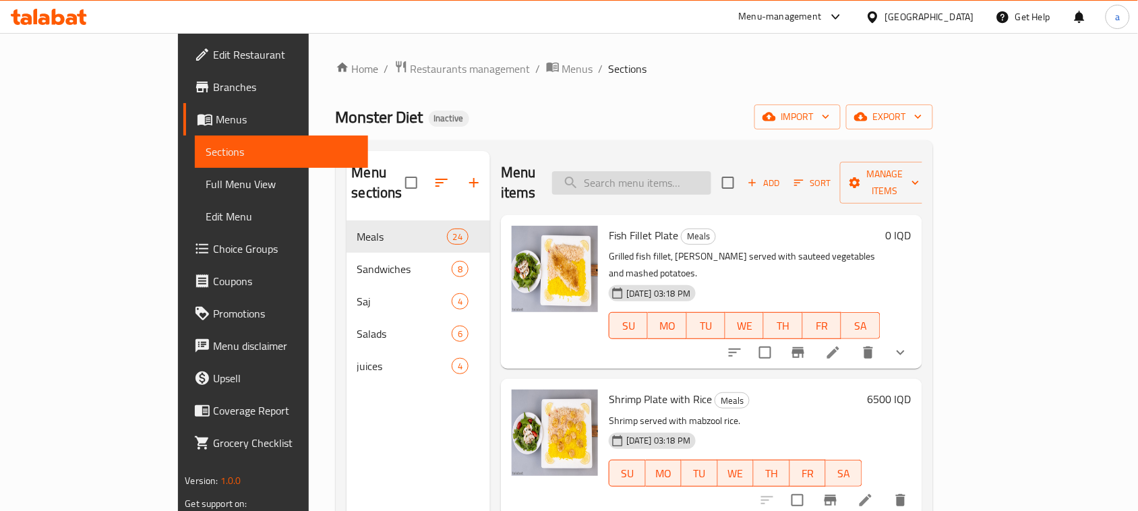
click at [702, 183] on input "search" at bounding box center [631, 183] width 159 height 24
paste input "Tandoori Chicken"
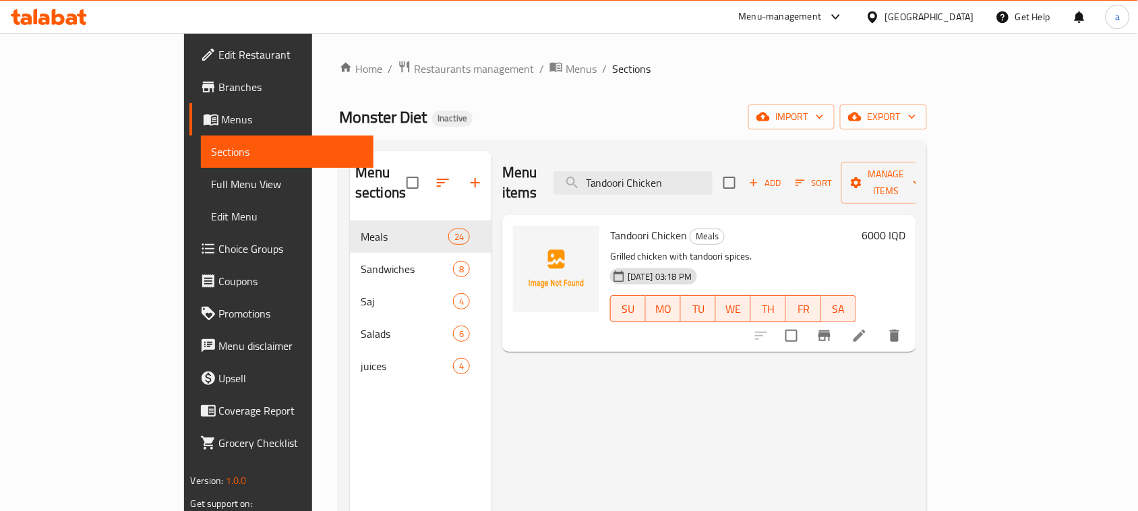
type input "Tandoori Chicken"
click at [868, 328] on icon at bounding box center [860, 336] width 16 height 16
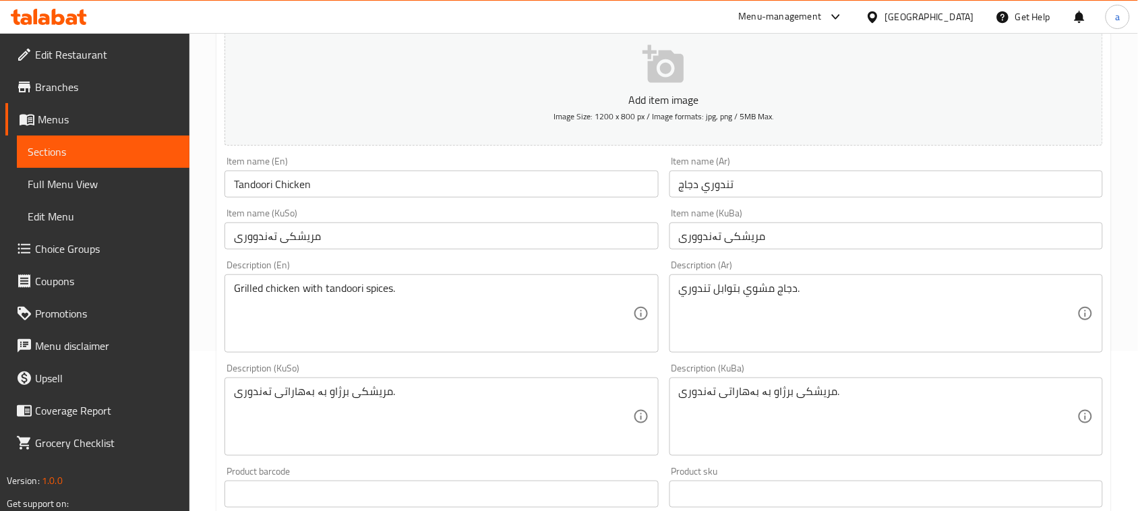
scroll to position [196, 0]
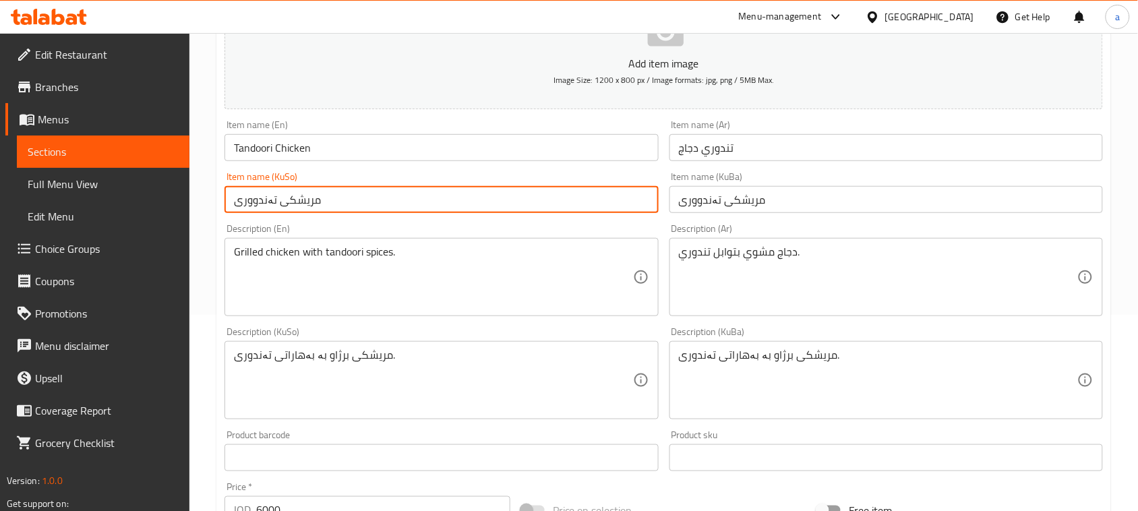
click at [429, 206] on input "مریشکی تەندووری" at bounding box center [442, 199] width 434 height 27
click at [577, 213] on input "مریشکی تەندووری" at bounding box center [442, 199] width 434 height 27
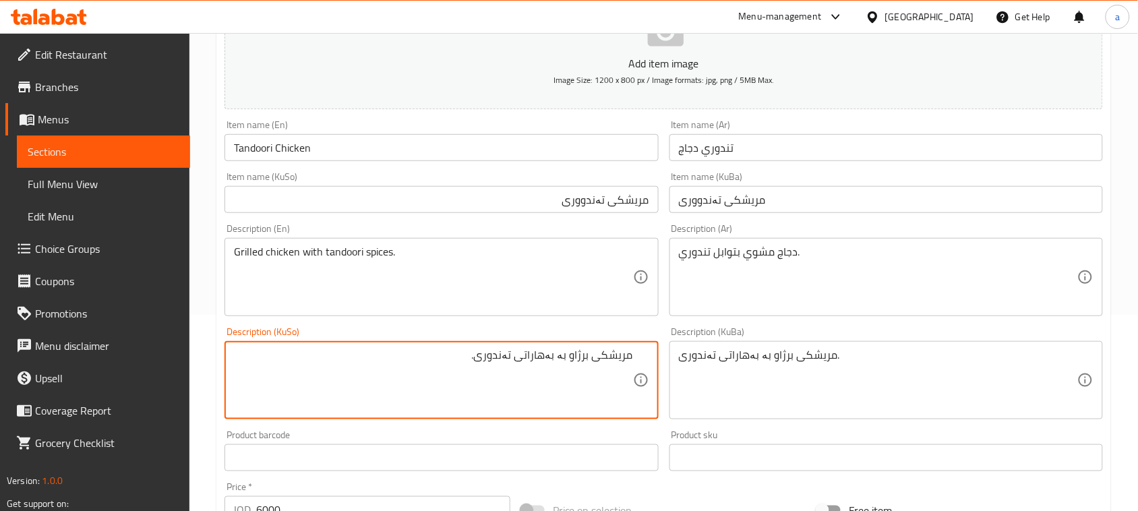
click at [508, 368] on textarea "مریشکی برژاو بە بەهاراتی تەندوری." at bounding box center [433, 381] width 398 height 64
paste textarea "و"
click at [562, 369] on textarea "مریشکی برژاو بە بەهاراتی تەندووری." at bounding box center [433, 381] width 398 height 64
type textarea "مریشکی برژاو بە بەهاراتی تەندووری."
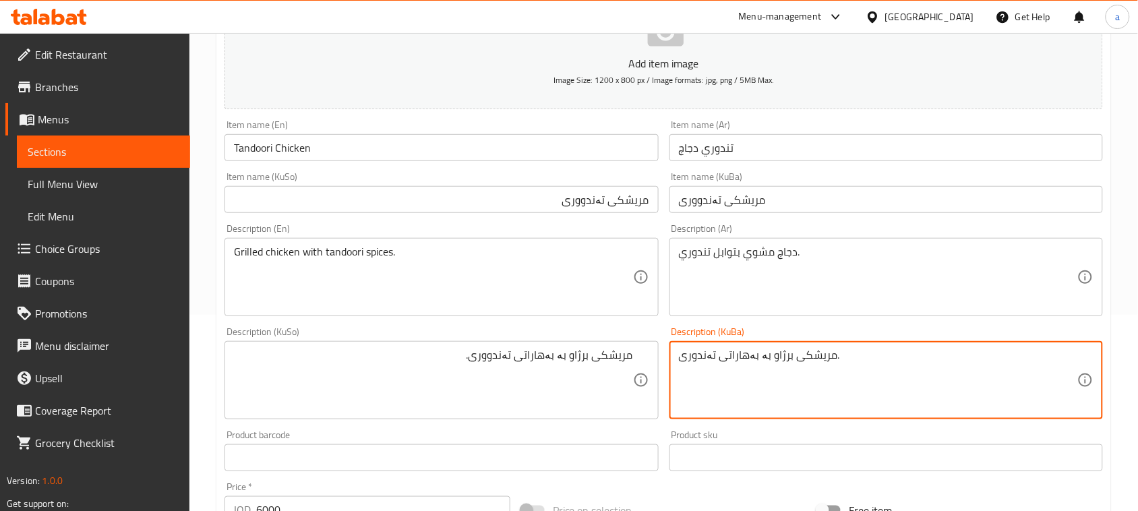
paste textarea "و"
type textarea "مریشکی برژاو بە بەهاراتی تەندووری."
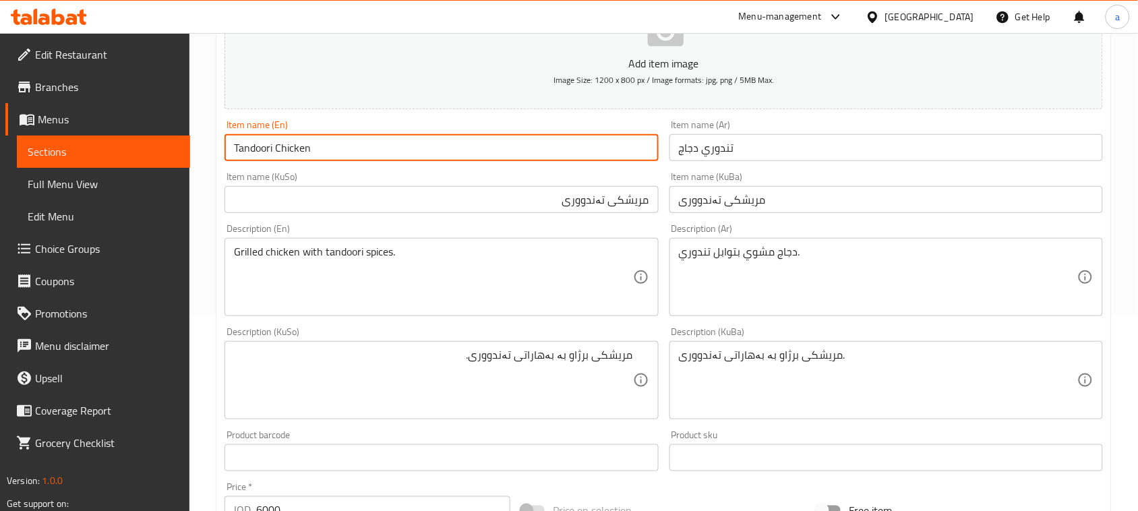
click at [409, 150] on input "Tandoori Chicken" at bounding box center [442, 147] width 434 height 27
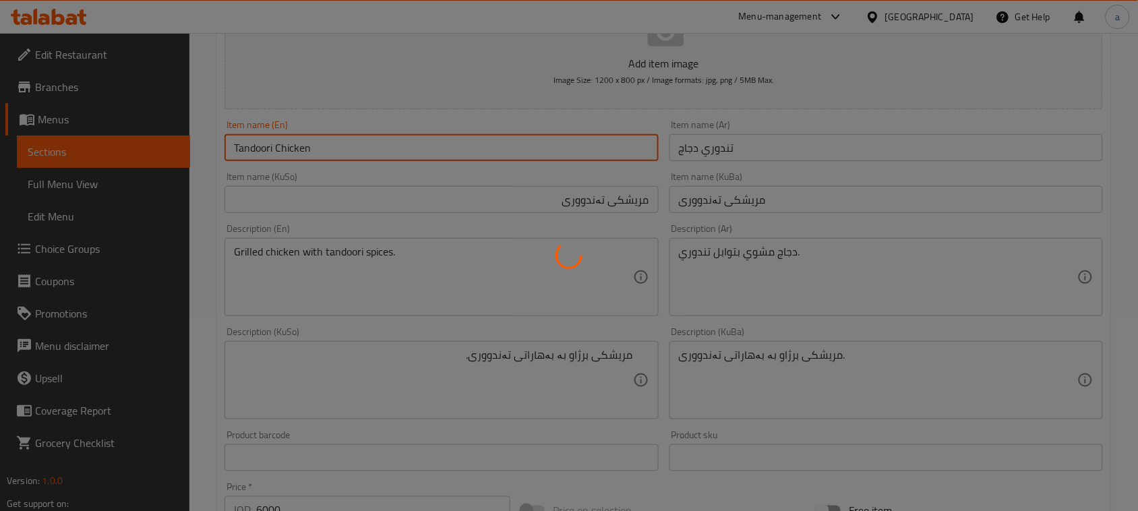
scroll to position [0, 0]
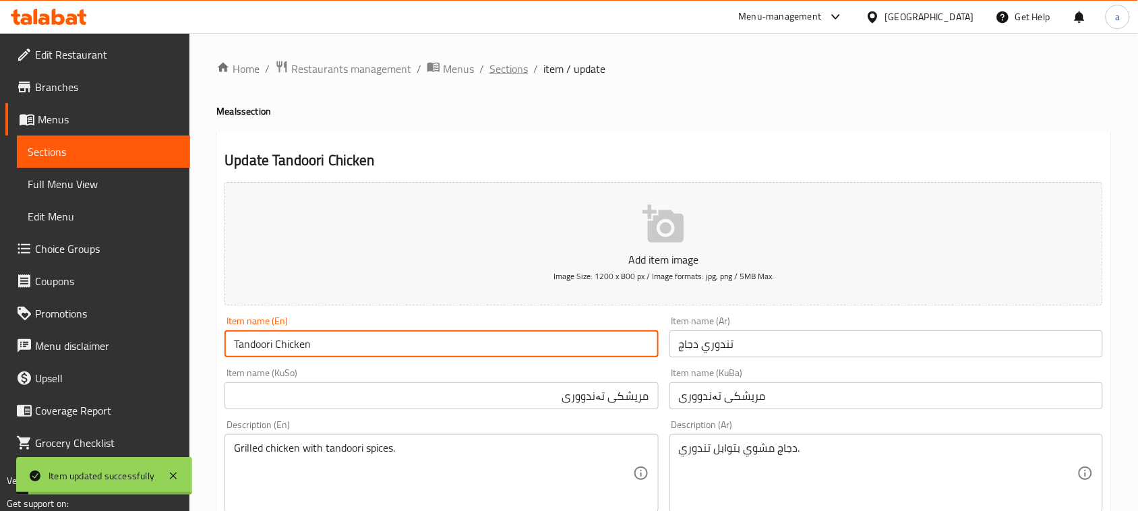
click at [521, 72] on span "Sections" at bounding box center [509, 69] width 38 height 16
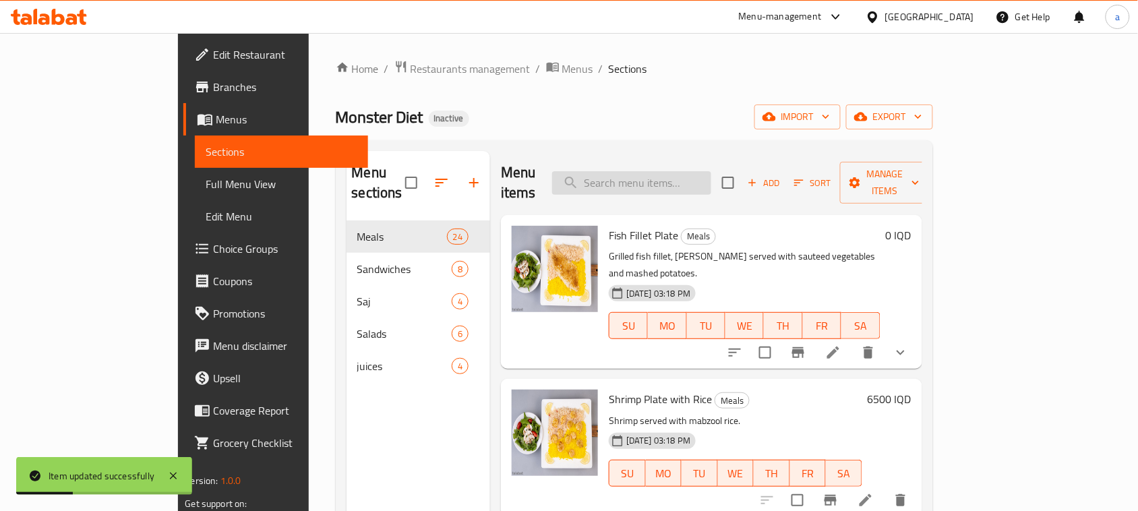
click at [688, 171] on input "search" at bounding box center [631, 183] width 159 height 24
paste input "Chicken Steak with Lemon and Garlic"
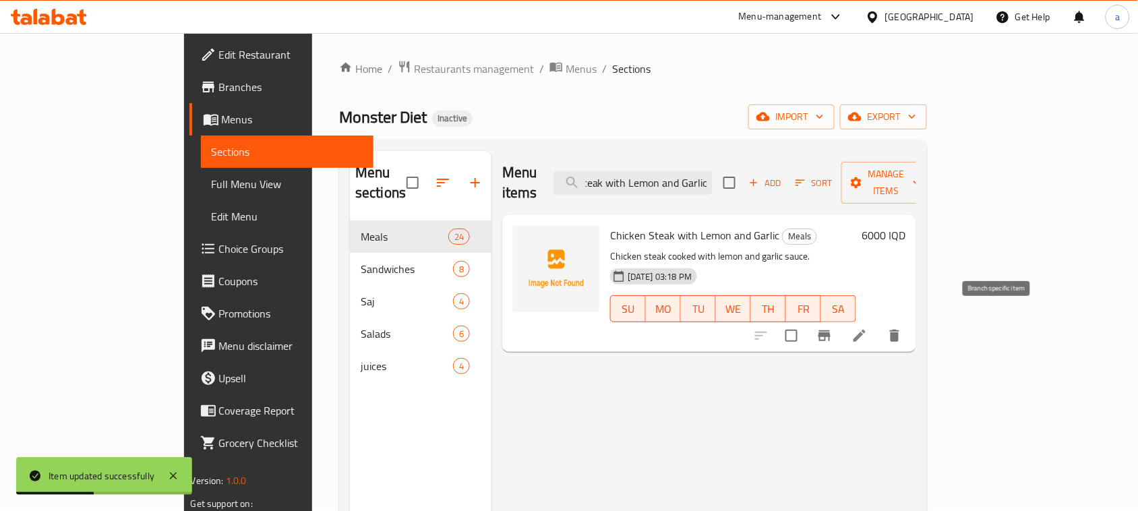
type input "Chicken Steak with Lemon and Garlic"
click at [868, 328] on icon at bounding box center [860, 336] width 16 height 16
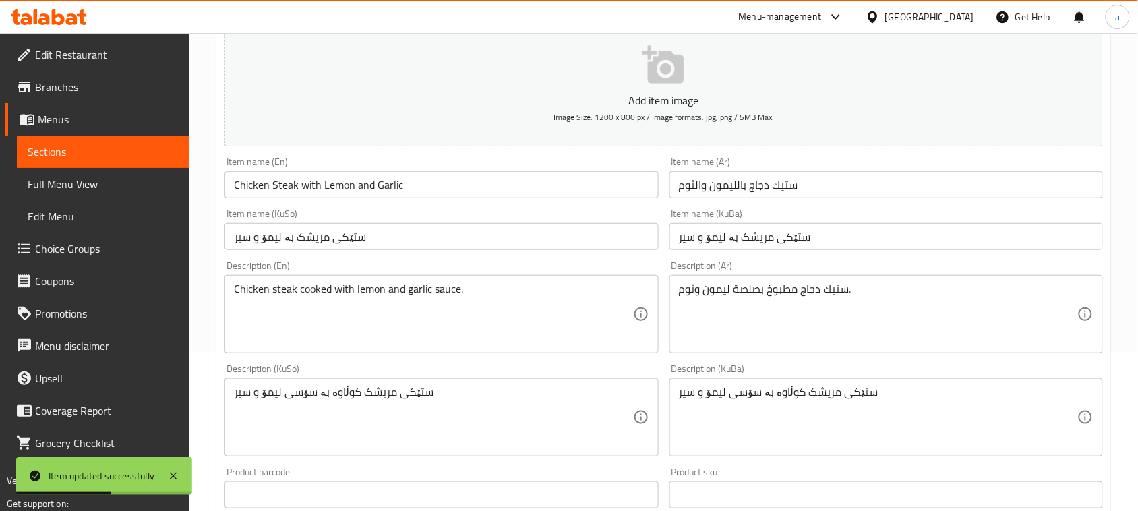
scroll to position [196, 0]
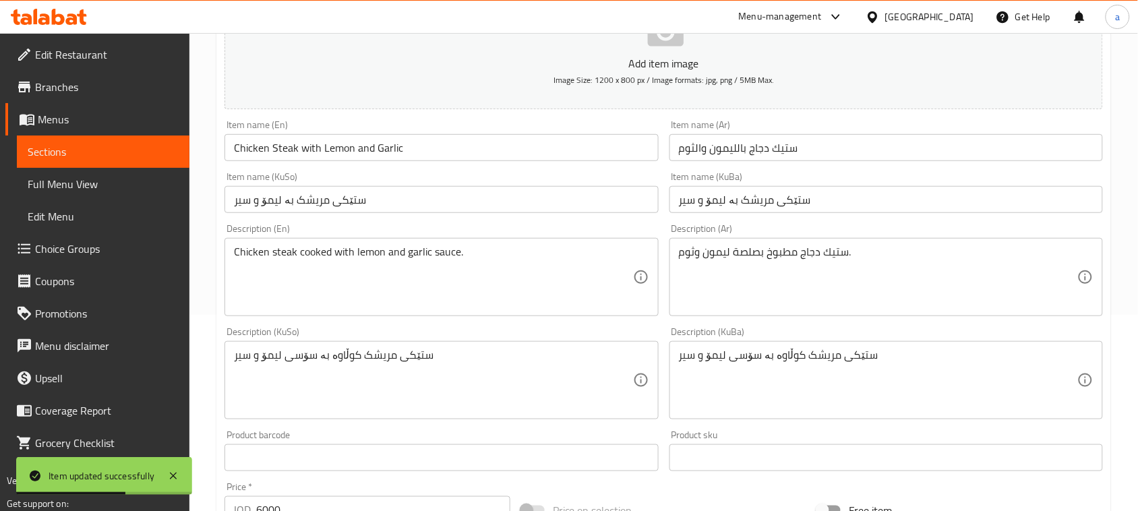
click at [829, 153] on input "ستيك دجاج بالليمون والثوم" at bounding box center [887, 147] width 434 height 27
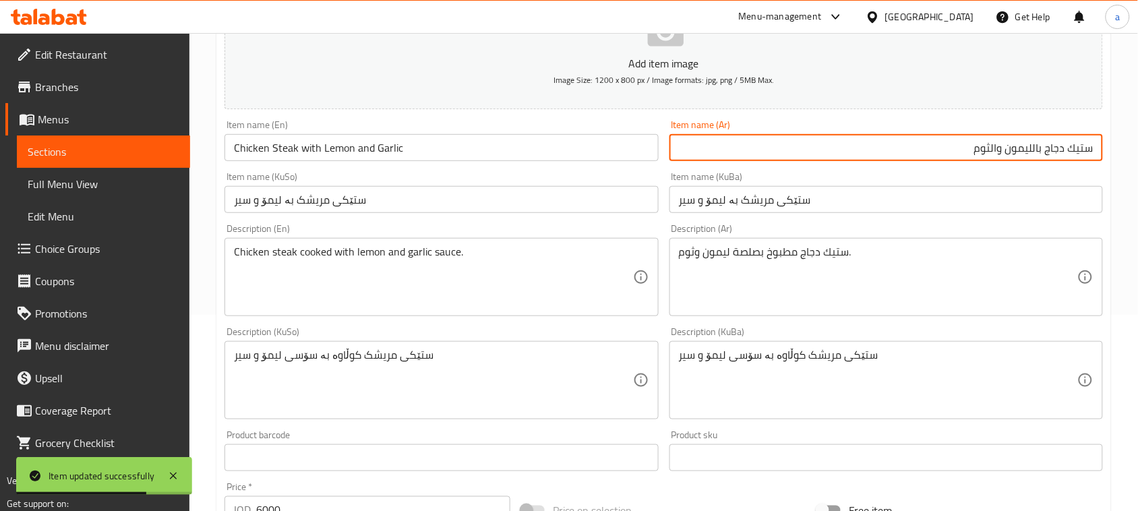
click at [986, 161] on input "ستيك دجاج بالليمون والثوم" at bounding box center [887, 147] width 434 height 27
type input "ستيك دجاج بالليمون وثوم"
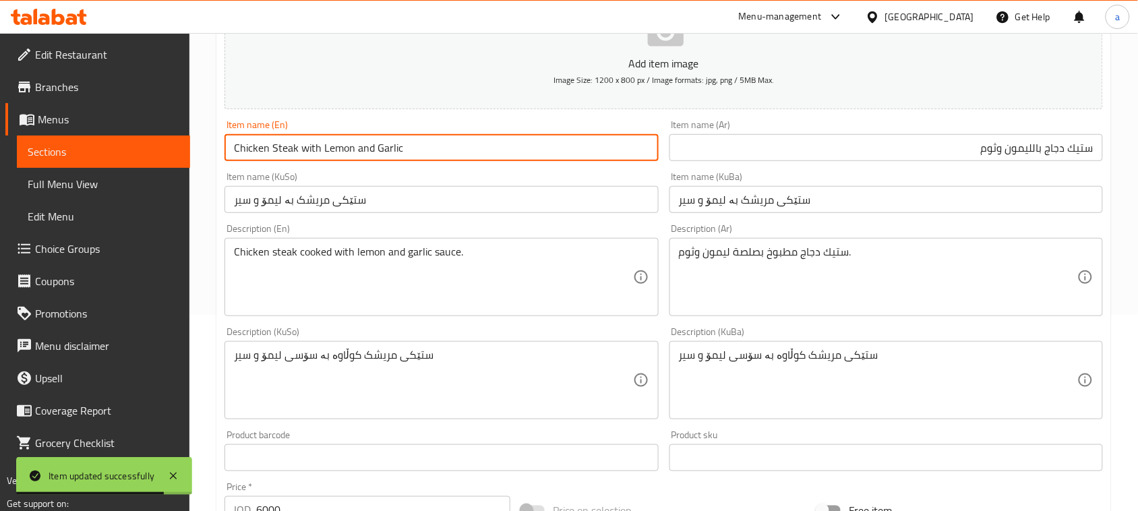
click at [539, 161] on input "Chicken Steak with Lemon and Garlic" at bounding box center [442, 147] width 434 height 27
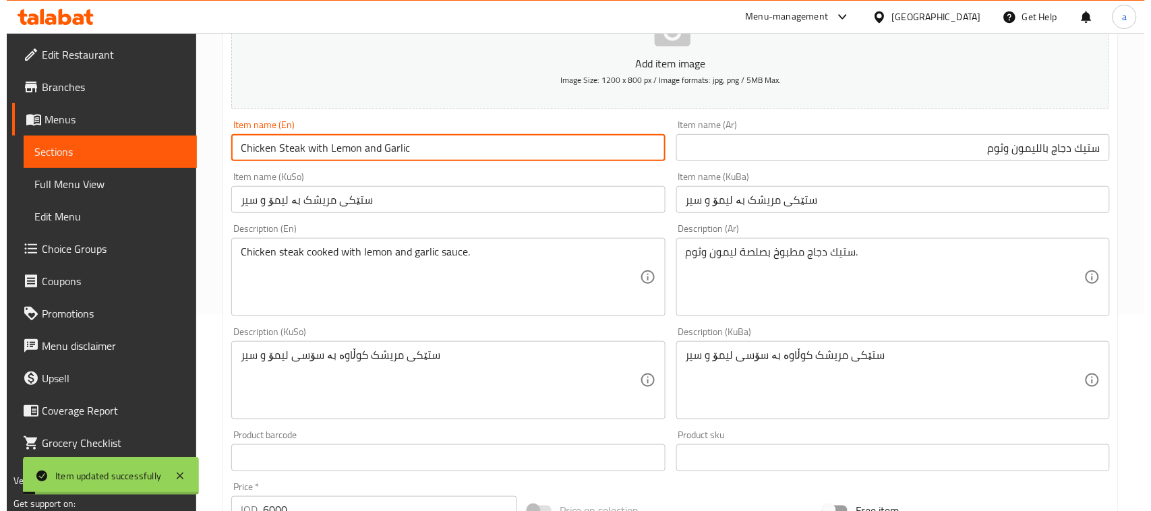
scroll to position [0, 0]
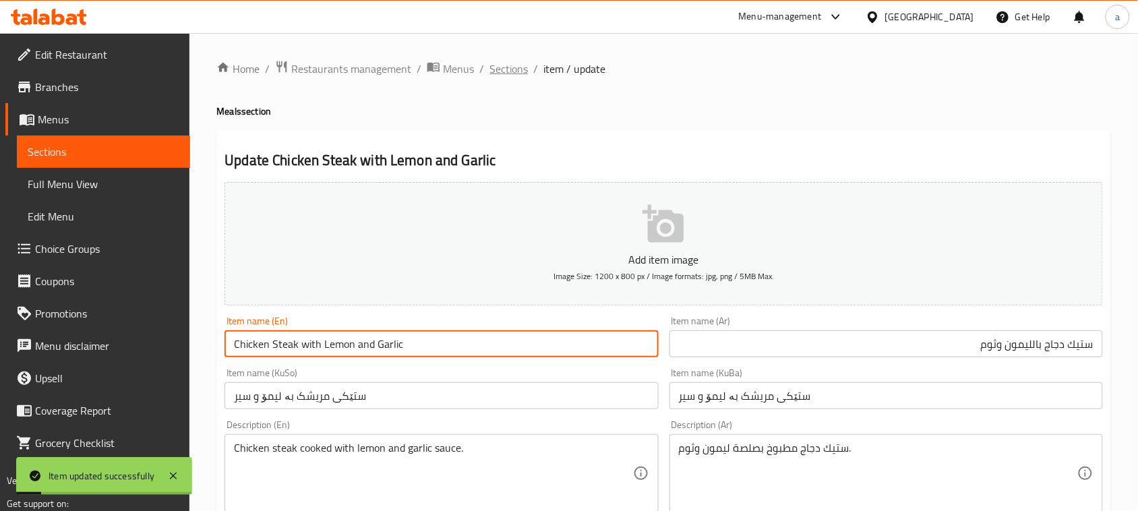
click at [519, 71] on span "Sections" at bounding box center [509, 69] width 38 height 16
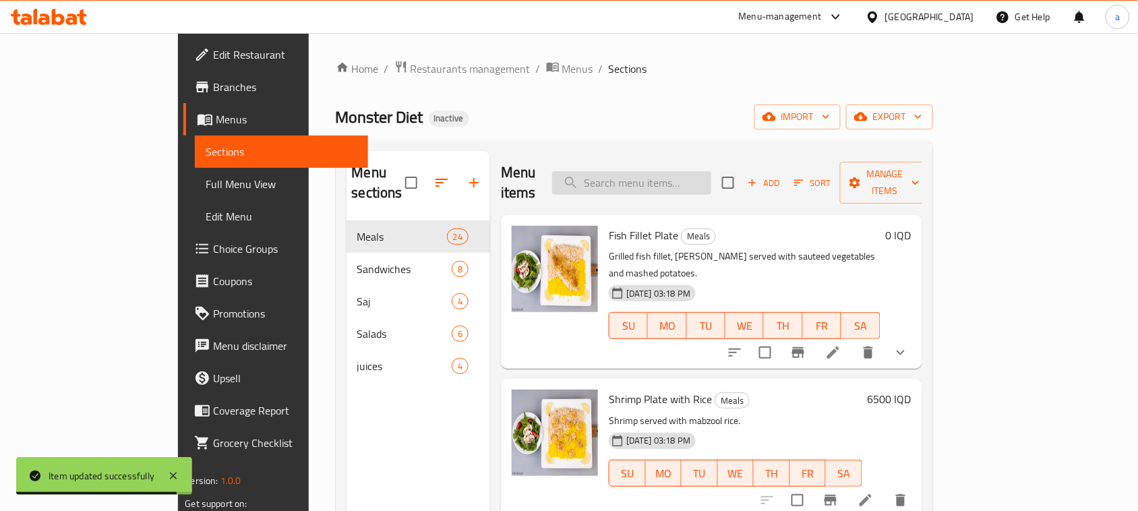
click at [699, 183] on input "search" at bounding box center [631, 183] width 159 height 24
paste input "Chicken Piccata"
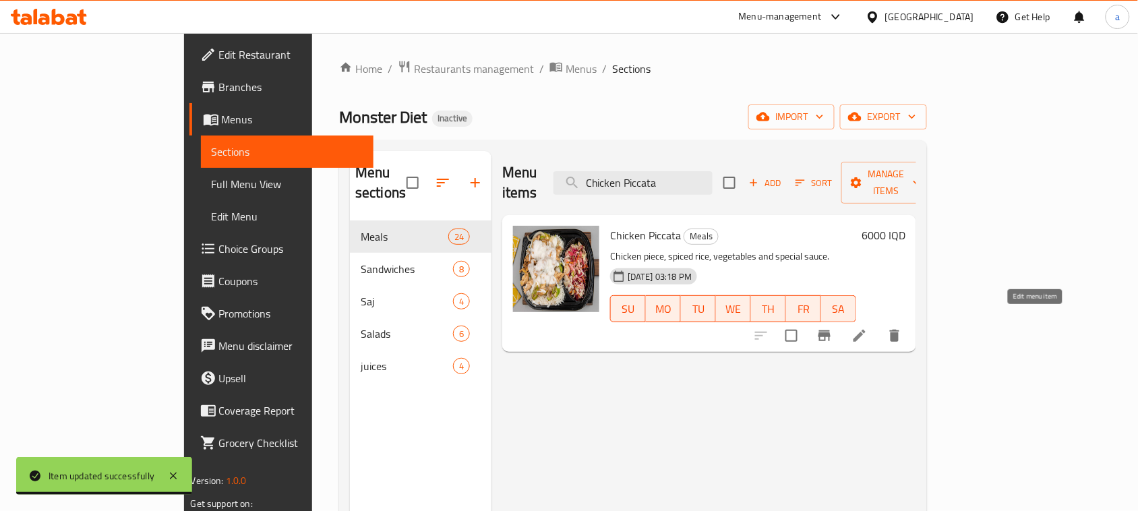
type input "Chicken Piccata"
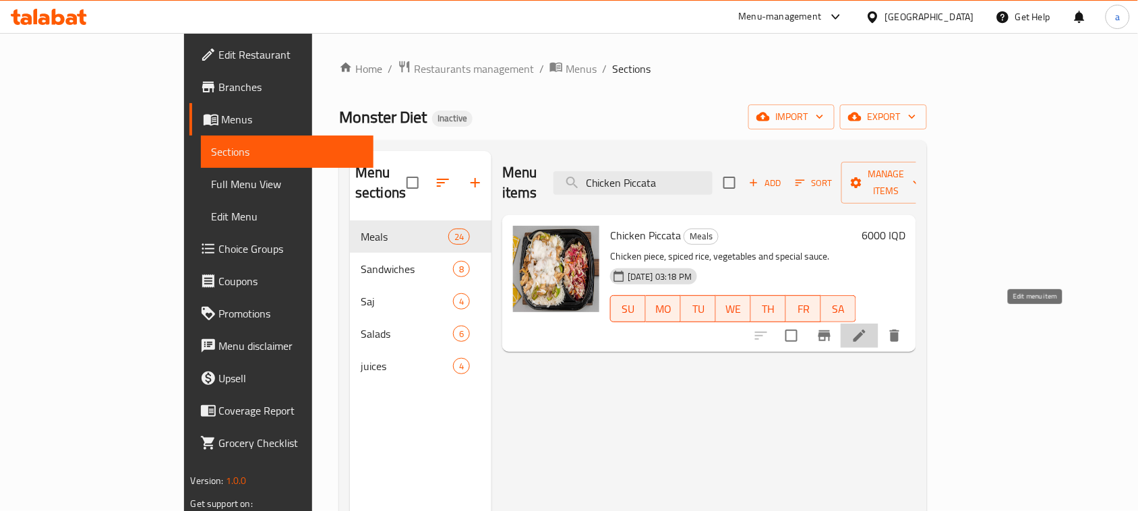
click at [868, 329] on icon at bounding box center [860, 336] width 16 height 16
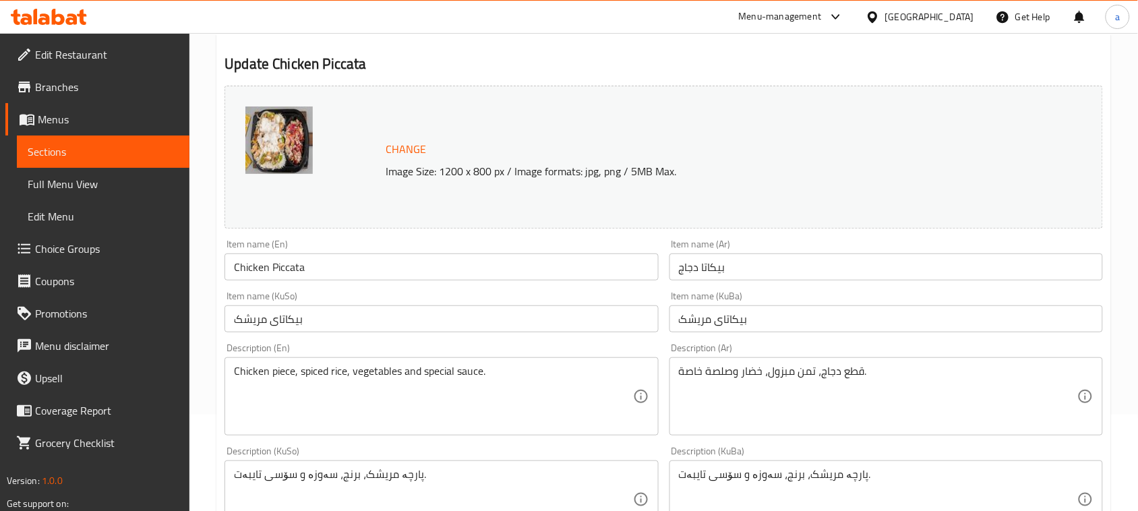
scroll to position [196, 0]
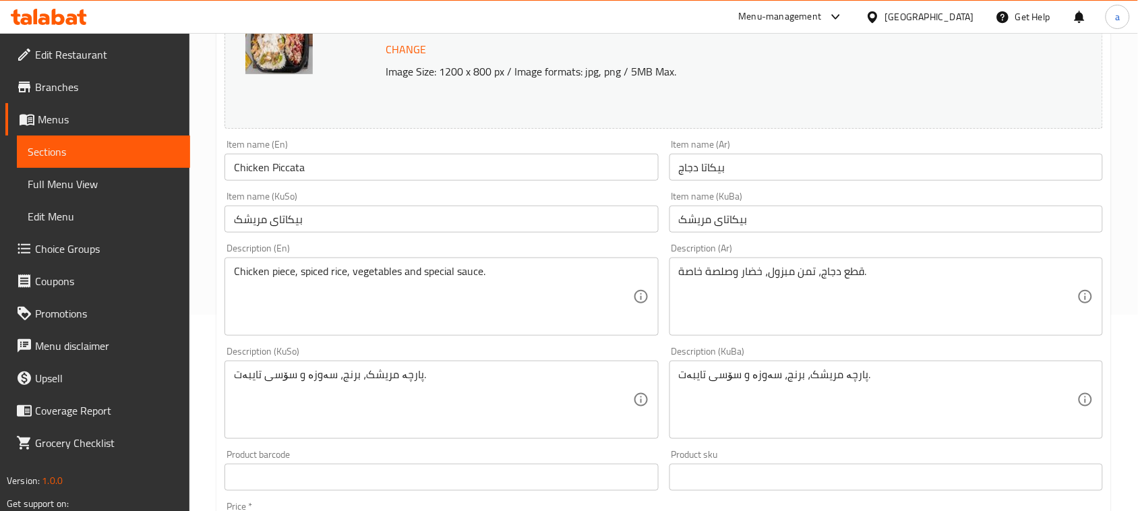
click at [327, 285] on textarea "Chicken piece, spiced rice, vegetables and special sauce." at bounding box center [433, 297] width 398 height 64
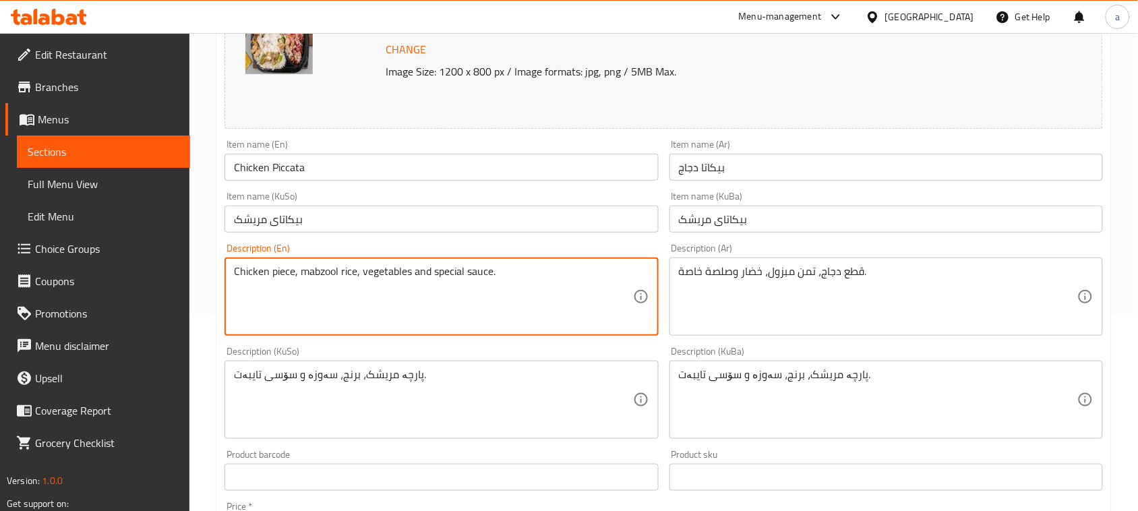
type textarea "Chicken piece, mabzool rice, vegetables and special sauce."
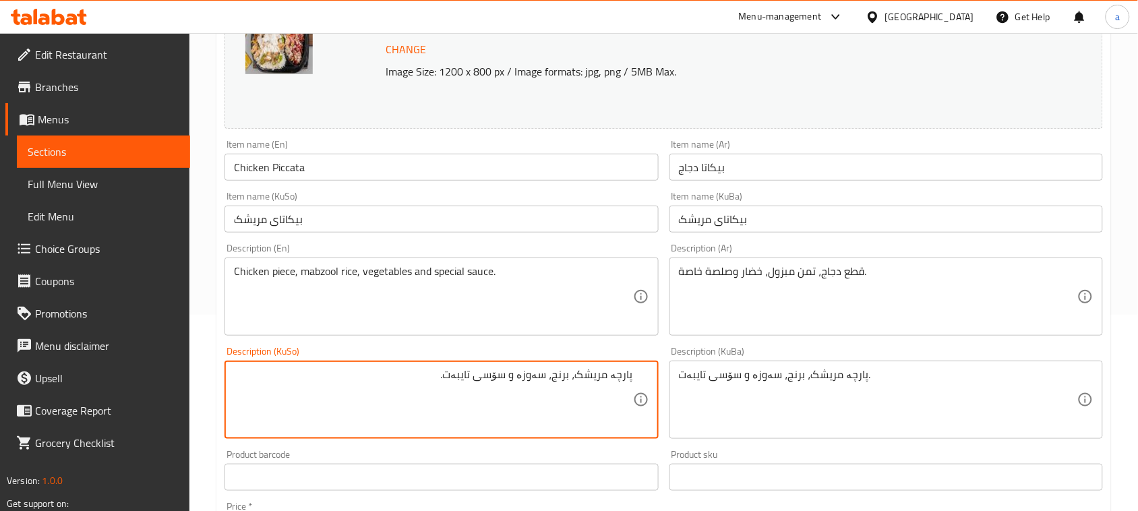
click at [550, 396] on textarea "پارچە مریشک، برنج، سەوزە و سۆسی تایبەت." at bounding box center [433, 400] width 398 height 64
click at [548, 407] on textarea "پارچە مریشک، برنجی مەبزول، سەوزە و سۆسی تایبەت." at bounding box center [433, 400] width 398 height 64
type textarea "پارچە مریشک، برنجی مەبزول، سەوزە و سۆسی تایبەت."
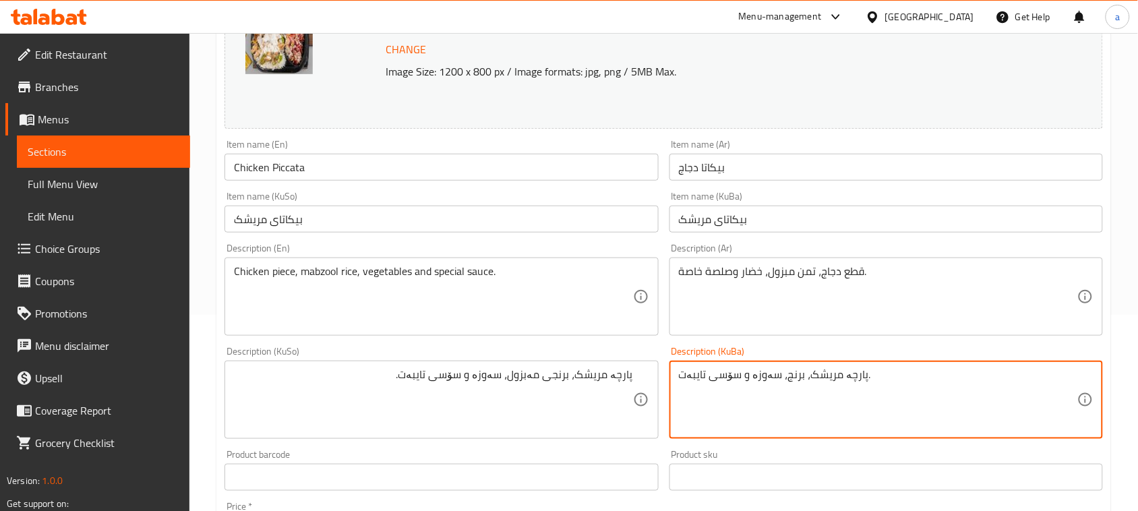
paste textarea "ی مەبزول"
type textarea "پارچە مریشک، برنجی مەبزول، سەوزە و سۆسی تایبەت."
click at [324, 174] on input "Chicken Piccata" at bounding box center [442, 167] width 434 height 27
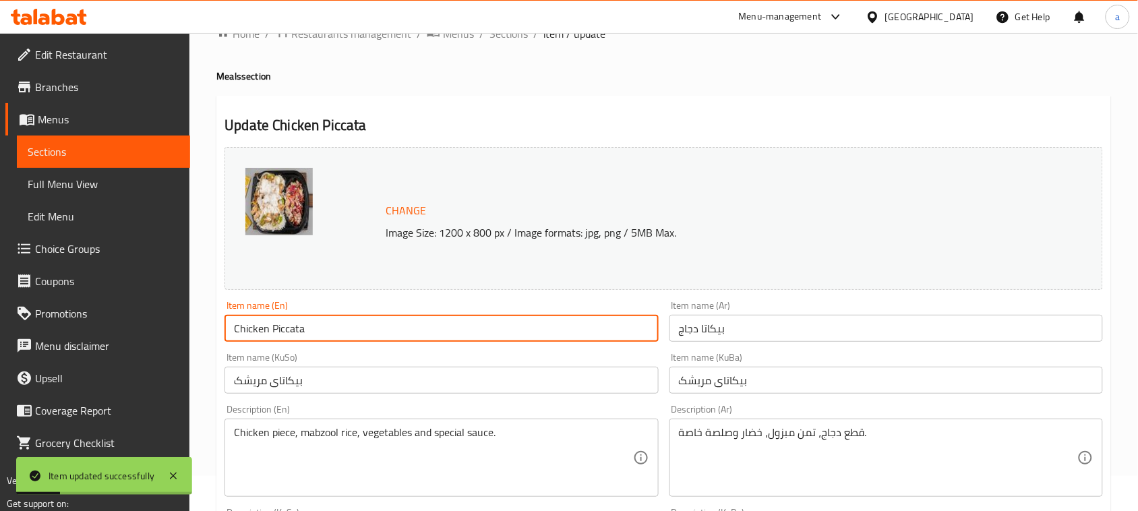
scroll to position [0, 0]
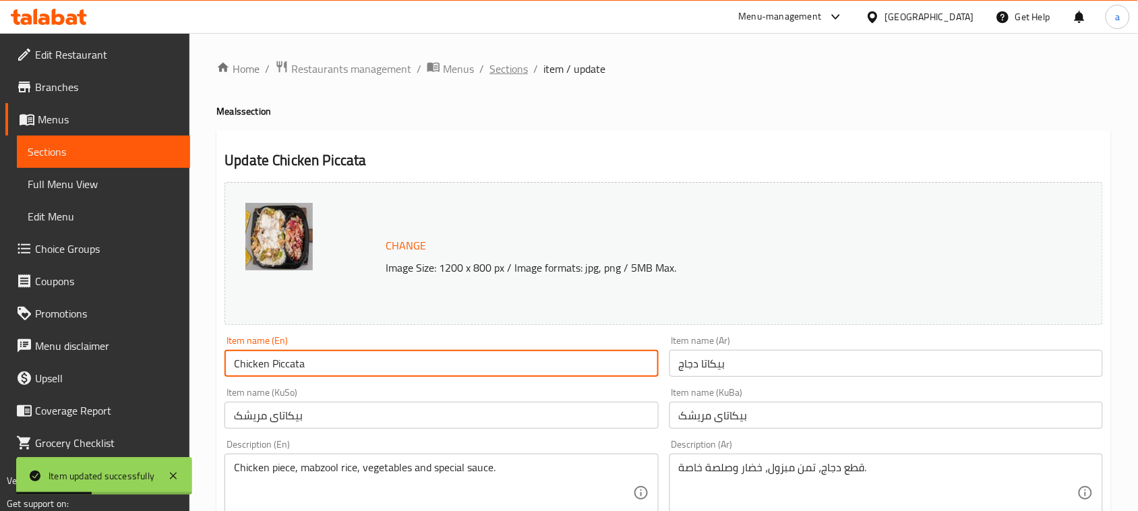
click at [513, 75] on span "Sections" at bounding box center [509, 69] width 38 height 16
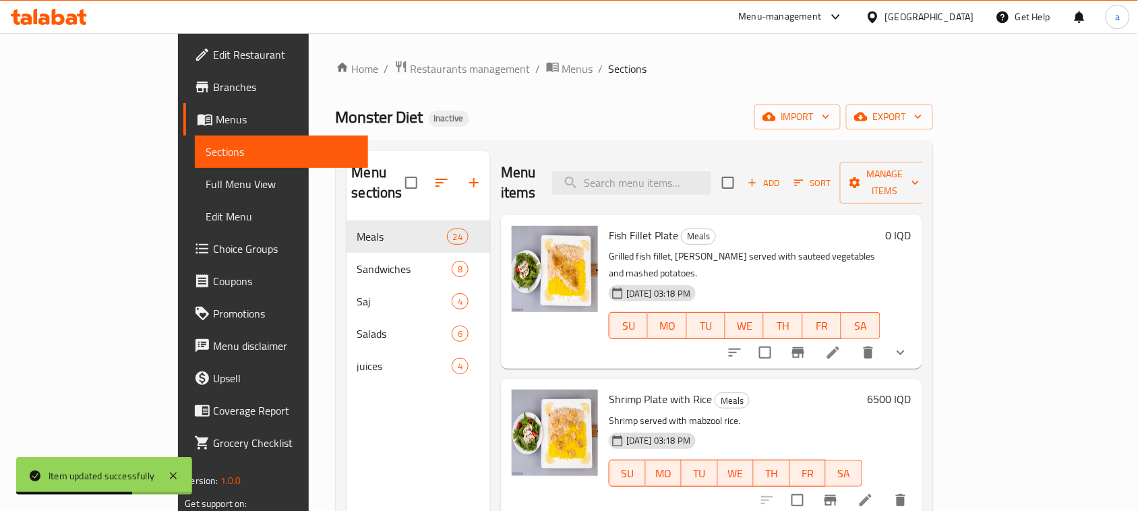
click at [686, 193] on div "Menu items Add Sort Manage items" at bounding box center [711, 183] width 421 height 64
click at [686, 189] on div "Menu items Add Sort Manage items" at bounding box center [711, 183] width 421 height 64
click at [679, 182] on input "search" at bounding box center [631, 183] width 159 height 24
paste input "BBQ Chicken"
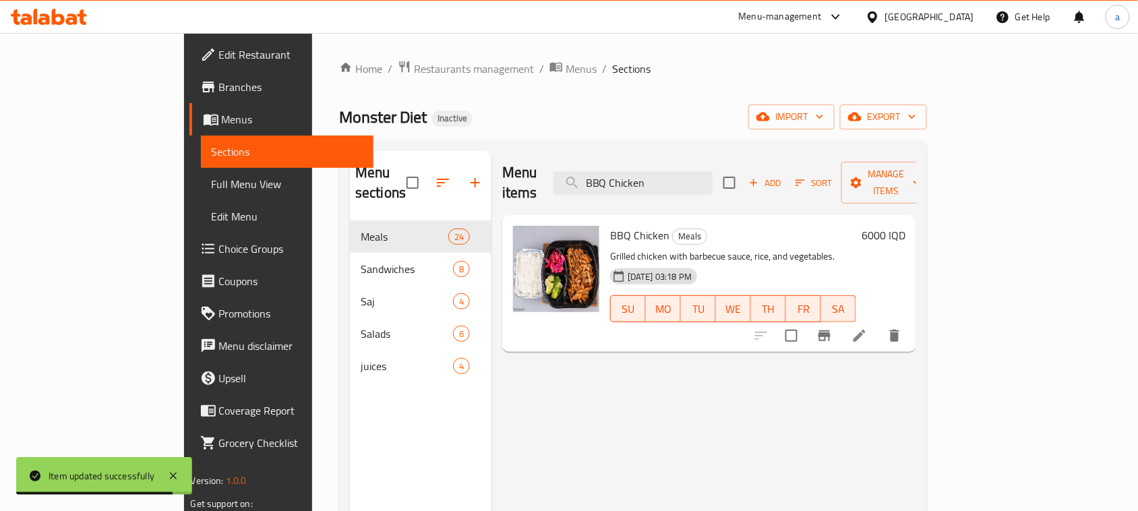
type input "BBQ Chicken"
click at [868, 328] on icon at bounding box center [860, 336] width 16 height 16
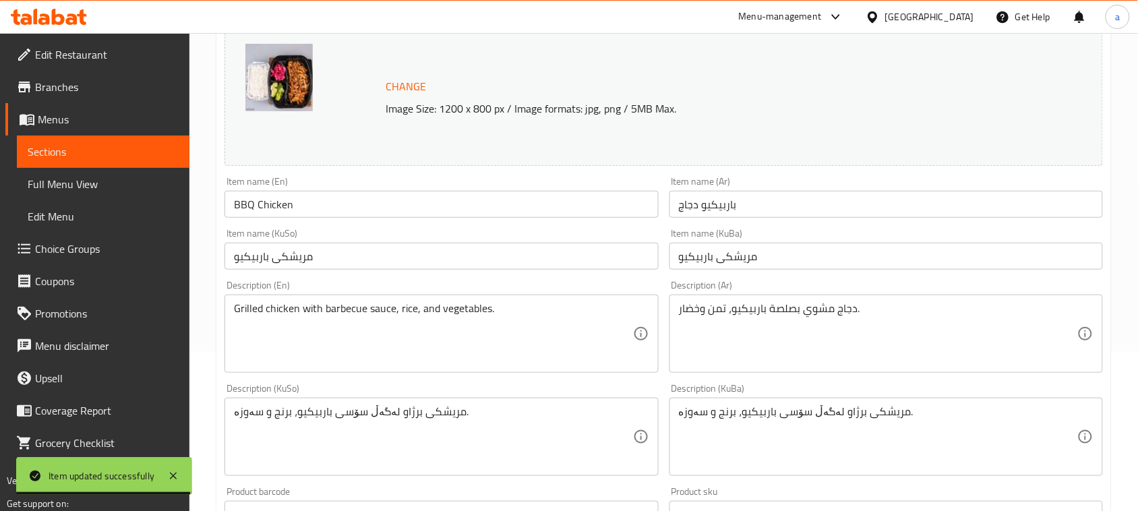
scroll to position [196, 0]
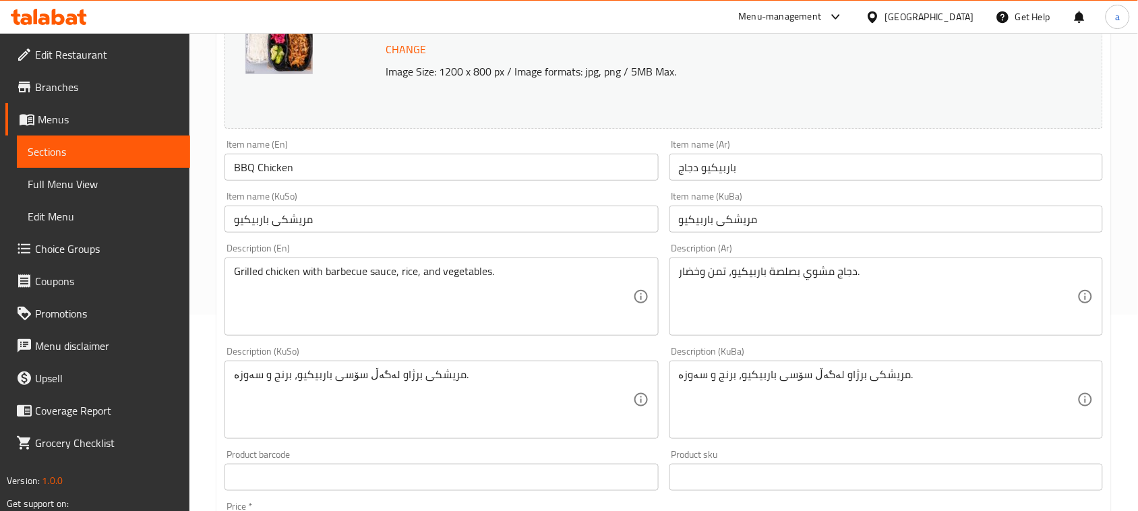
click at [243, 181] on input "BBQ Chicken" at bounding box center [442, 167] width 434 height 27
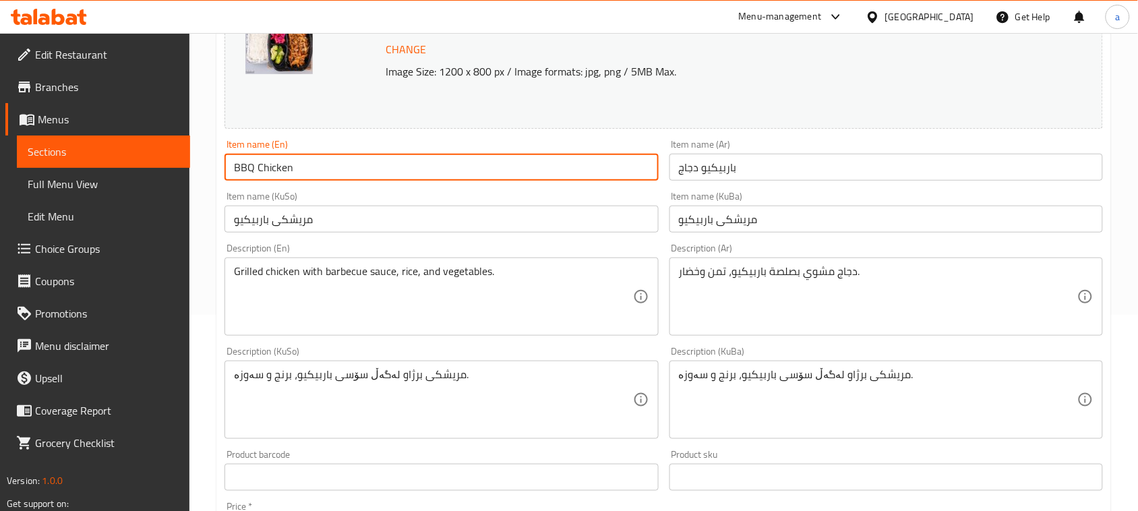
click at [243, 181] on input "BBQ Chicken" at bounding box center [442, 167] width 434 height 27
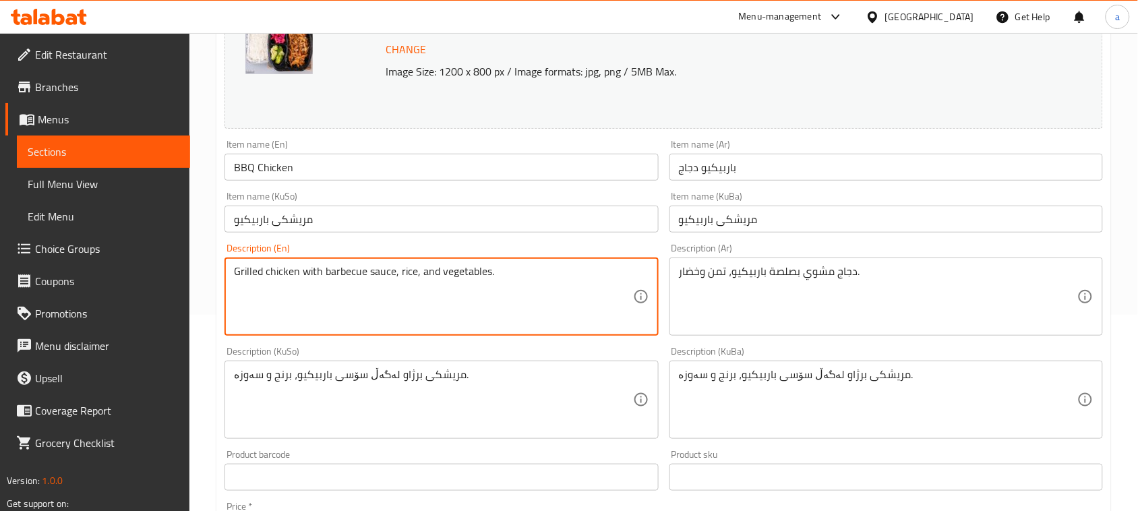
drag, startPoint x: 354, startPoint y: 285, endPoint x: 385, endPoint y: 293, distance: 32.1
click at [354, 285] on textarea "Grilled chicken with barbecue sauce, rice, and vegetables." at bounding box center [433, 297] width 398 height 64
paste textarea "BBQ"
click at [406, 287] on textarea "Grilled chicken with BBQ sauce, rice, and vegetables." at bounding box center [433, 297] width 398 height 64
type textarea "Grilled chicken with BBQ sauce, rice and vegetables."
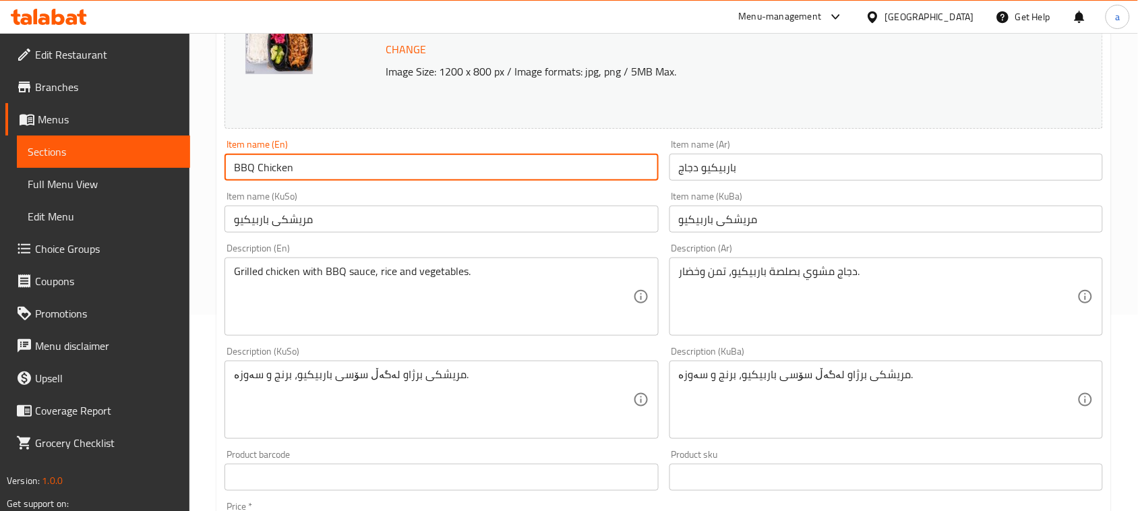
click at [394, 180] on input "BBQ Chicken" at bounding box center [442, 167] width 434 height 27
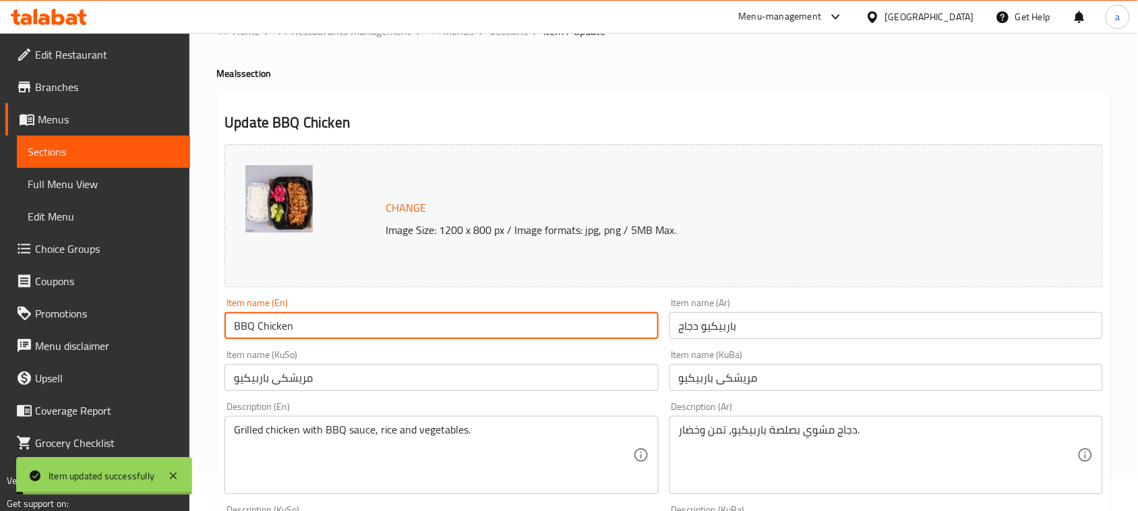
scroll to position [0, 0]
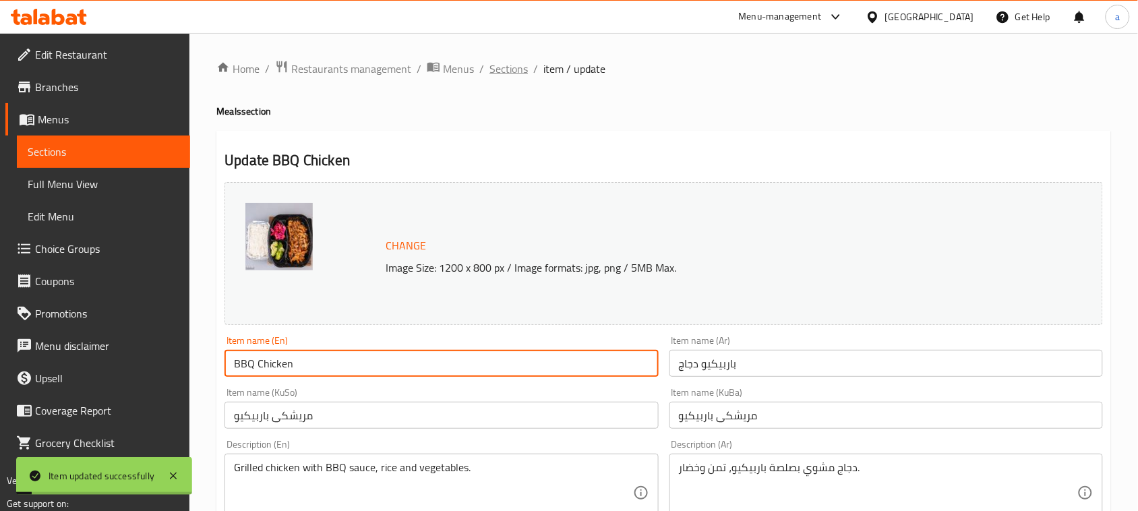
click at [528, 75] on span "Sections" at bounding box center [509, 69] width 38 height 16
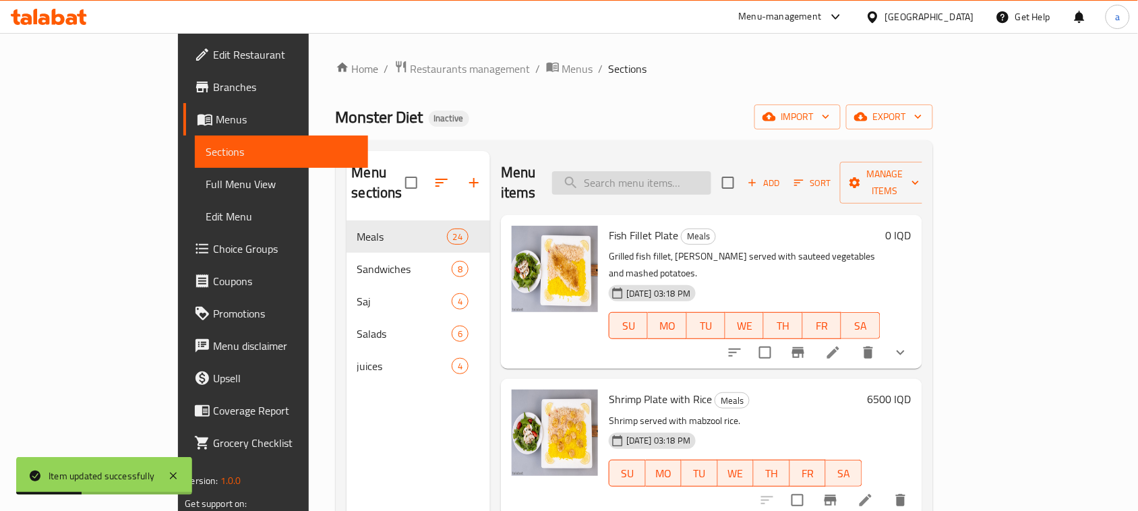
click at [661, 187] on input "search" at bounding box center [631, 183] width 159 height 24
paste input "Chicken Burger with Rice"
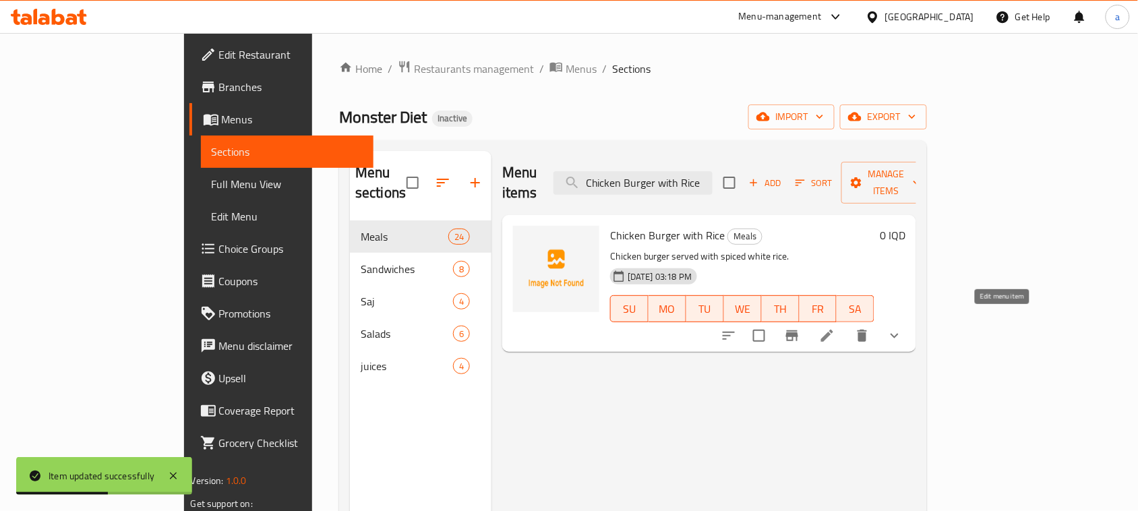
type input "Chicken Burger with Rice"
click at [835, 328] on icon at bounding box center [827, 336] width 16 height 16
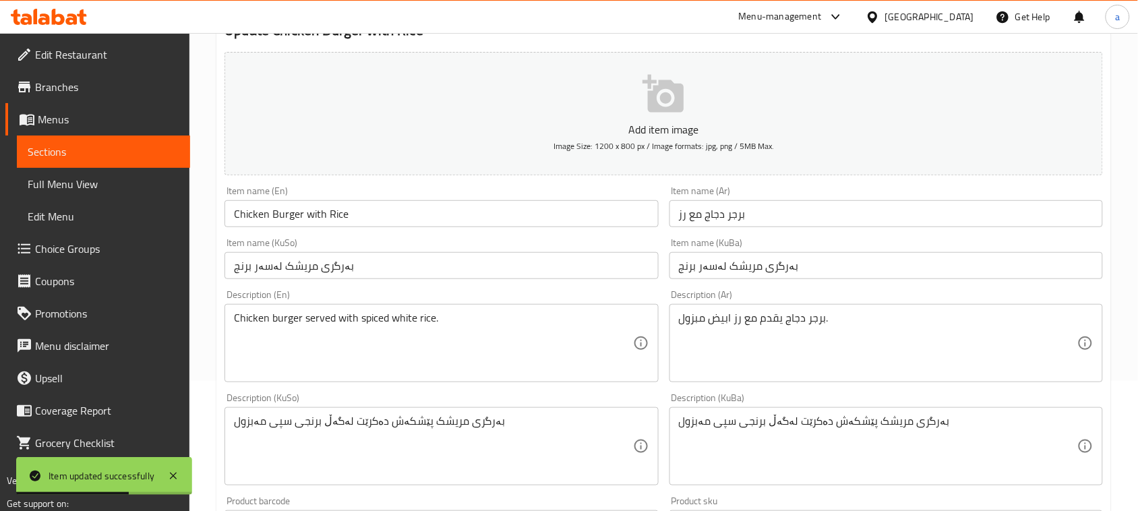
scroll to position [196, 0]
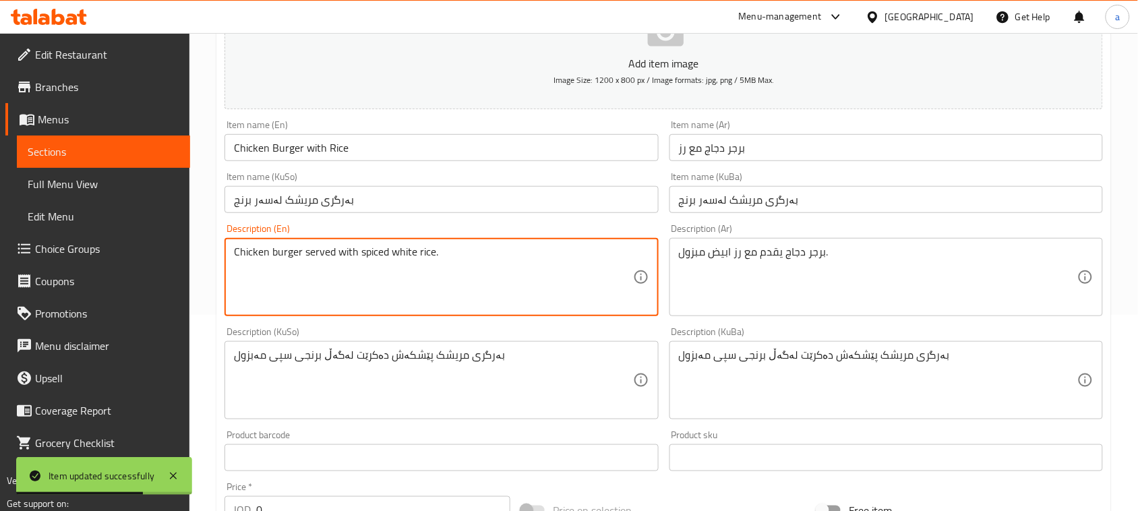
click at [385, 270] on textarea "Chicken burger served with spiced white rice." at bounding box center [433, 277] width 398 height 64
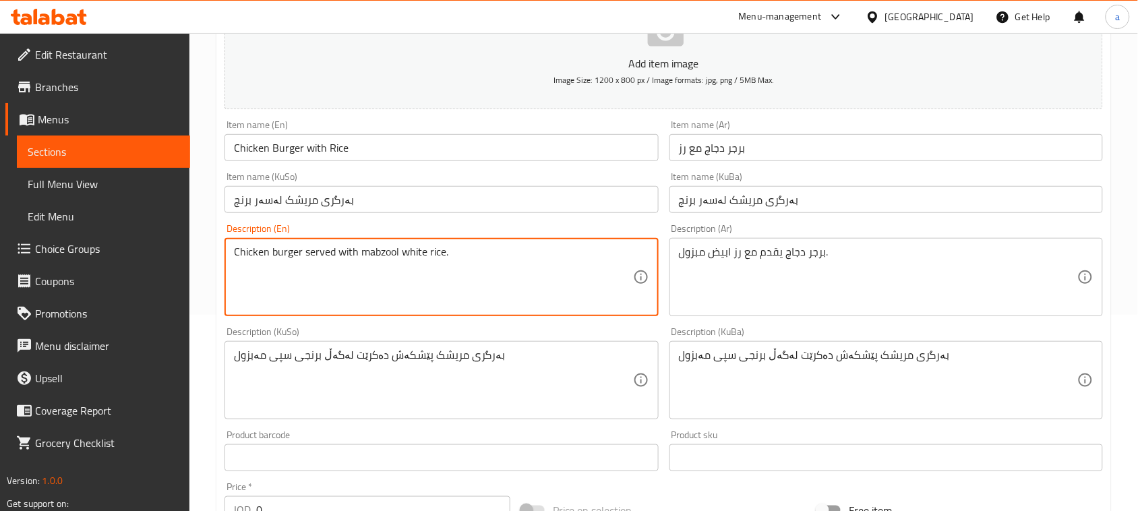
type textarea "Chicken burger served with mabzool white rice."
click at [386, 161] on input "Chicken Burger with Rice" at bounding box center [442, 147] width 434 height 27
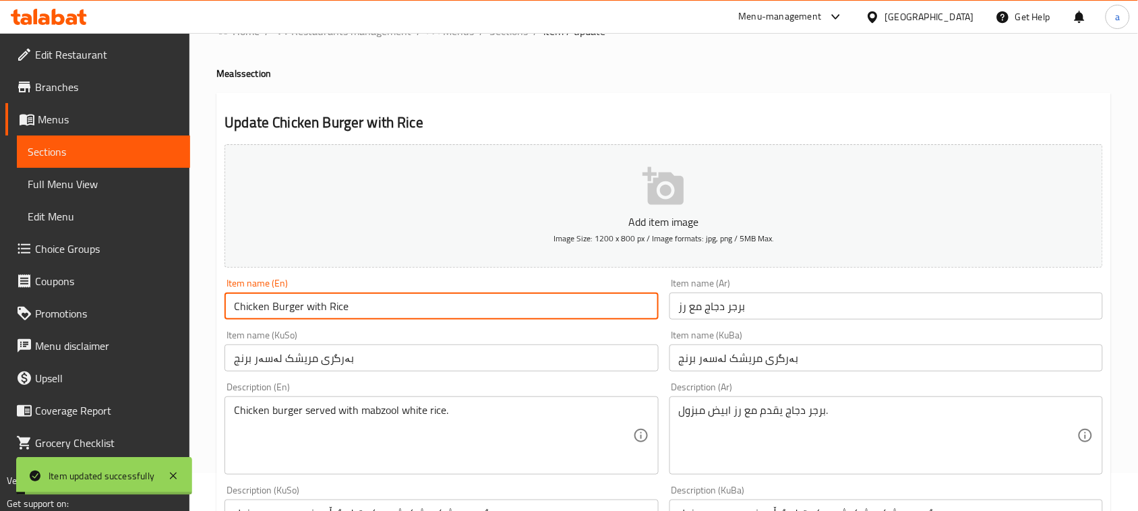
scroll to position [0, 0]
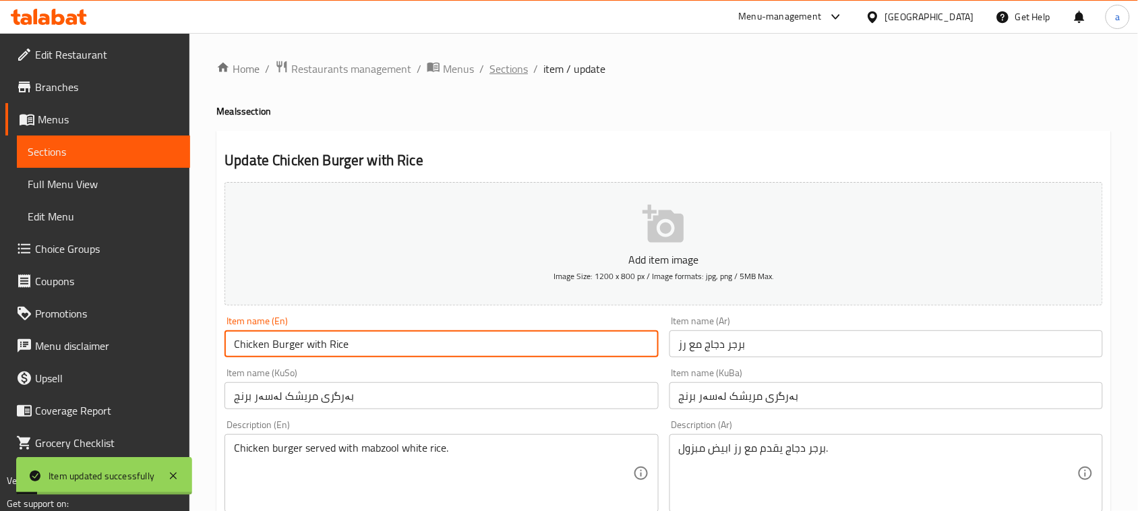
click at [514, 73] on span "Sections" at bounding box center [509, 69] width 38 height 16
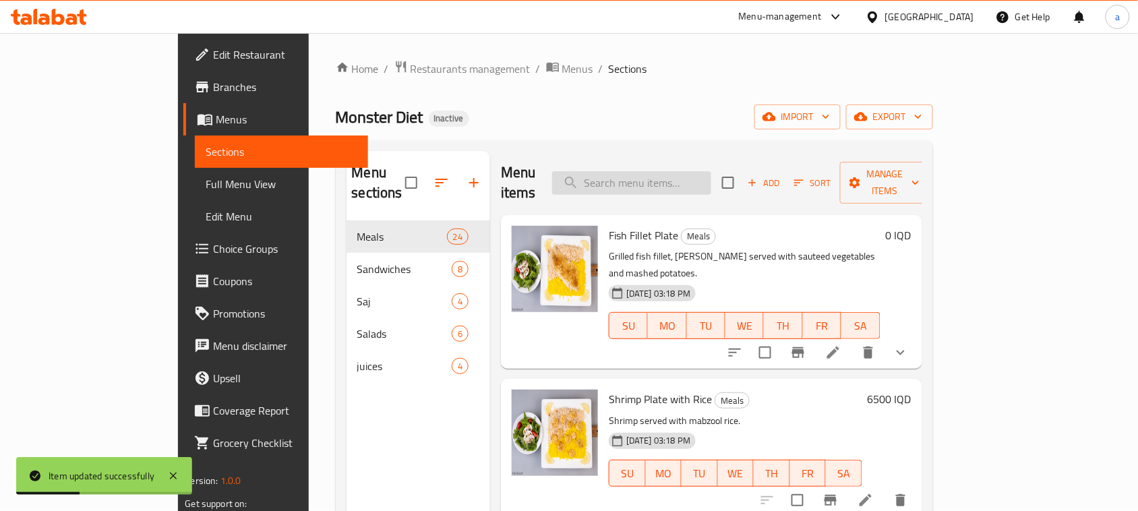
click at [706, 172] on input "search" at bounding box center [631, 183] width 159 height 24
paste input "Meat Burger with Rice"
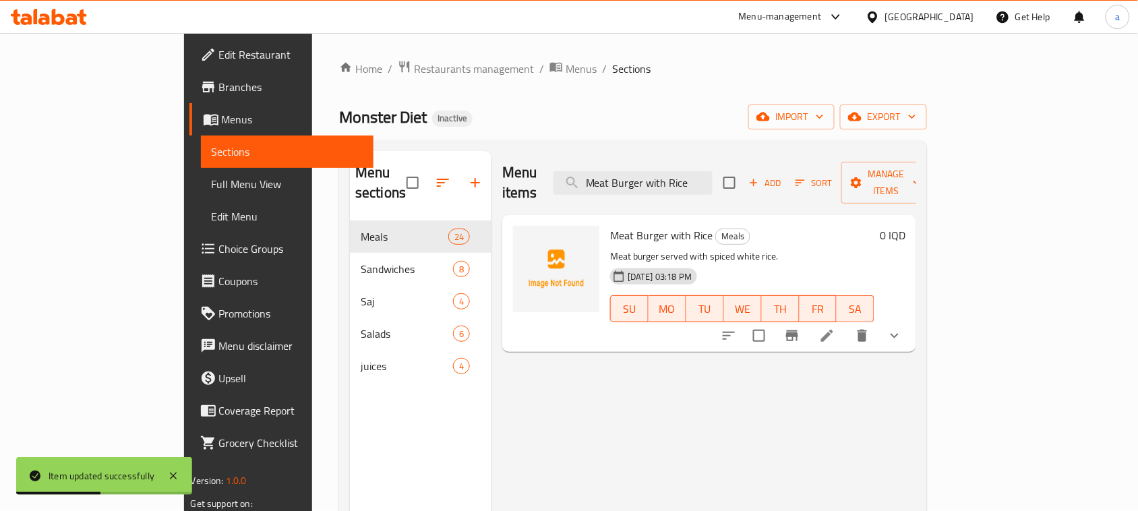
type input "Meat Burger with Rice"
click at [835, 329] on icon at bounding box center [827, 336] width 16 height 16
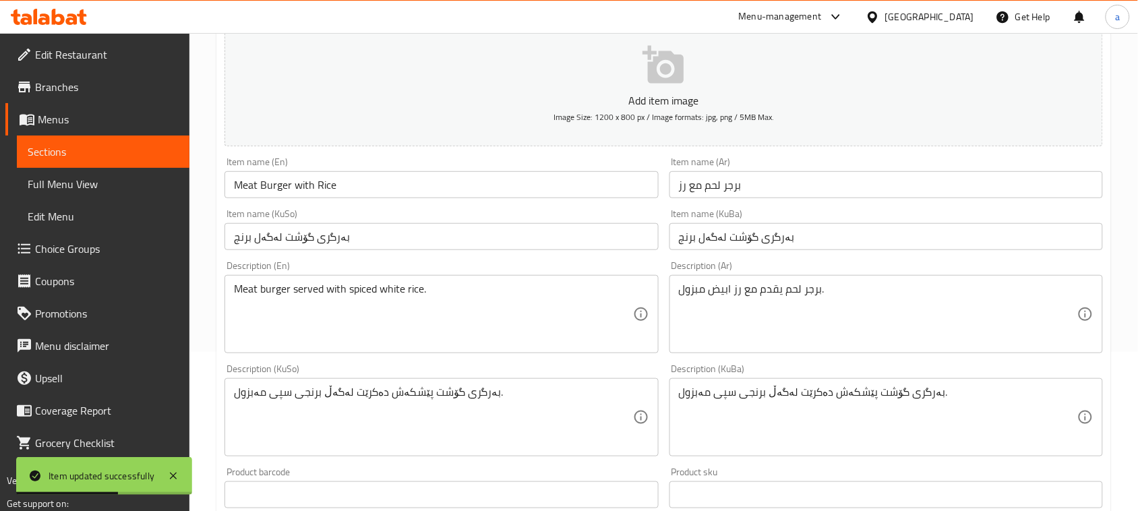
scroll to position [196, 0]
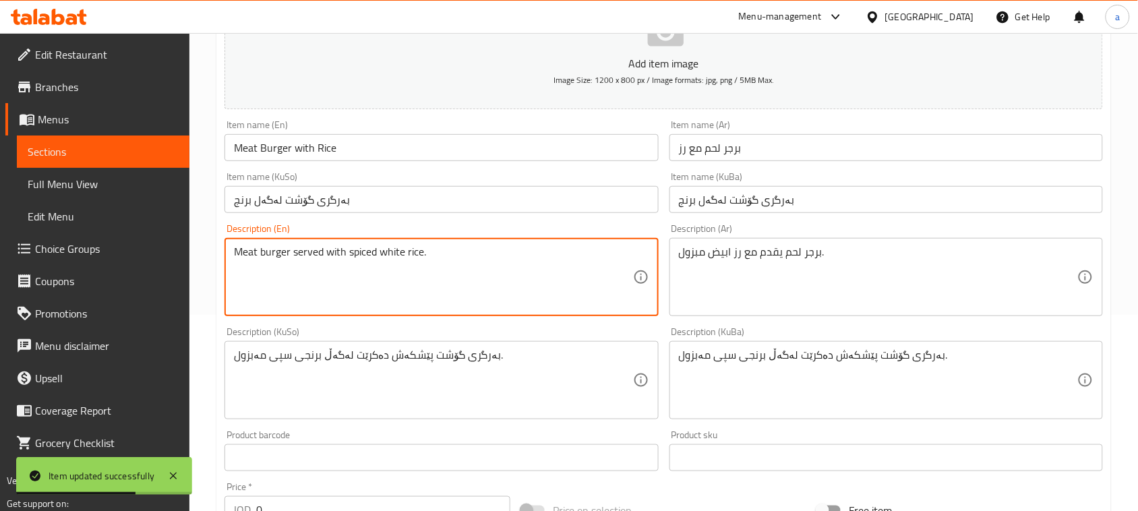
click at [362, 270] on textarea "Meat burger served with spiced white rice." at bounding box center [433, 277] width 398 height 64
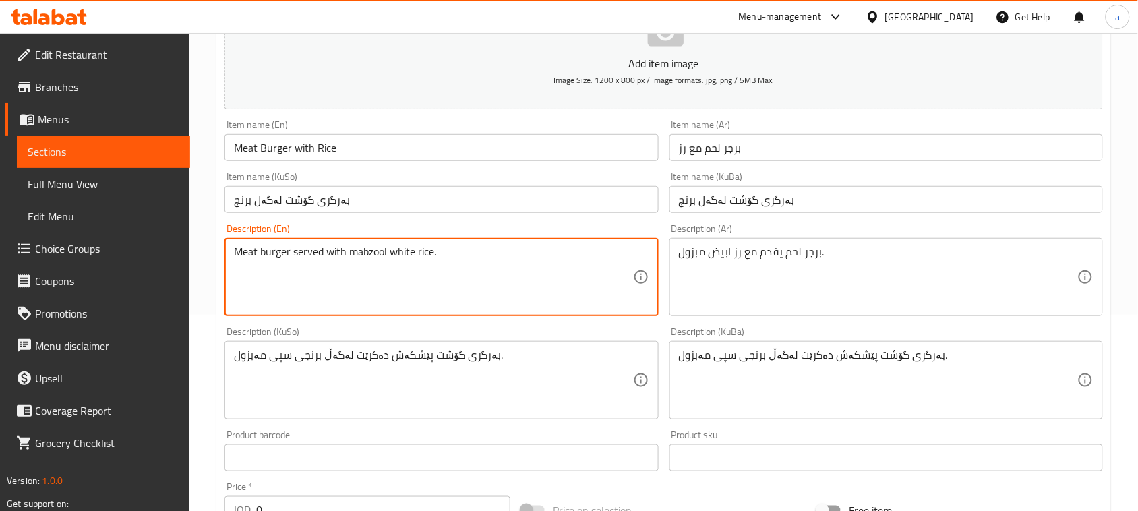
type textarea "Meat burger served with mabzool white rice."
click at [358, 161] on input "Meat Burger with Rice" at bounding box center [442, 147] width 434 height 27
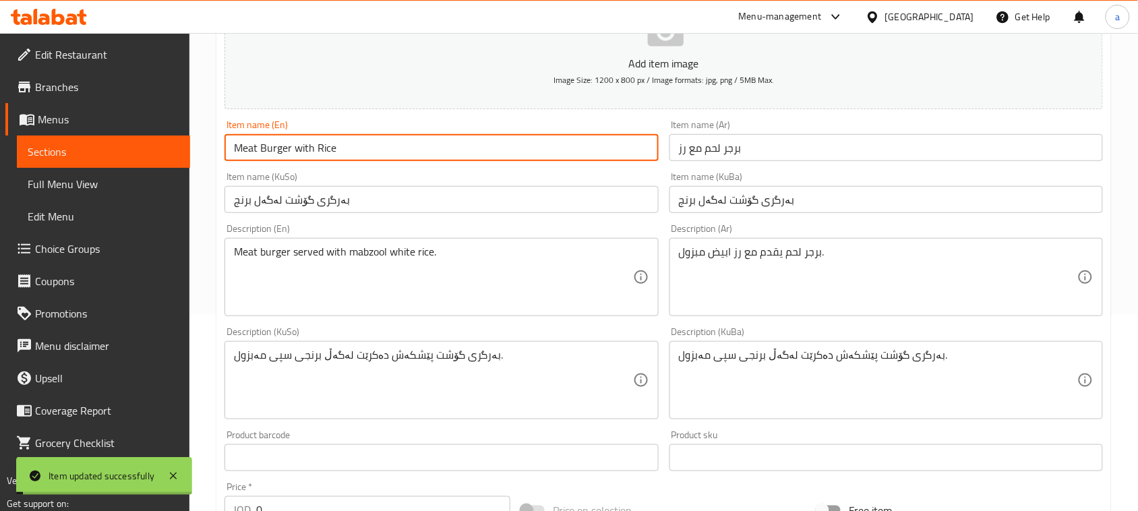
scroll to position [0, 0]
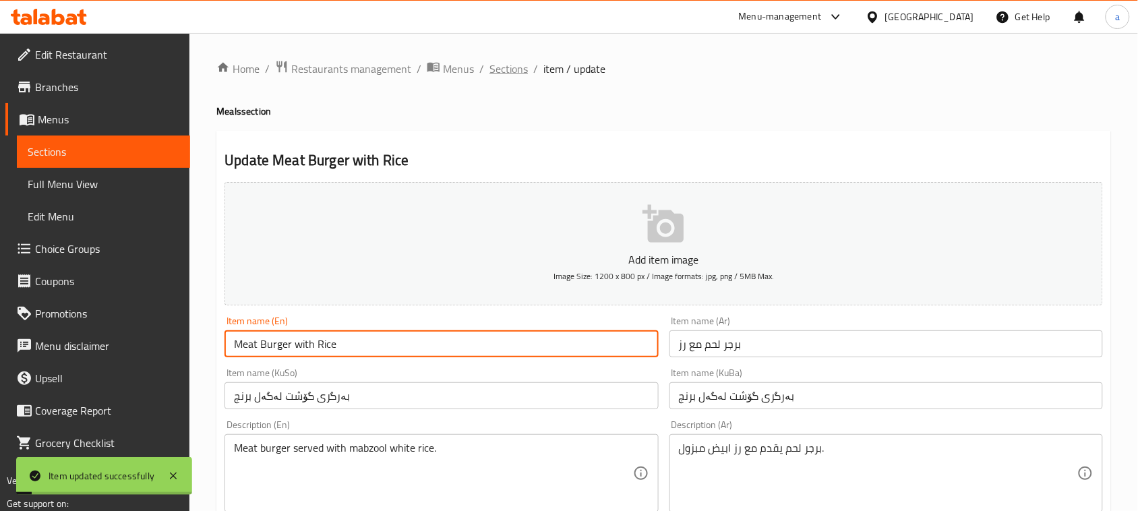
click at [523, 71] on span "Sections" at bounding box center [509, 69] width 38 height 16
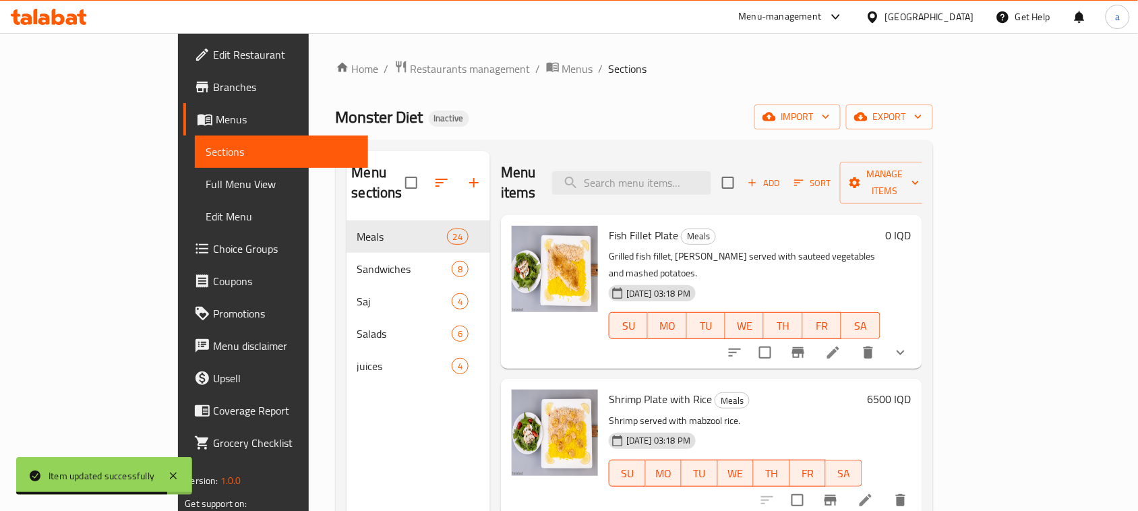
click at [206, 186] on span "Full Menu View" at bounding box center [282, 184] width 152 height 16
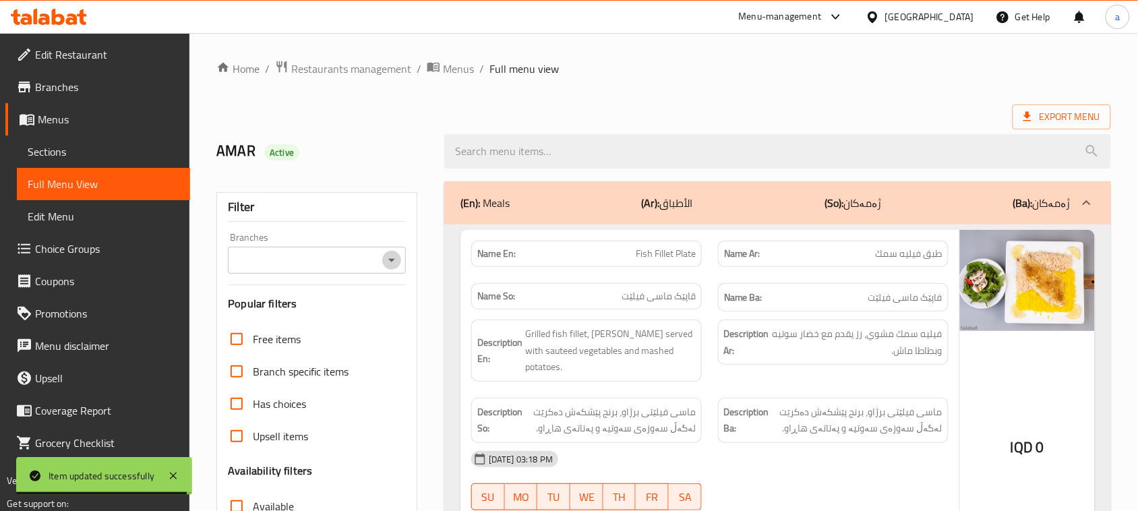
click at [384, 266] on icon "Open" at bounding box center [392, 260] width 16 height 16
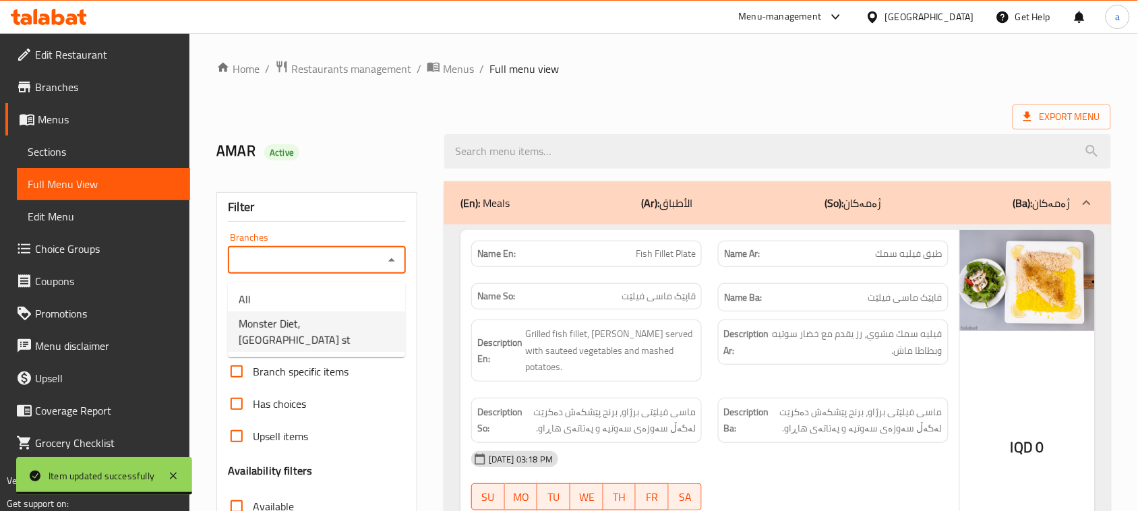
click at [372, 327] on li "Monster Diet, palestine st" at bounding box center [316, 332] width 177 height 40
type input "Monster Diet, palestine st"
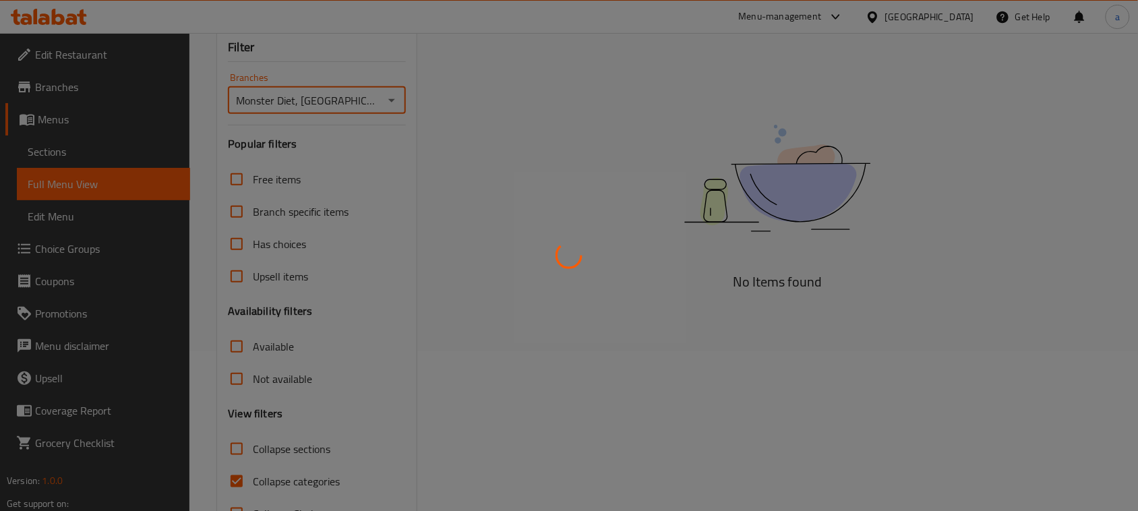
scroll to position [227, 0]
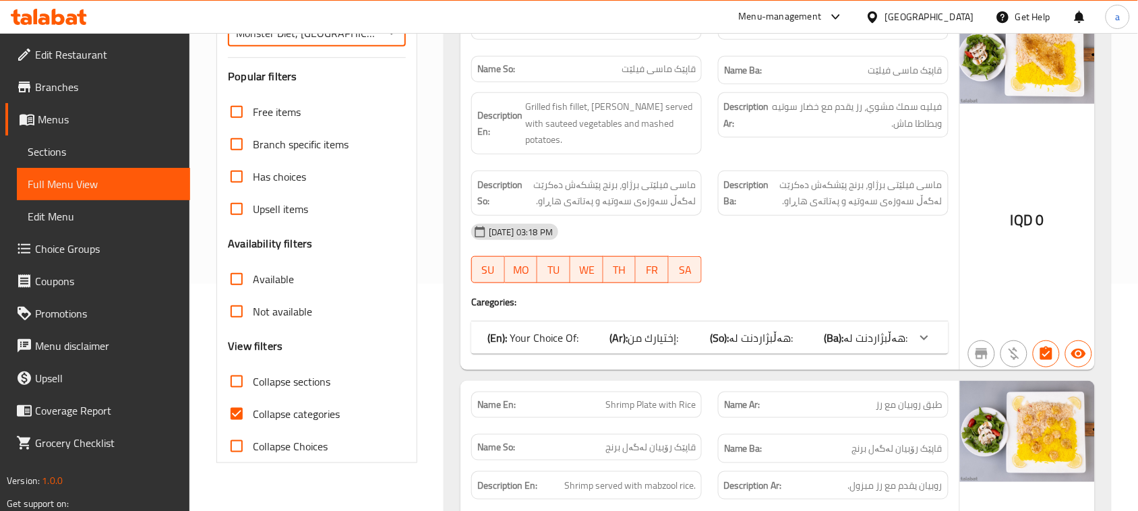
click at [243, 426] on input "Collapse categories" at bounding box center [236, 414] width 32 height 32
checkbox input "false"
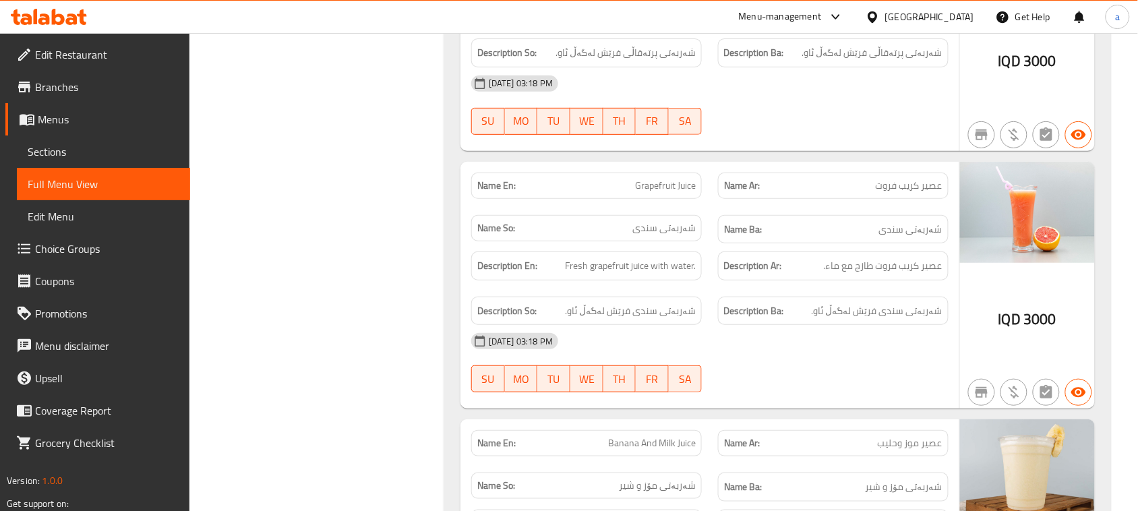
scroll to position [13490, 0]
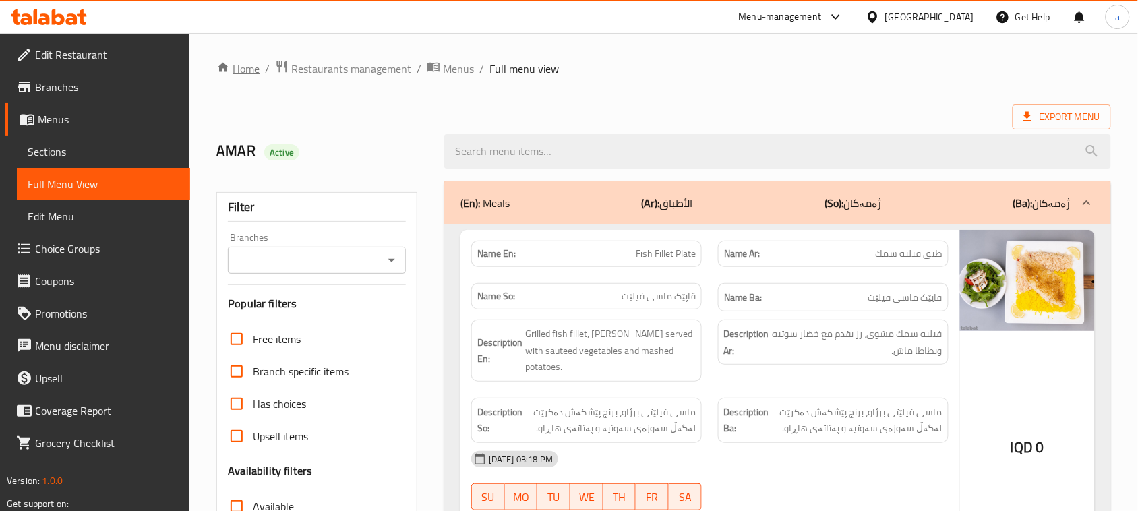
click at [244, 69] on link "Home" at bounding box center [237, 69] width 43 height 16
